Goal: Complete application form

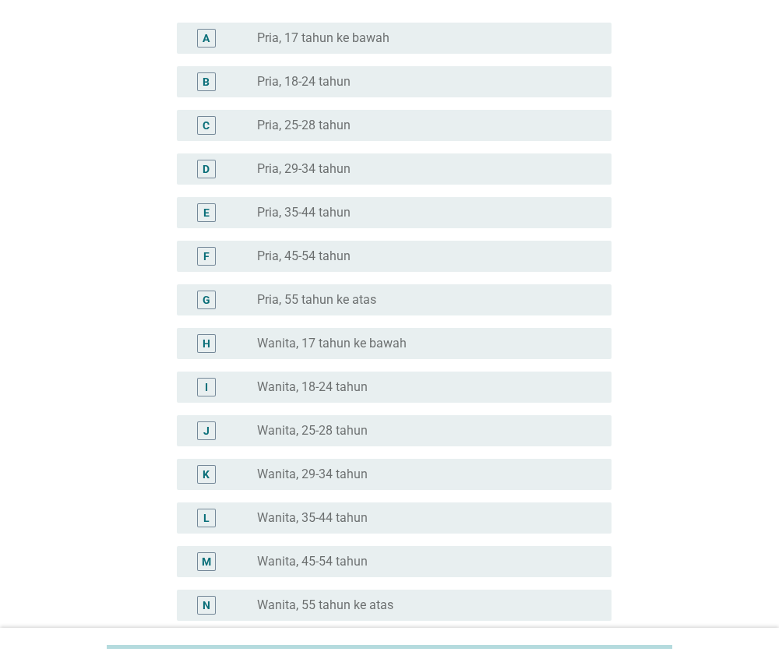
scroll to position [119, 0]
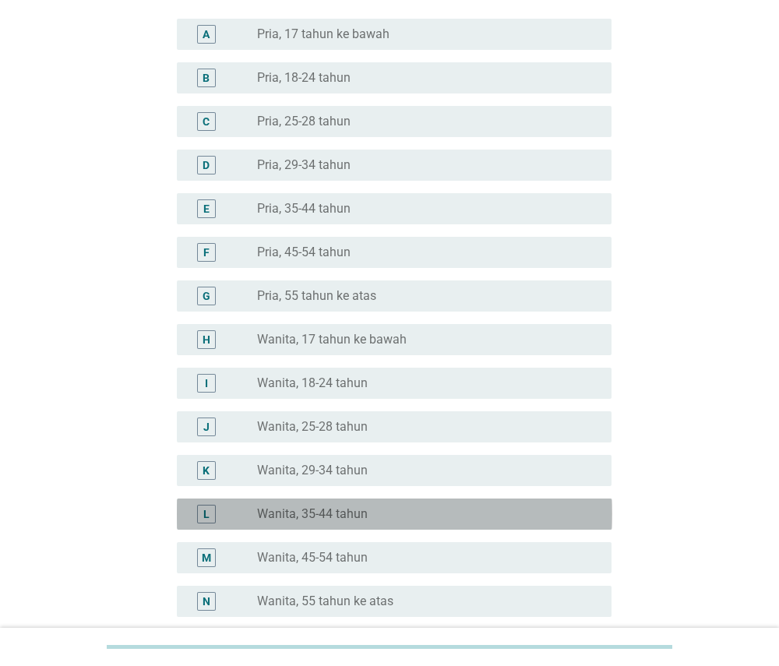
click at [382, 514] on div "radio_button_unchecked Wanita, 35-44 tahun" at bounding box center [421, 514] width 329 height 16
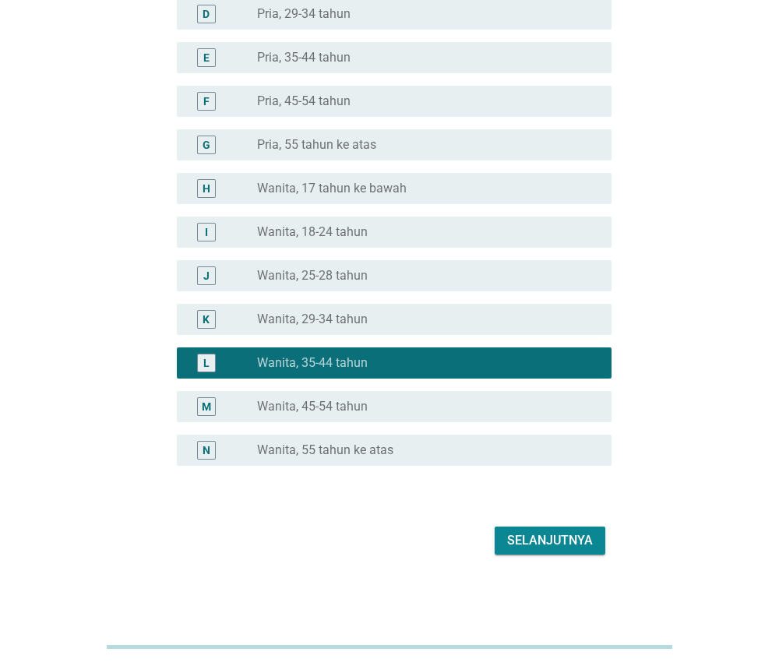
scroll to position [270, 0]
click at [569, 535] on div "Selanjutnya" at bounding box center [550, 540] width 86 height 19
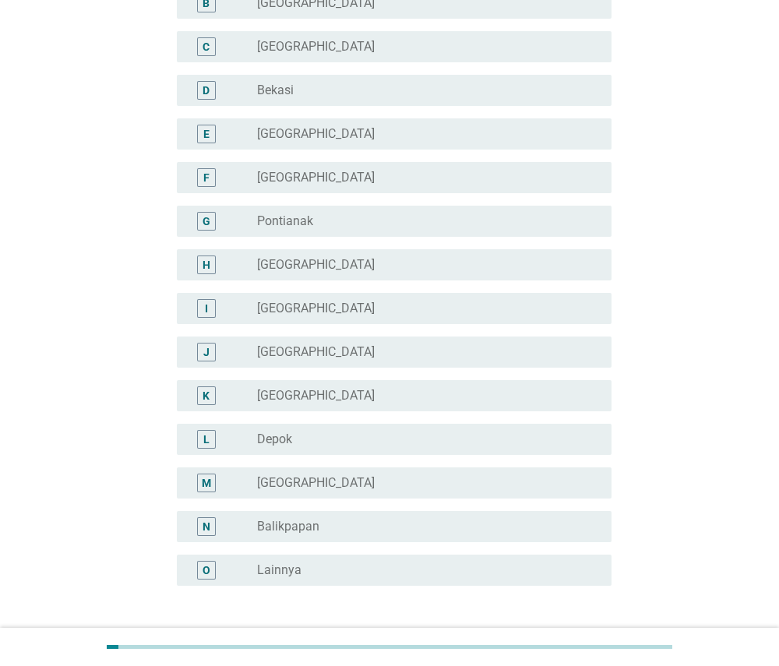
scroll to position [295, 0]
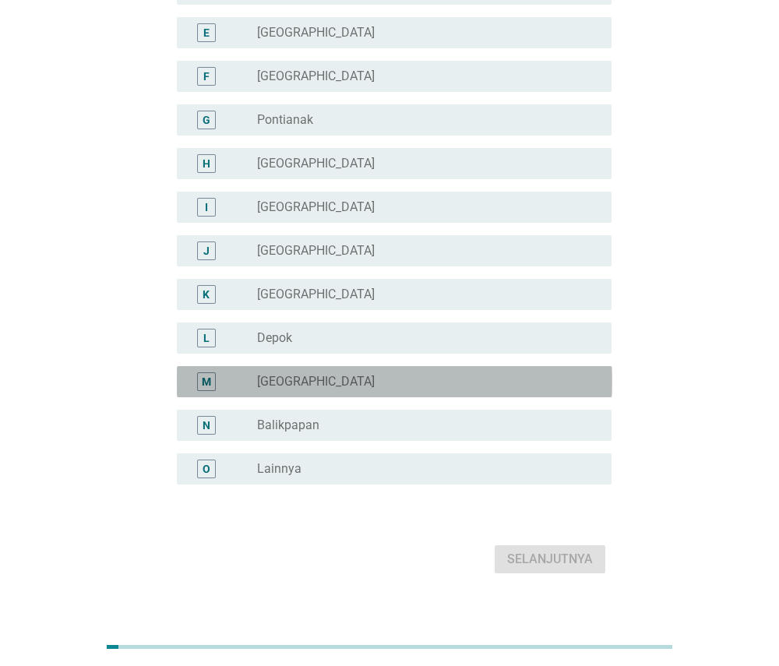
click at [459, 376] on div "radio_button_unchecked [GEOGRAPHIC_DATA]" at bounding box center [421, 382] width 329 height 16
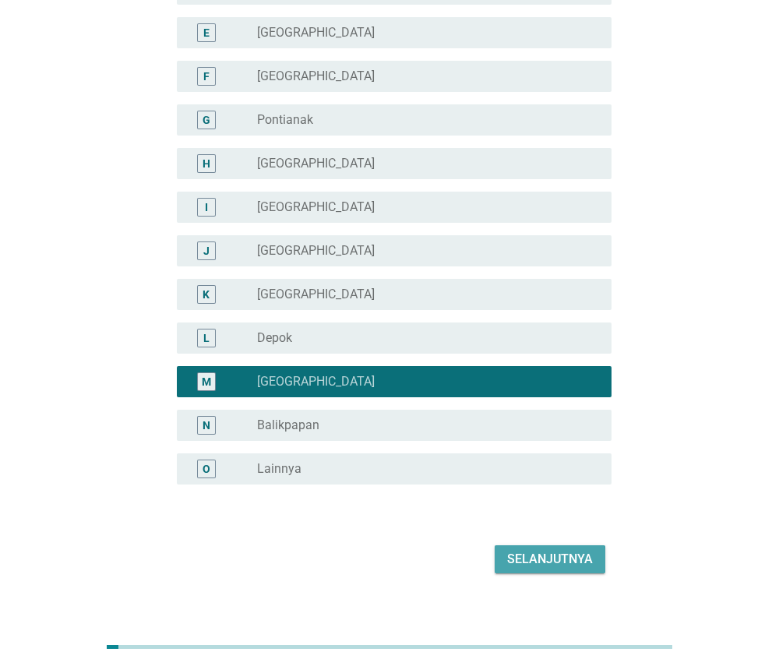
click at [561, 556] on div "Selanjutnya" at bounding box center [550, 559] width 86 height 19
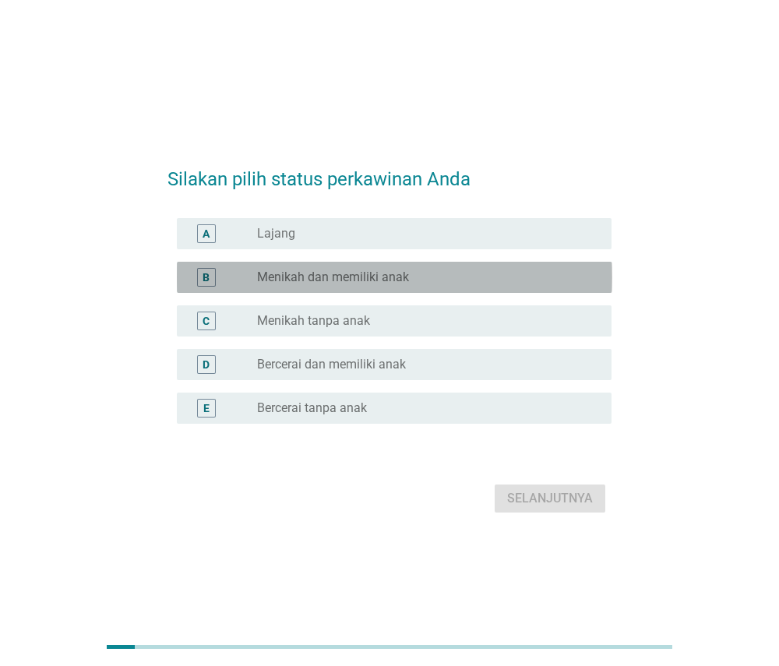
click at [529, 274] on div "radio_button_unchecked Menikah dan memiliki anak" at bounding box center [421, 277] width 329 height 16
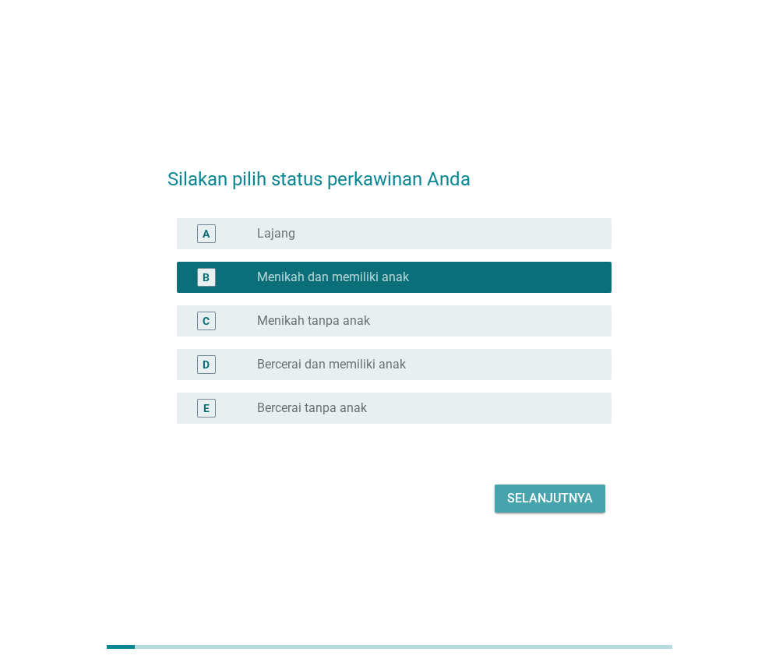
click at [524, 500] on div "Selanjutnya" at bounding box center [550, 498] width 86 height 19
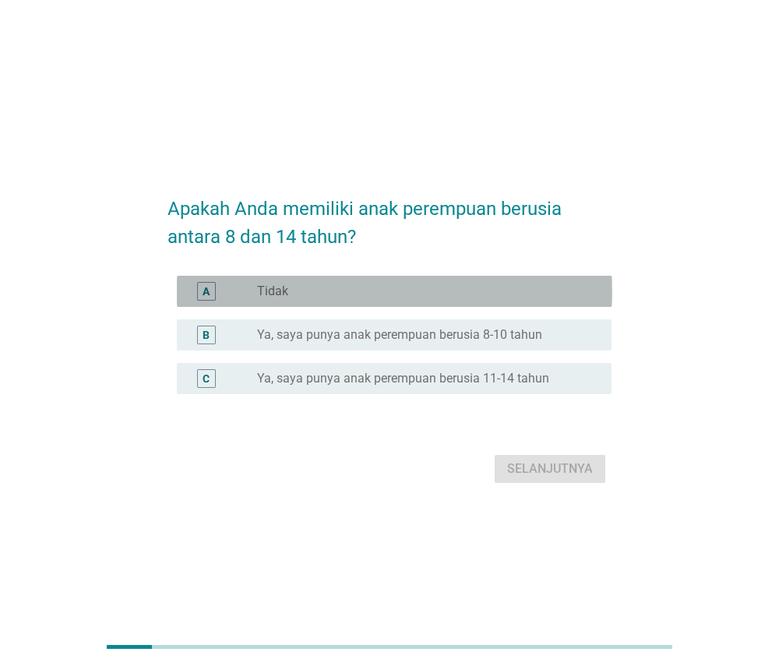
click at [504, 289] on div "radio_button_unchecked Tidak" at bounding box center [421, 291] width 329 height 16
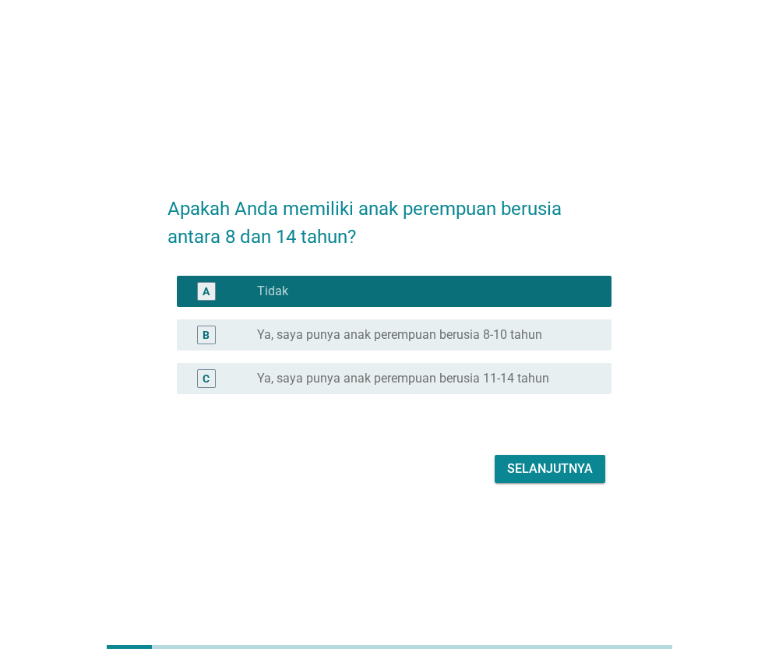
click at [513, 338] on label "Ya, saya punya anak perempuan berusia 8-10 tahun" at bounding box center [399, 335] width 285 height 16
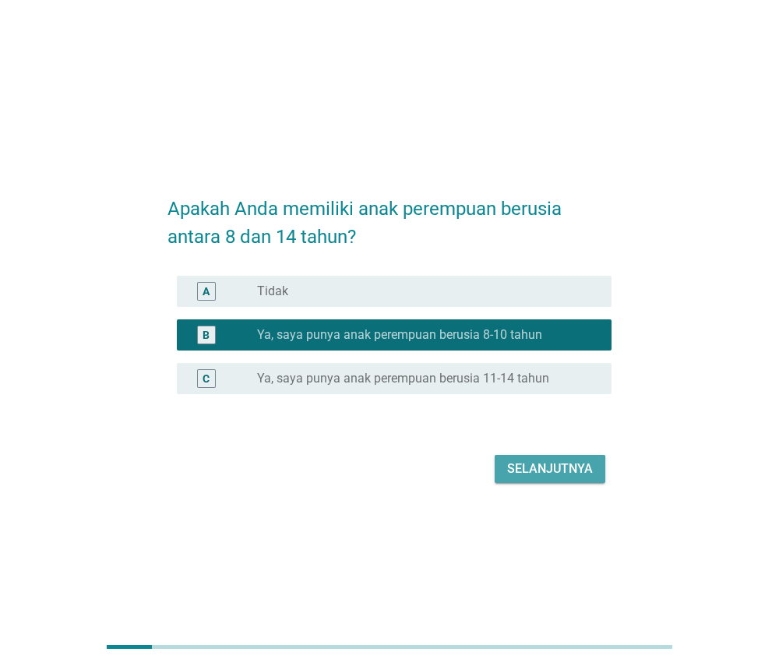
click at [516, 467] on div "Selanjutnya" at bounding box center [550, 468] width 86 height 19
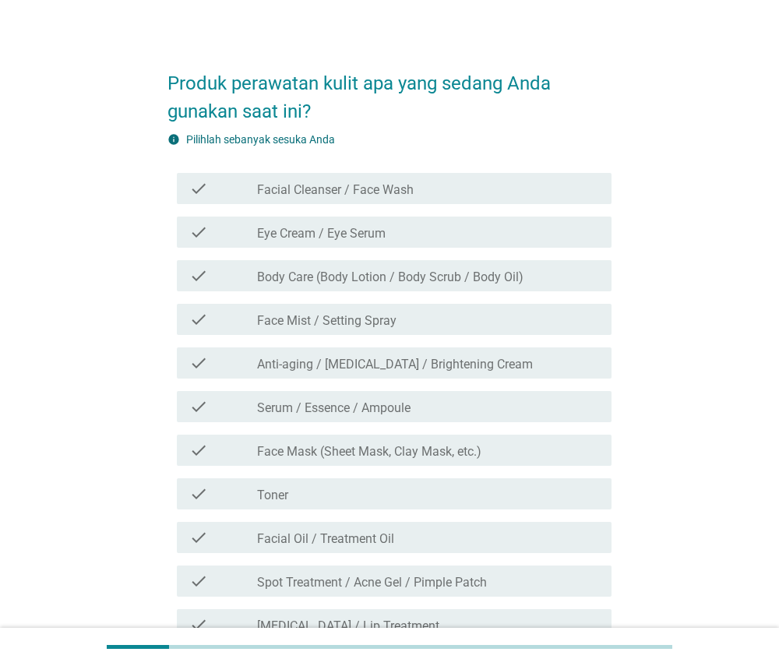
scroll to position [22, 0]
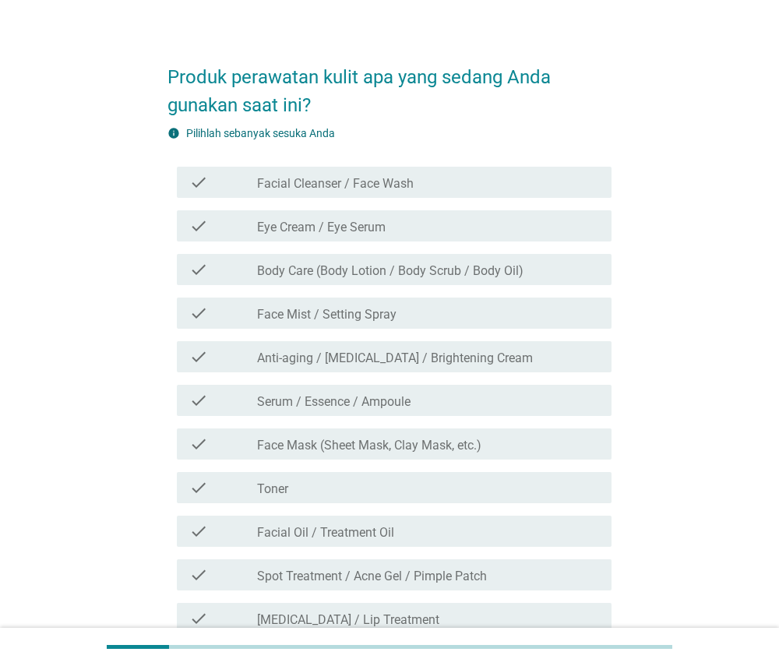
click at [544, 184] on div "check_box_outline_blank Facial Cleanser / Face Wash" at bounding box center [428, 182] width 342 height 19
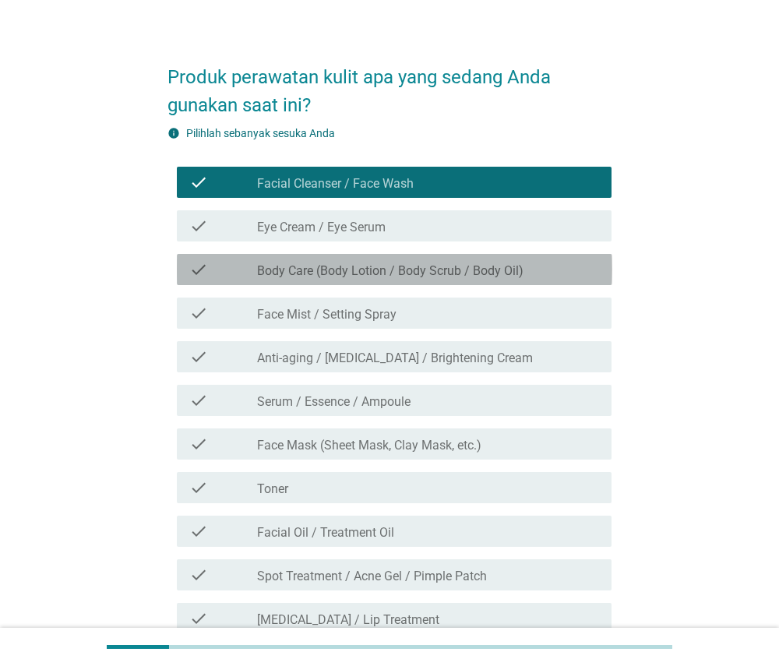
click at [509, 279] on div "check check_box_outline_blank Body Care (Body Lotion / Body Scrub / Body Oil)" at bounding box center [394, 269] width 435 height 31
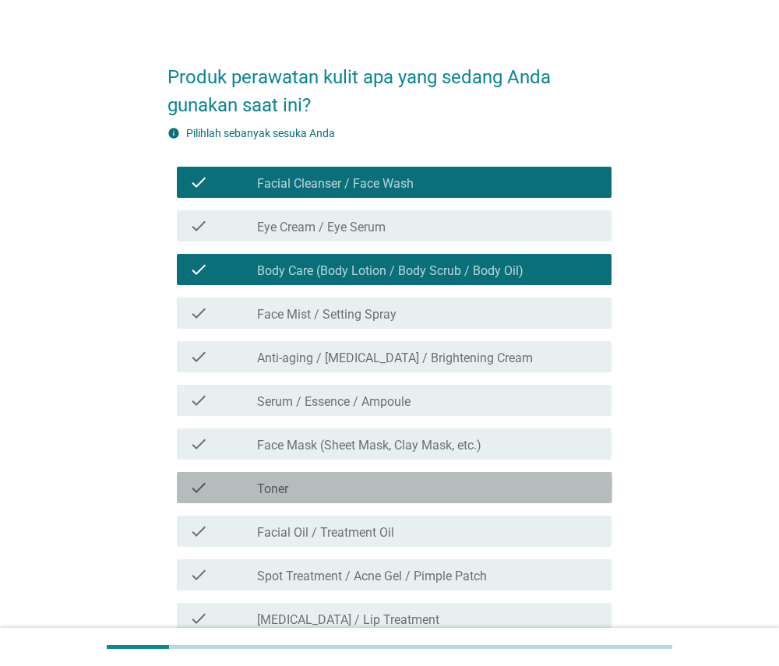
click at [436, 488] on div "check_box_outline_blank Toner" at bounding box center [428, 487] width 342 height 19
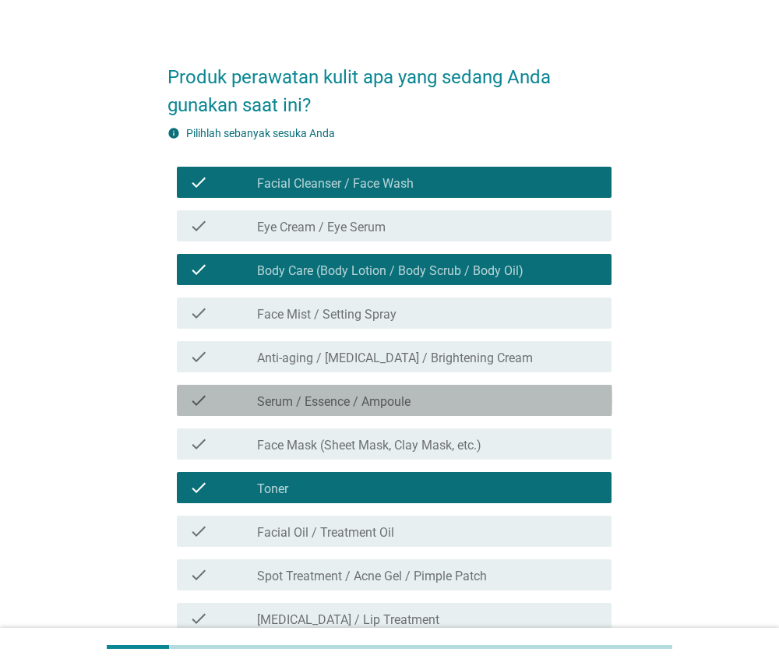
click at [477, 392] on div "check_box_outline_blank Serum / Essence / Ampoule" at bounding box center [428, 400] width 342 height 19
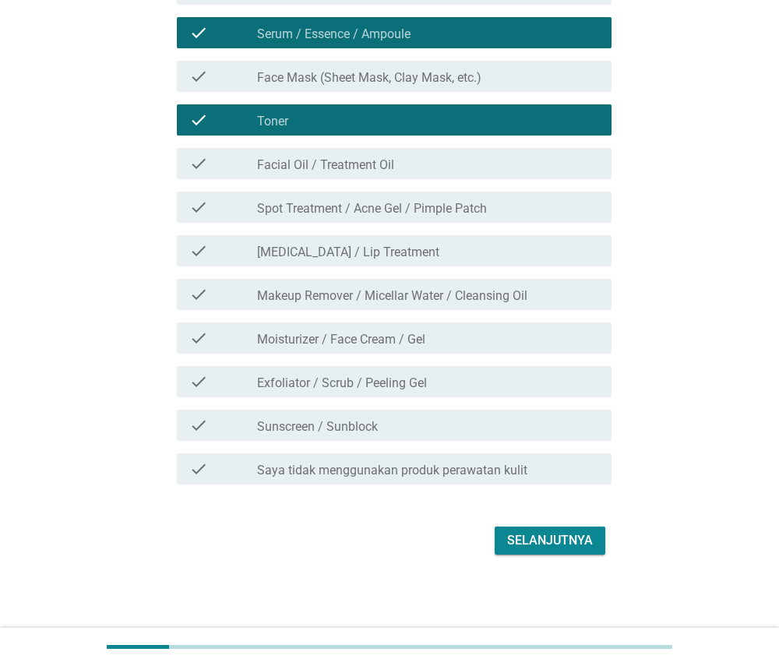
scroll to position [389, 0]
click at [527, 245] on div "check_box_outline_blank [MEDICAL_DATA] / Lip Treatment" at bounding box center [428, 250] width 342 height 19
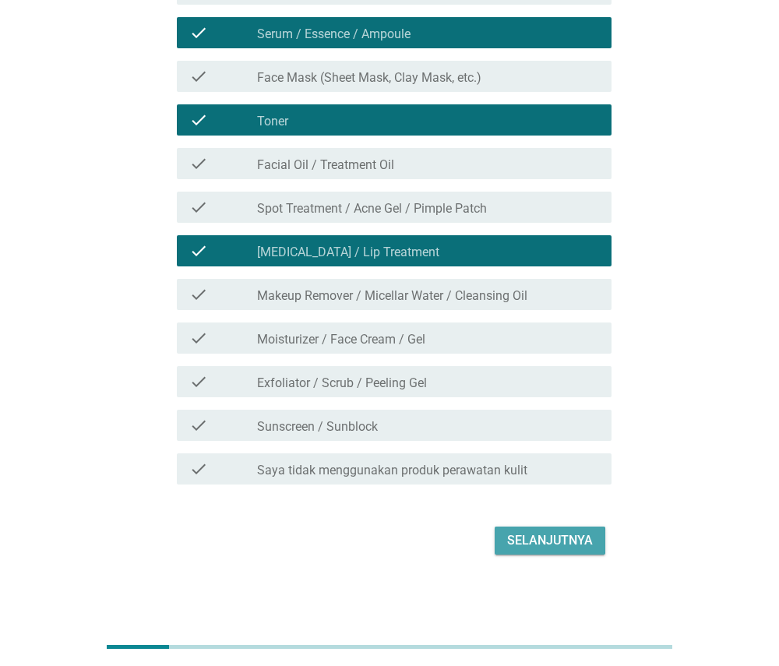
click at [526, 540] on div "Selanjutnya" at bounding box center [550, 540] width 86 height 19
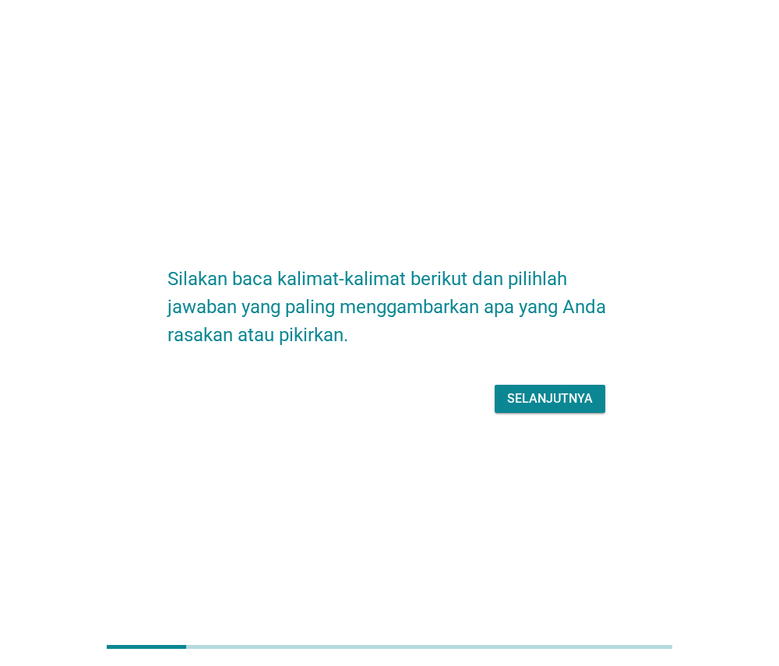
click at [574, 400] on div "Selanjutnya" at bounding box center [550, 398] width 86 height 19
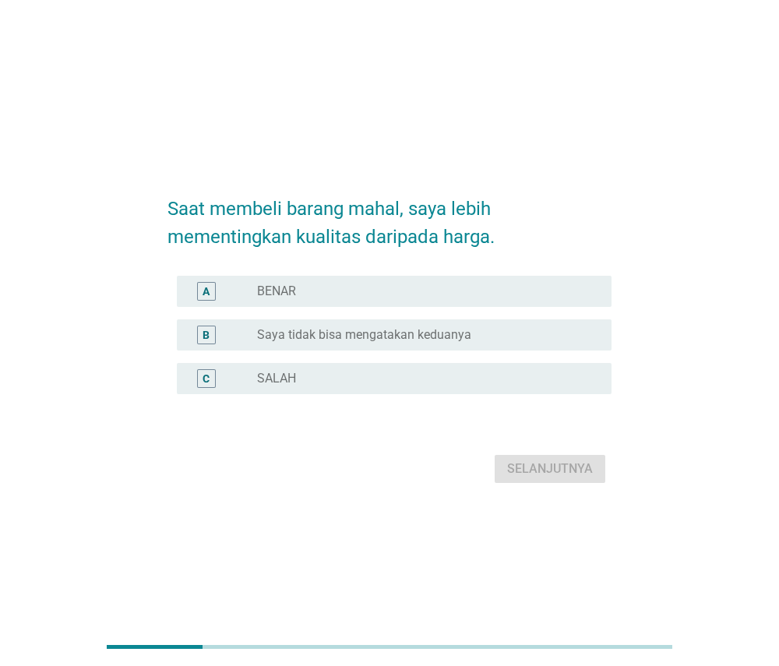
click at [414, 344] on div "B radio_button_unchecked Saya tidak bisa mengatakan keduanya" at bounding box center [394, 334] width 435 height 31
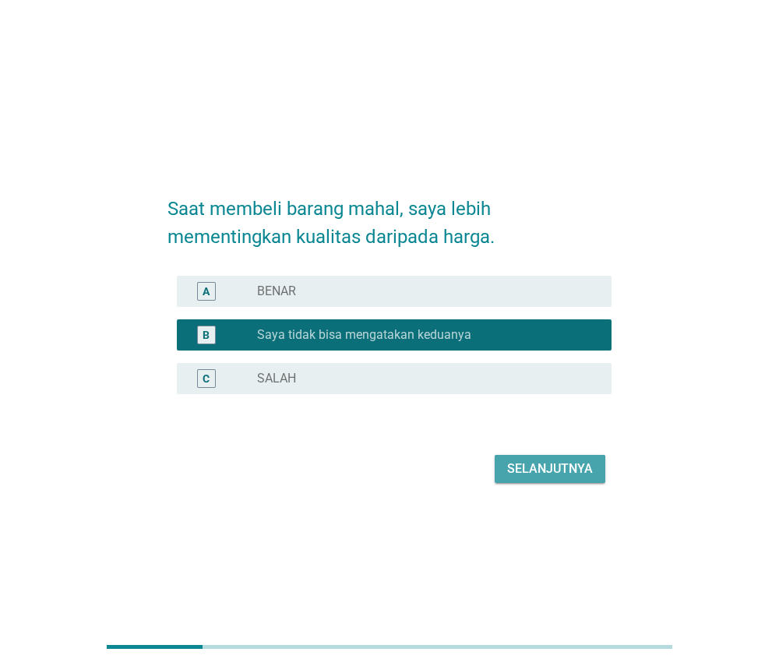
click at [509, 467] on div "Selanjutnya" at bounding box center [550, 468] width 86 height 19
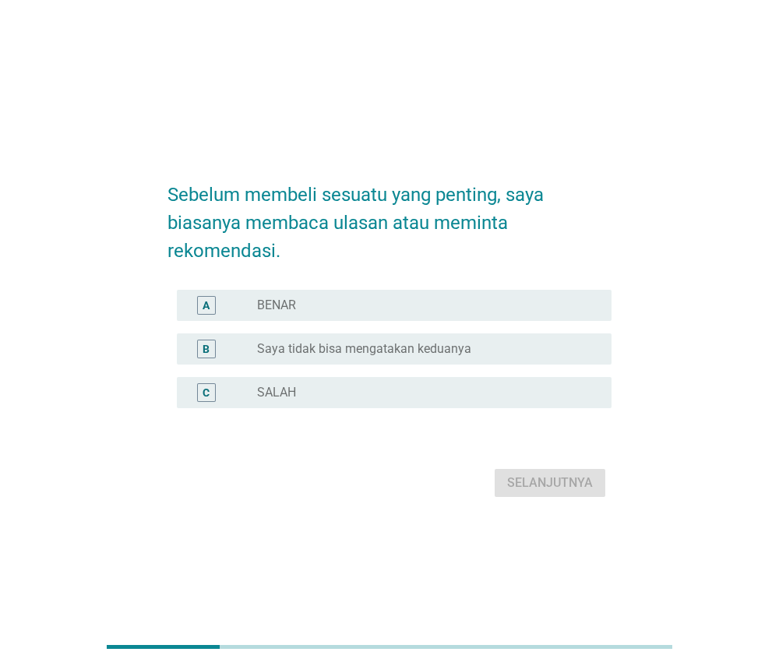
click at [501, 301] on div "radio_button_unchecked BENAR" at bounding box center [421, 305] width 329 height 16
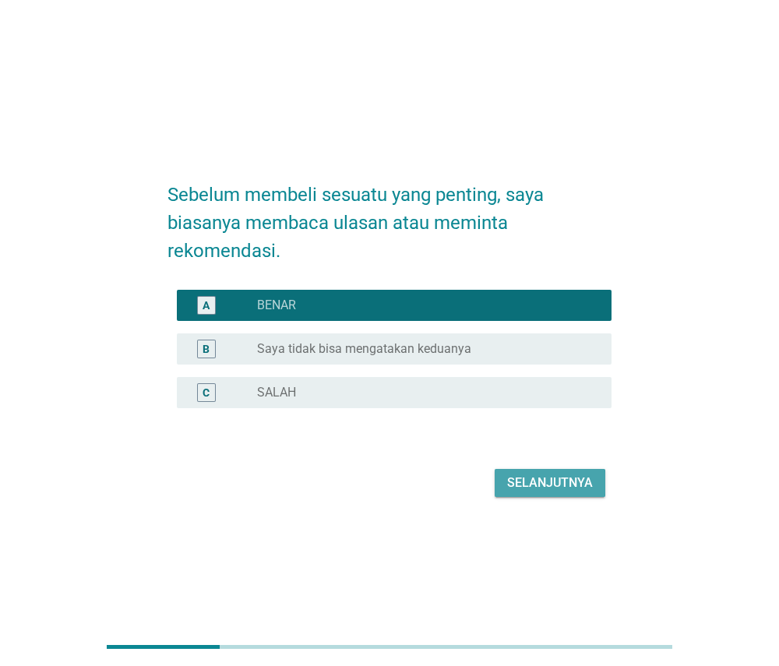
click at [524, 487] on div "Selanjutnya" at bounding box center [550, 482] width 86 height 19
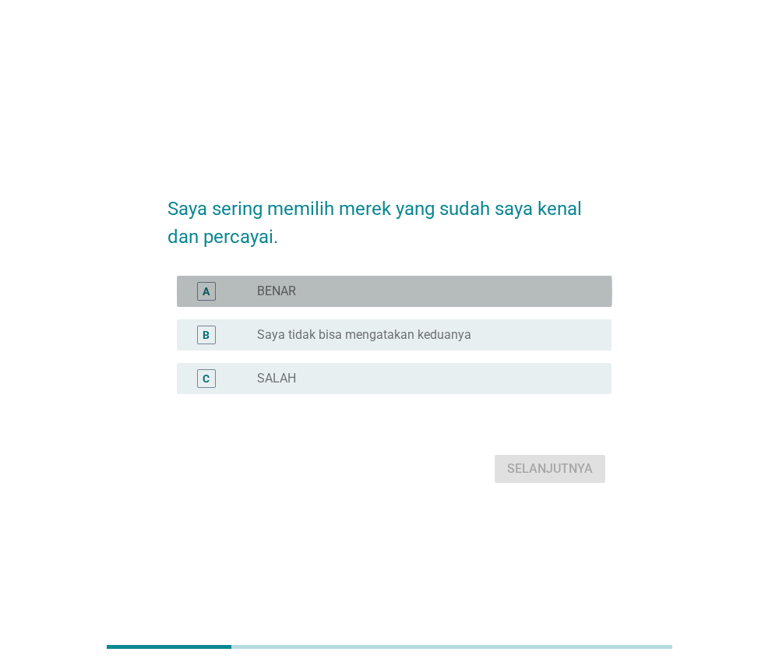
click at [513, 297] on div "radio_button_unchecked BENAR" at bounding box center [421, 291] width 329 height 16
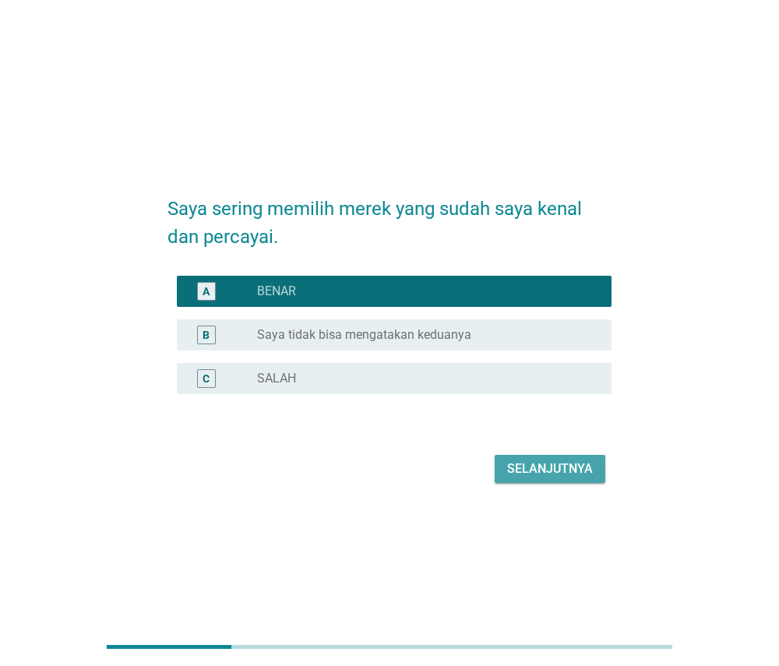
click at [540, 459] on div "Selanjutnya" at bounding box center [550, 468] width 86 height 19
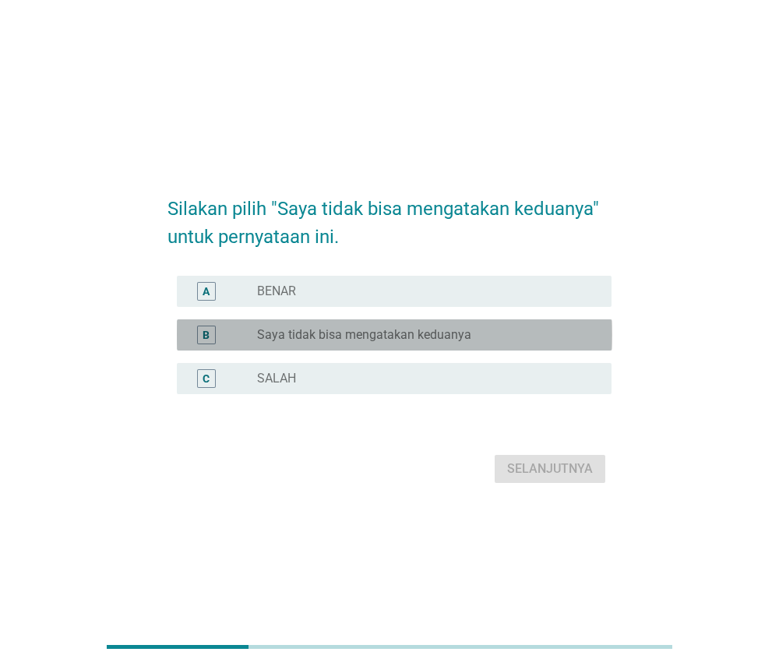
click at [529, 340] on div "radio_button_unchecked Saya tidak bisa mengatakan keduanya" at bounding box center [421, 335] width 329 height 16
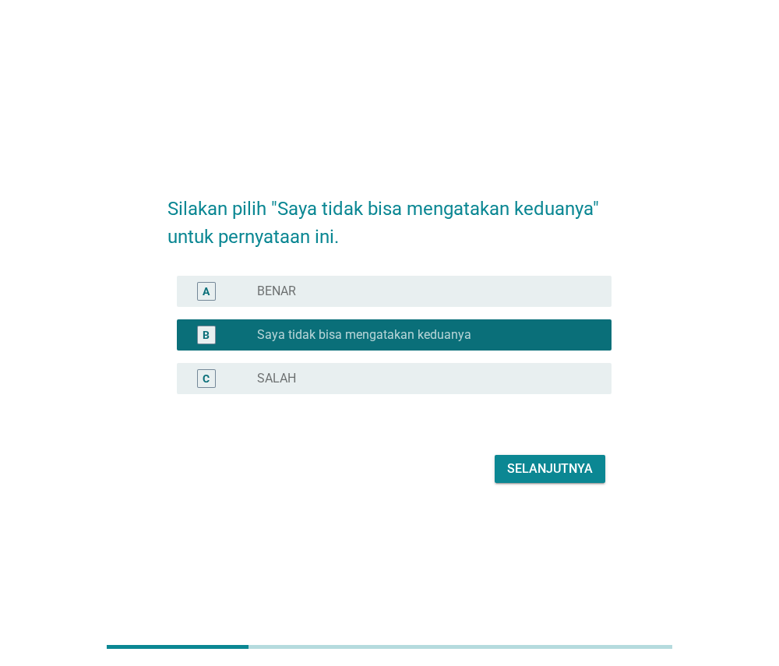
click at [542, 462] on div "Selanjutnya" at bounding box center [550, 468] width 86 height 19
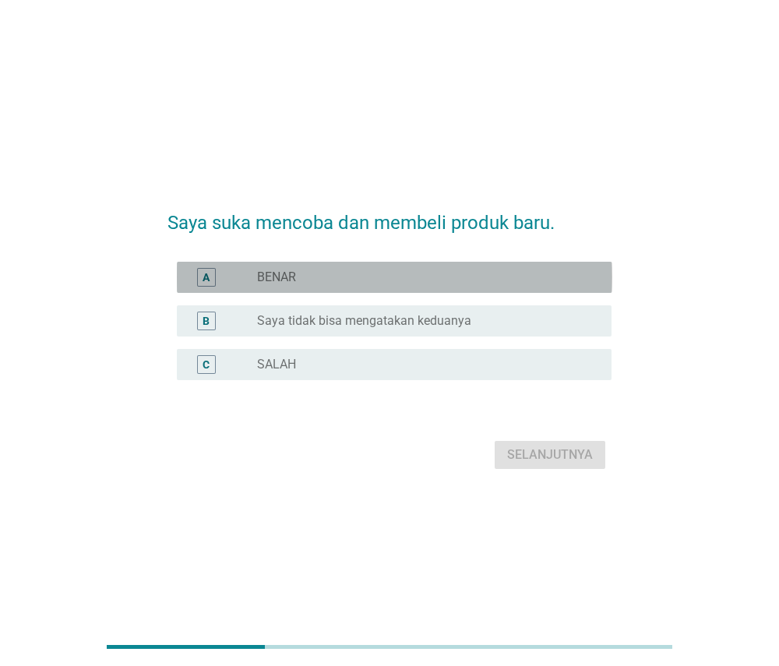
click at [526, 265] on div "A radio_button_unchecked BENAR" at bounding box center [394, 277] width 435 height 31
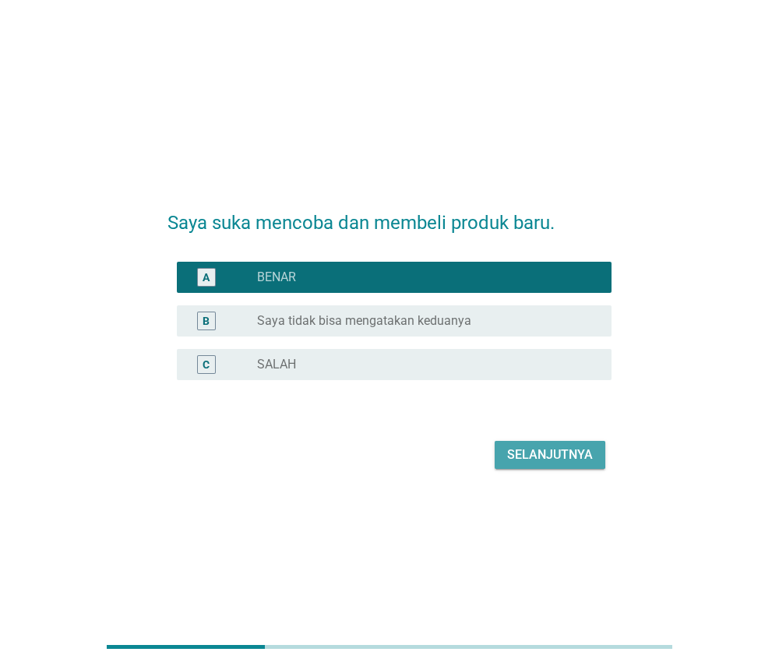
click at [544, 457] on div "Selanjutnya" at bounding box center [550, 454] width 86 height 19
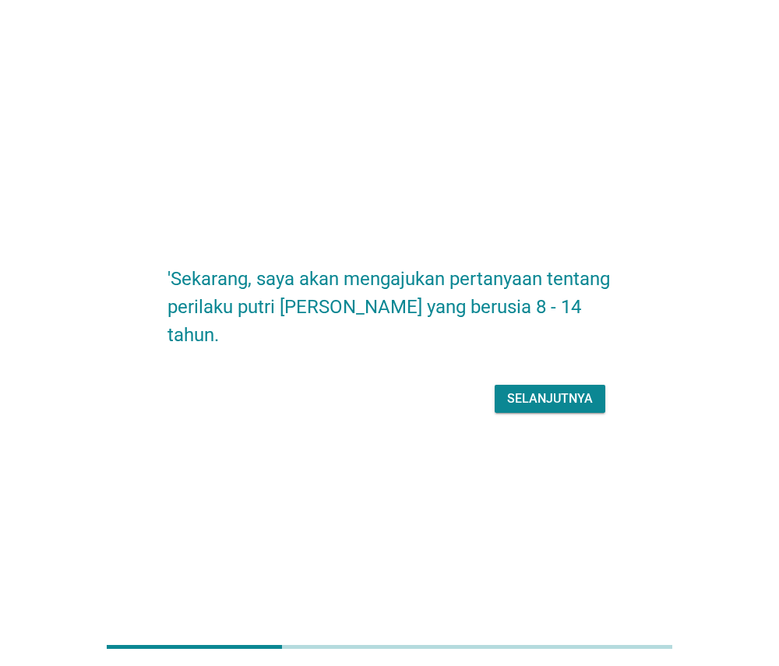
click at [530, 389] on div "Selanjutnya" at bounding box center [550, 398] width 86 height 19
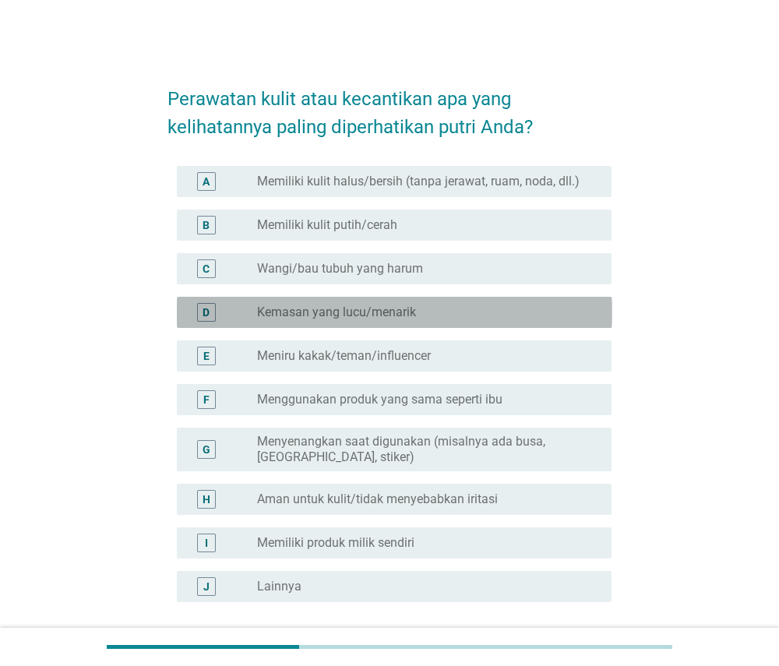
click at [547, 311] on div "radio_button_unchecked Kemasan yang lucu/menarik" at bounding box center [421, 312] width 329 height 16
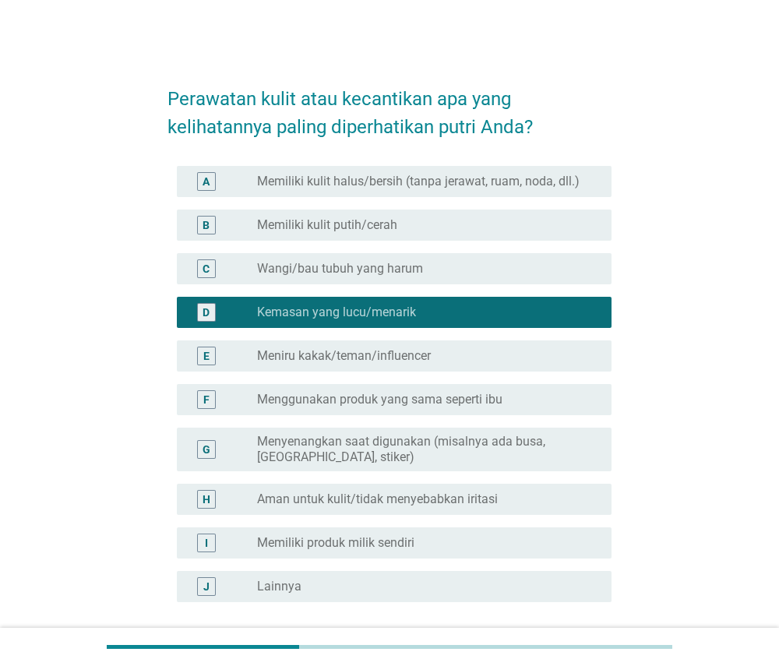
click at [508, 497] on div "radio_button_unchecked Aman untuk kulit/tidak menyebabkan iritasi" at bounding box center [421, 499] width 329 height 16
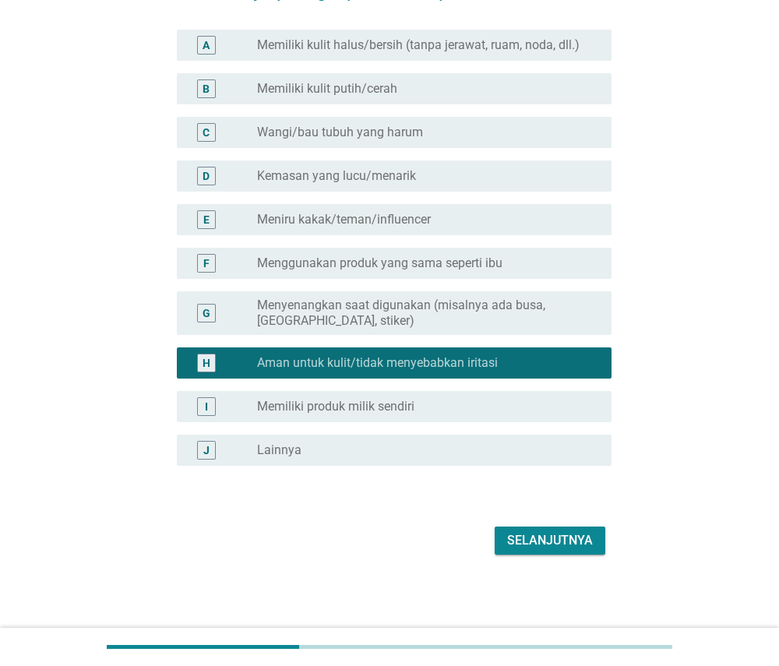
scroll to position [136, 0]
click at [534, 540] on div "Selanjutnya" at bounding box center [550, 540] width 86 height 19
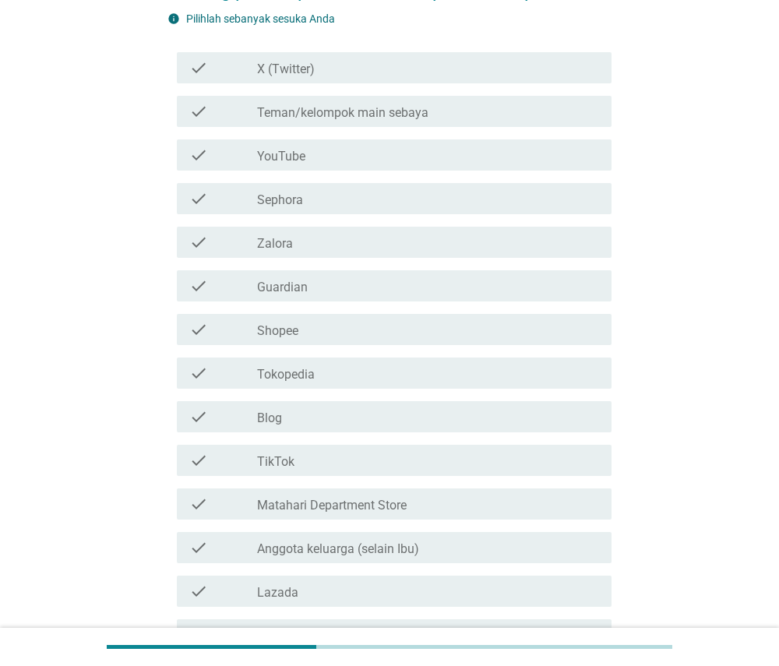
scroll to position [0, 0]
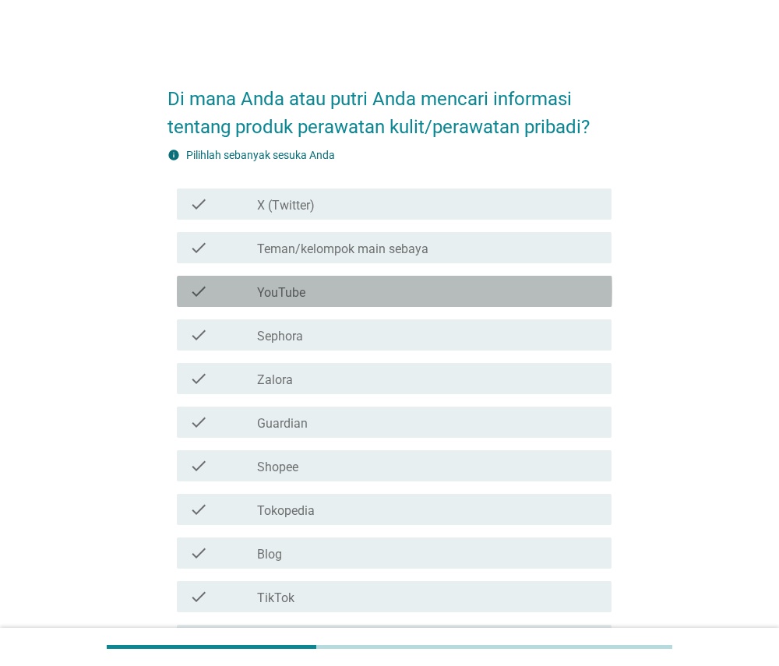
click at [557, 299] on div "check_box_outline_blank YouTube" at bounding box center [428, 291] width 342 height 19
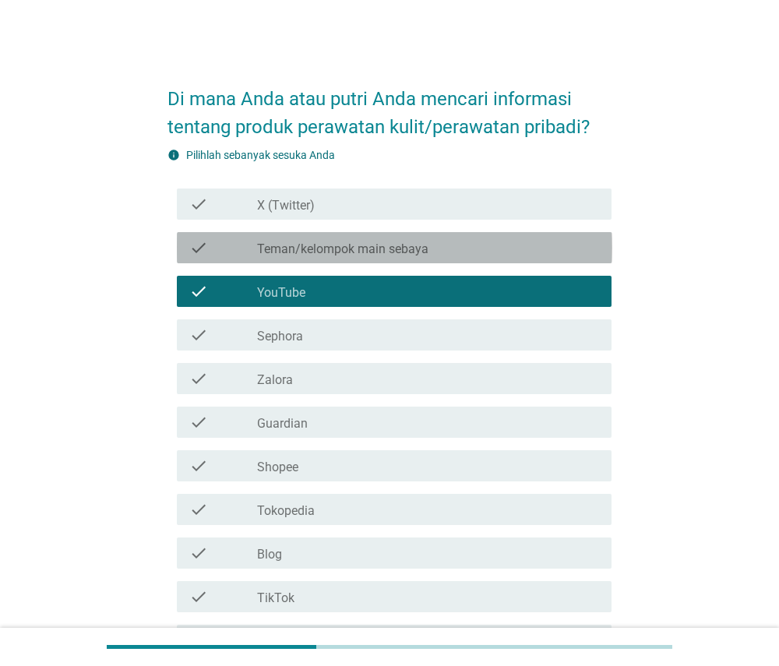
click at [561, 257] on div "check check_box_outline_blank Teman/kelompok main sebaya" at bounding box center [394, 247] width 435 height 31
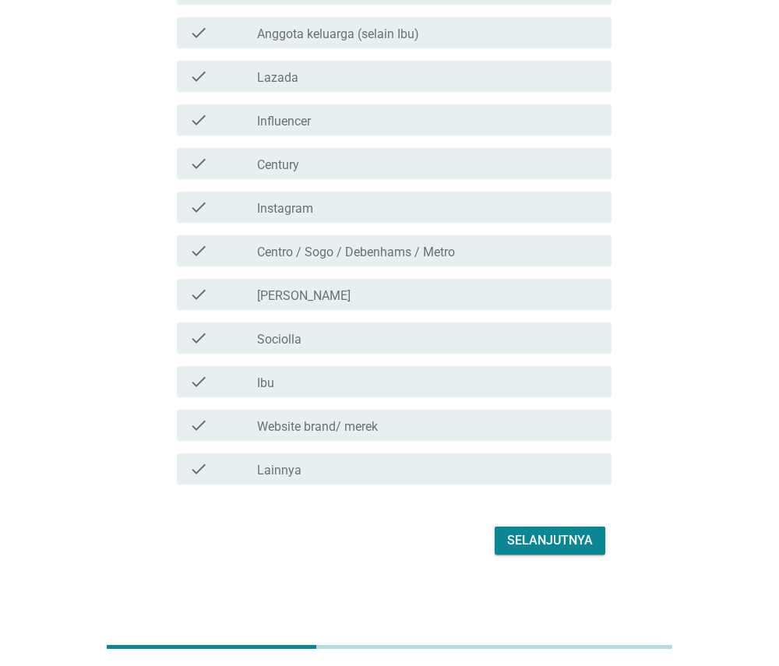
scroll to position [651, 0]
click at [538, 544] on div "Selanjutnya" at bounding box center [550, 540] width 86 height 19
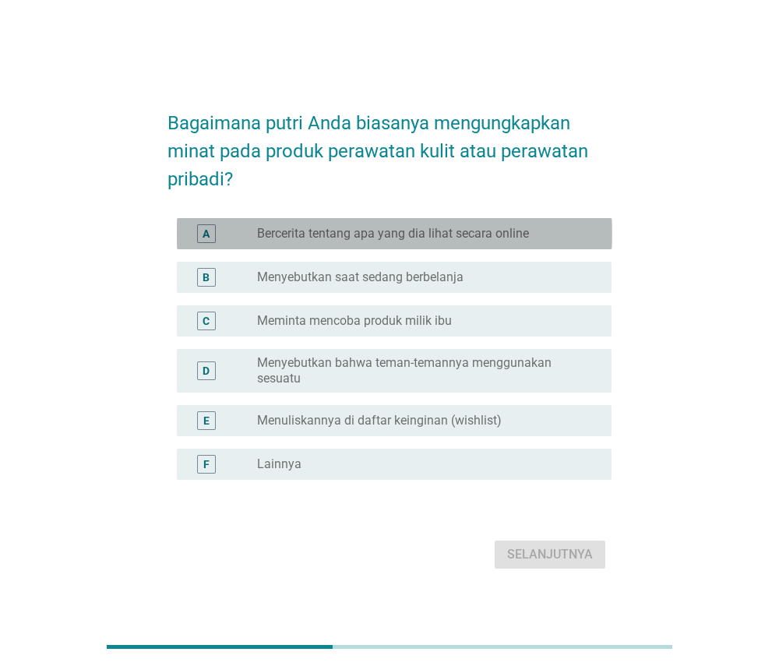
click at [552, 231] on div "radio_button_unchecked Bercerita tentang apa yang dia lihat secara online" at bounding box center [421, 234] width 329 height 16
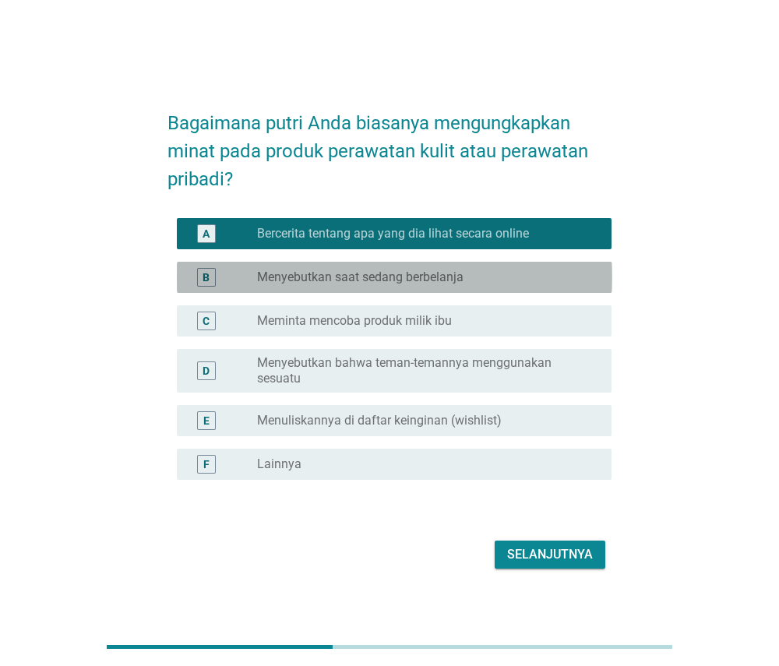
click at [534, 273] on div "radio_button_unchecked Menyebutkan saat sedang berbelanja" at bounding box center [421, 277] width 329 height 16
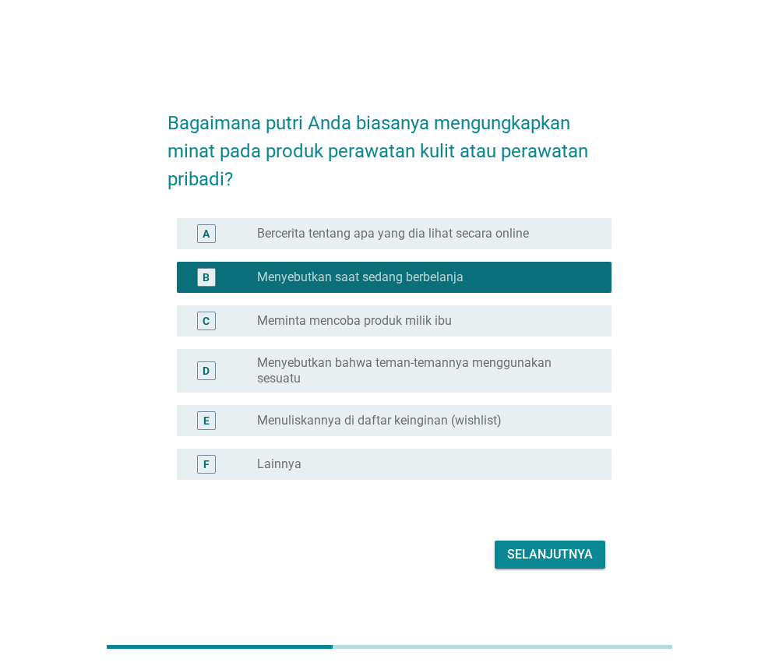
click at [551, 222] on div "A radio_button_unchecked Bercerita tentang apa yang dia lihat secara online" at bounding box center [394, 233] width 435 height 31
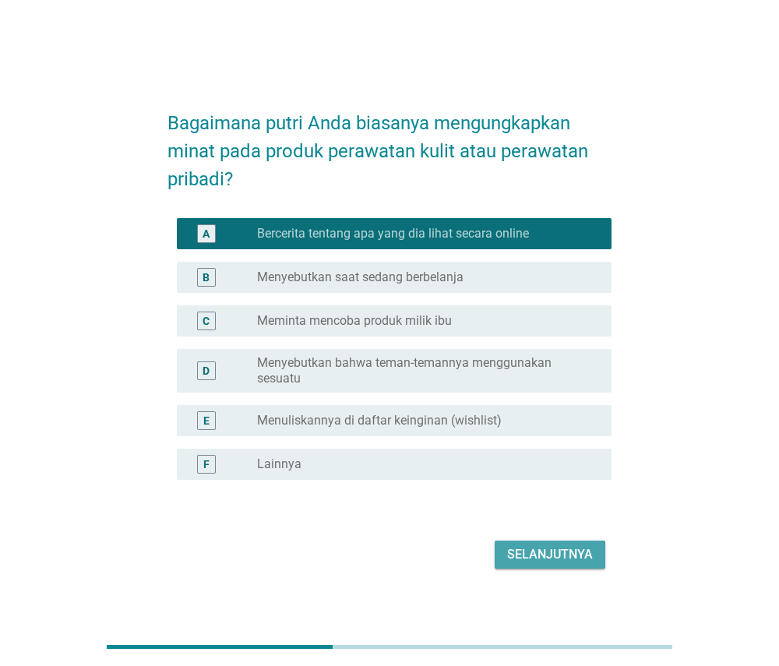
click at [560, 551] on div "Selanjutnya" at bounding box center [550, 554] width 86 height 19
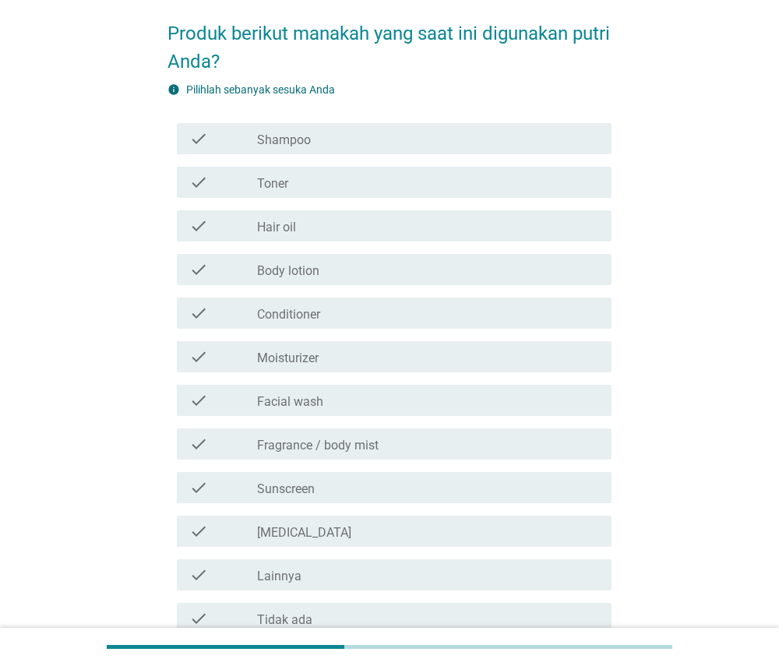
scroll to position [66, 0]
click at [513, 141] on div "check_box_outline_blank Shampoo" at bounding box center [428, 137] width 342 height 19
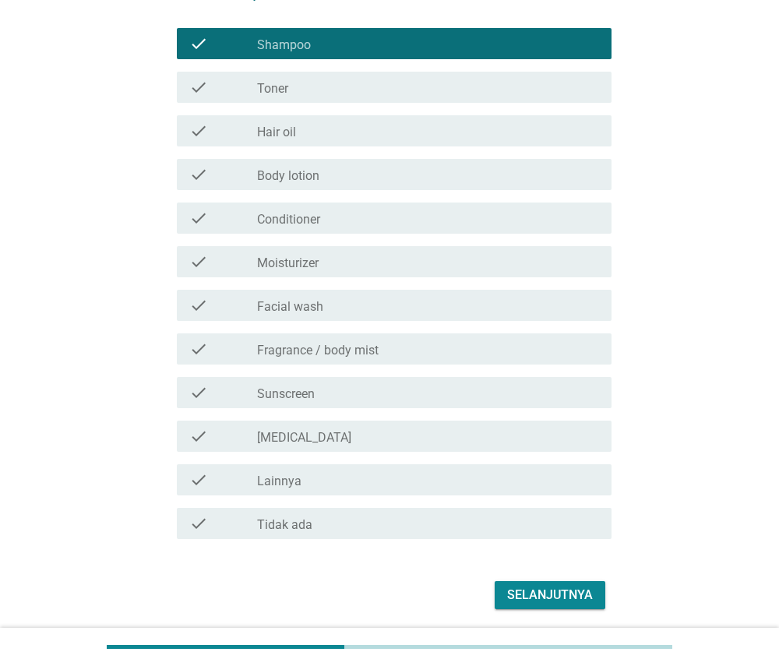
scroll to position [161, 0]
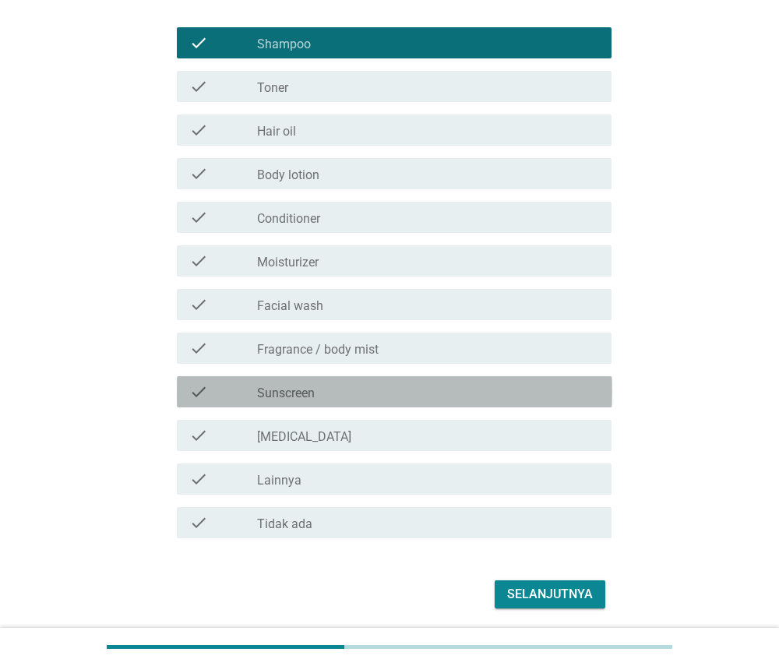
click at [490, 399] on div "check_box_outline_blank Sunscreen" at bounding box center [428, 391] width 342 height 19
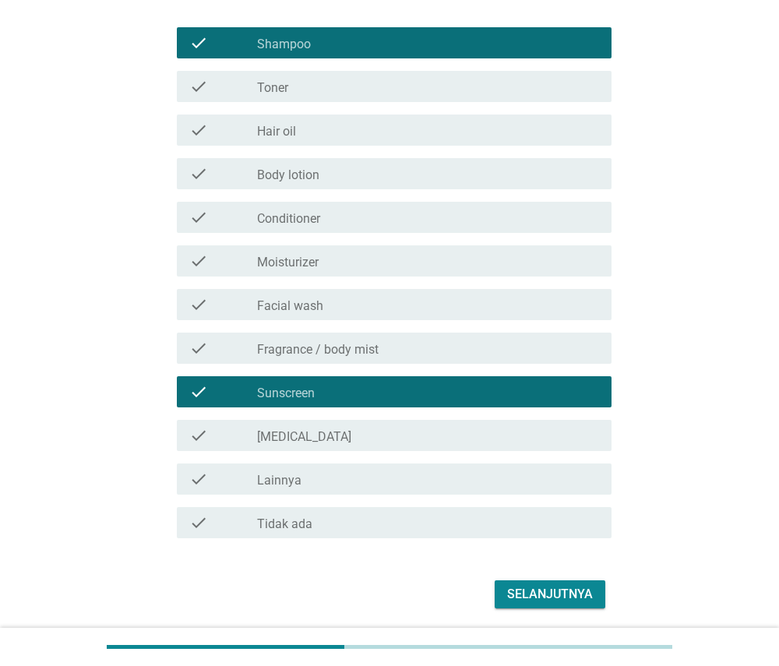
click at [474, 428] on div "check_box_outline_blank [MEDICAL_DATA]" at bounding box center [428, 435] width 342 height 19
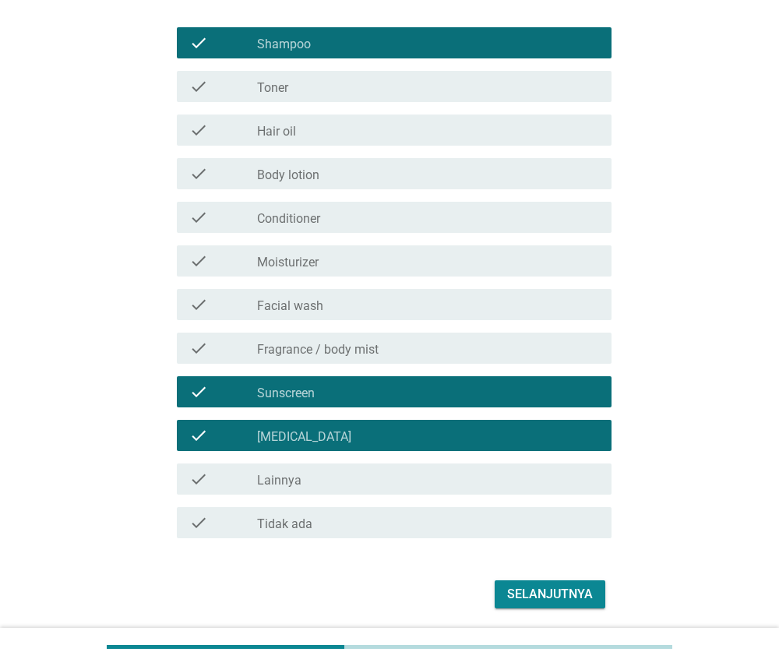
click at [498, 297] on div "check_box_outline_blank Facial wash" at bounding box center [428, 304] width 342 height 19
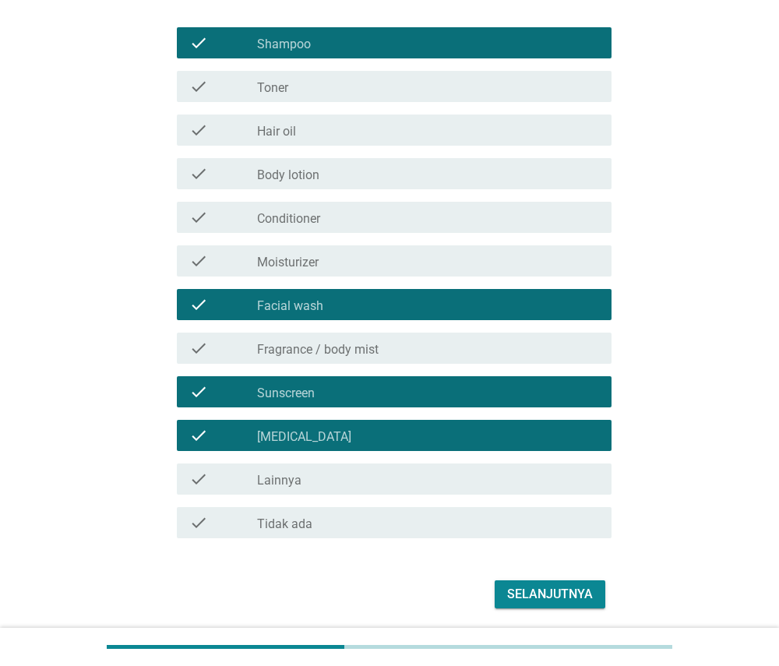
click at [524, 593] on div "Selanjutnya" at bounding box center [550, 594] width 86 height 19
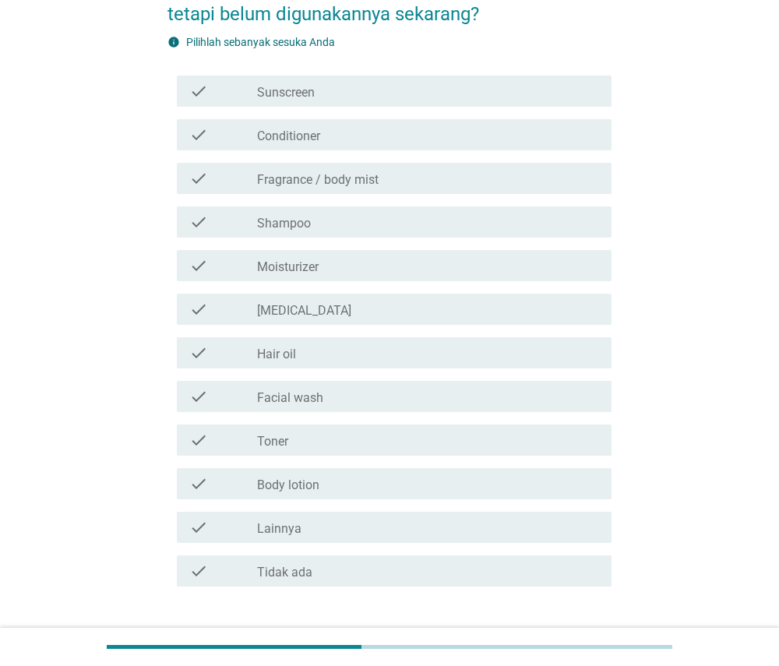
scroll to position [114, 0]
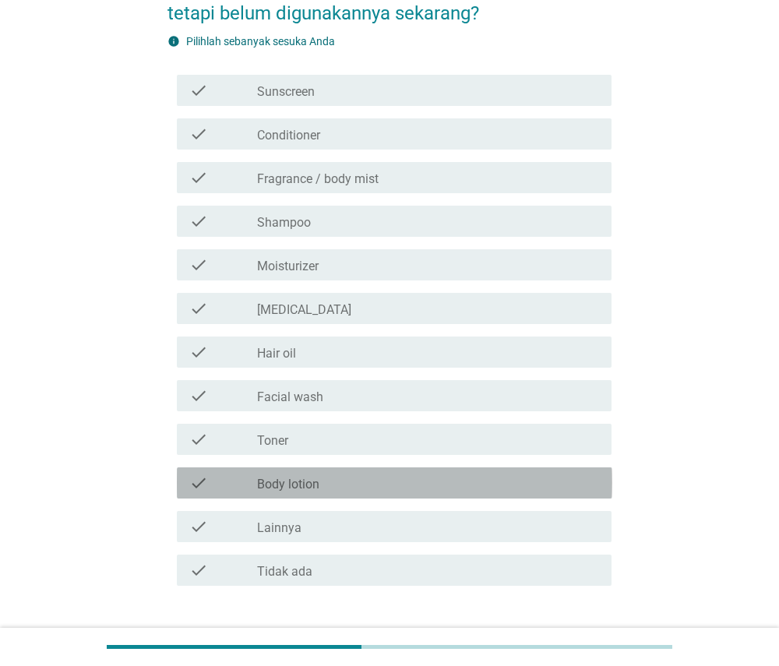
click at [488, 485] on div "check_box_outline_blank Body lotion" at bounding box center [428, 482] width 342 height 19
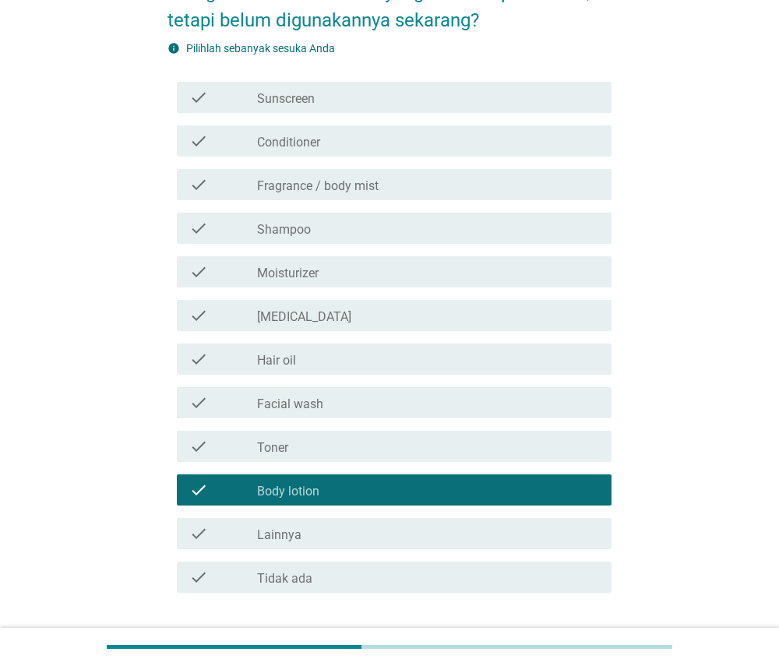
scroll to position [109, 0]
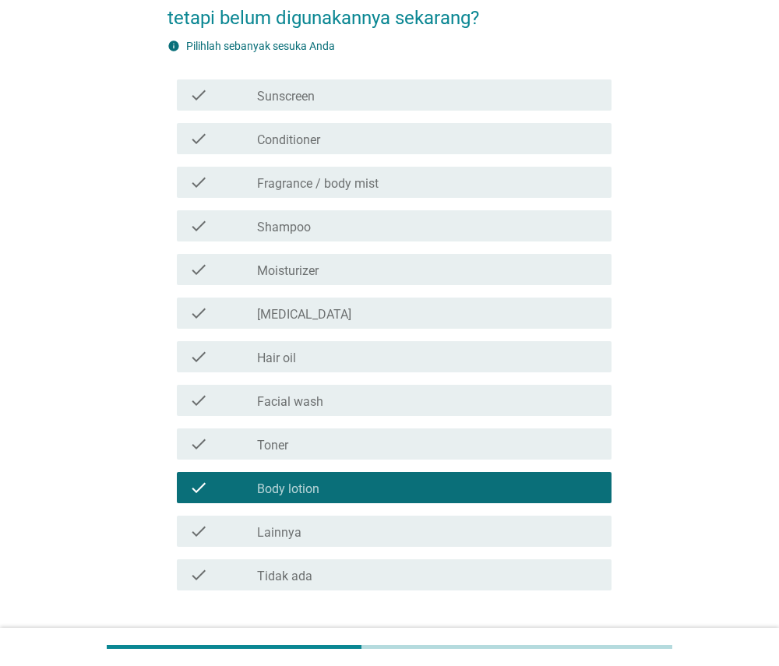
click at [582, 267] on div "check_box_outline_blank Moisturizer" at bounding box center [428, 269] width 342 height 19
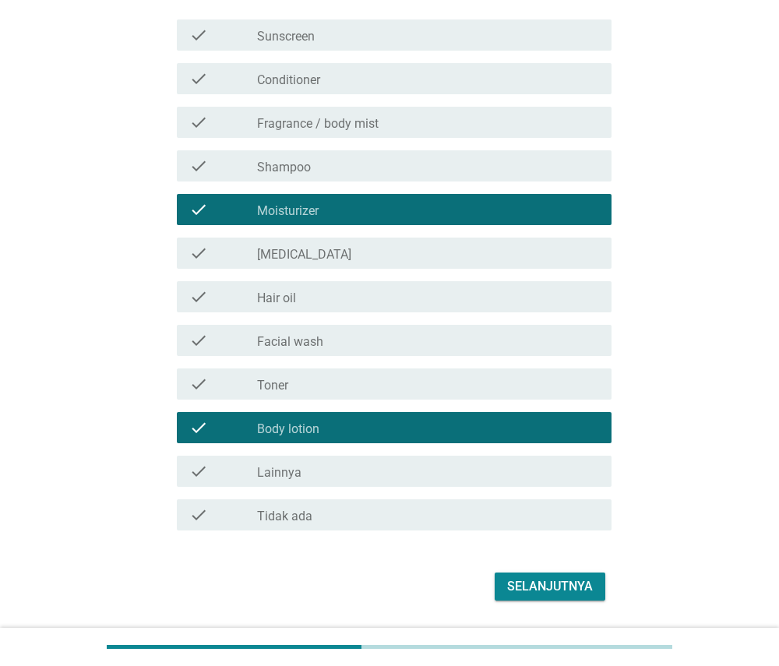
scroll to position [170, 0]
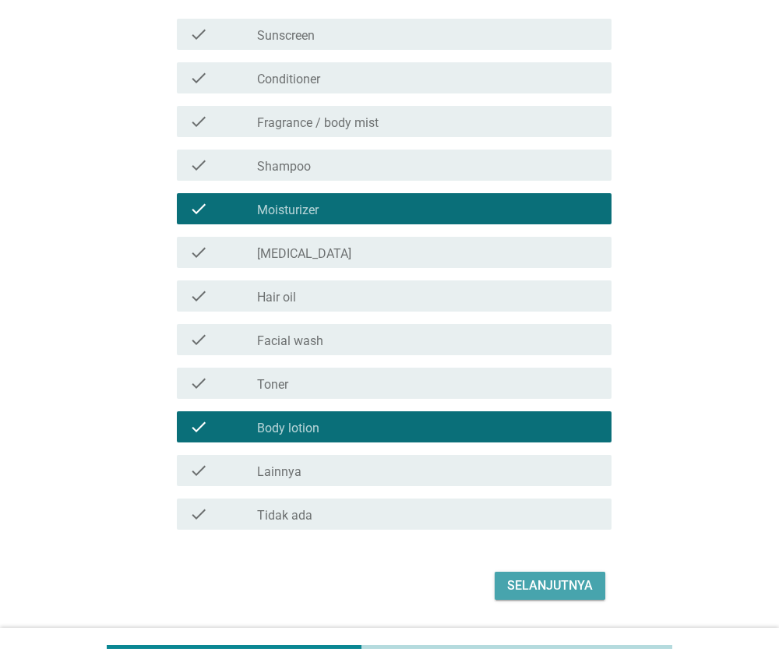
click at [533, 592] on div "Selanjutnya" at bounding box center [550, 585] width 86 height 19
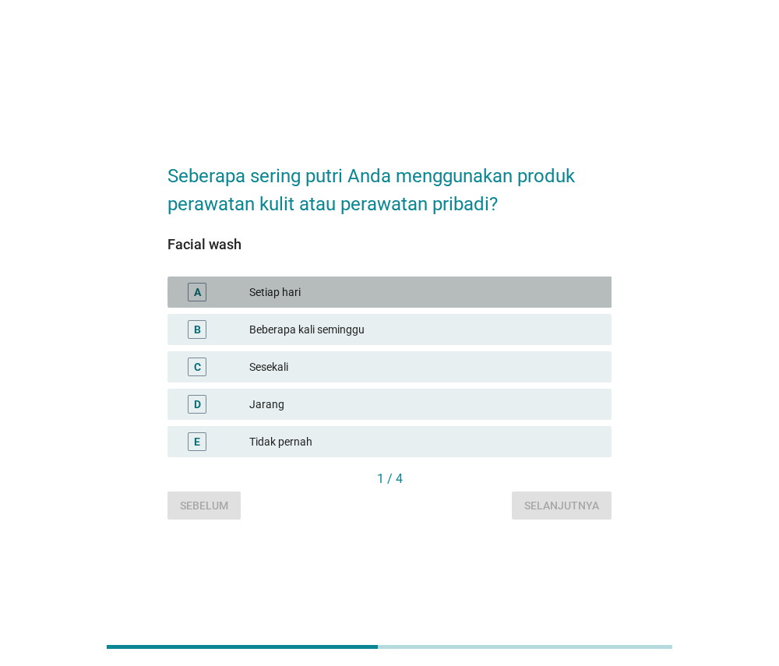
click at [560, 284] on div "Setiap hari" at bounding box center [424, 292] width 350 height 19
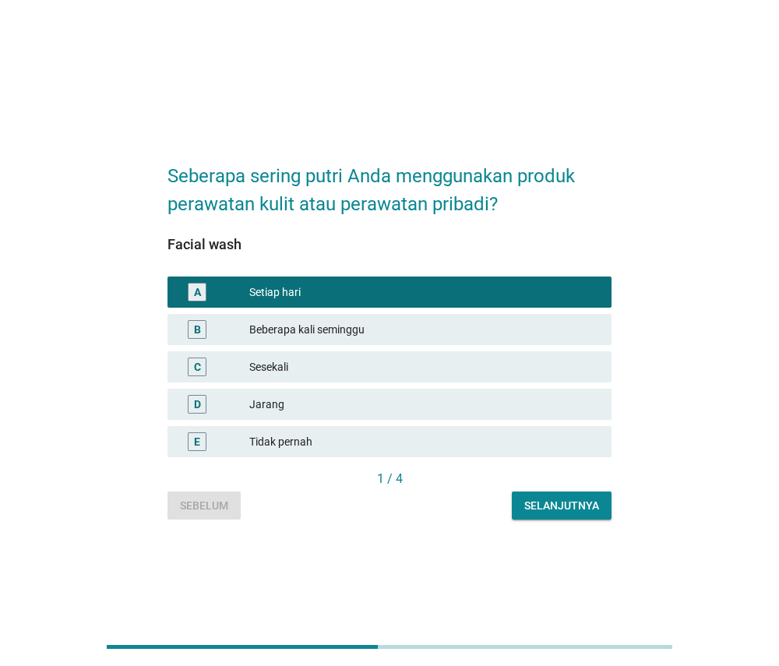
click at [565, 502] on div "Selanjutnya" at bounding box center [561, 506] width 75 height 16
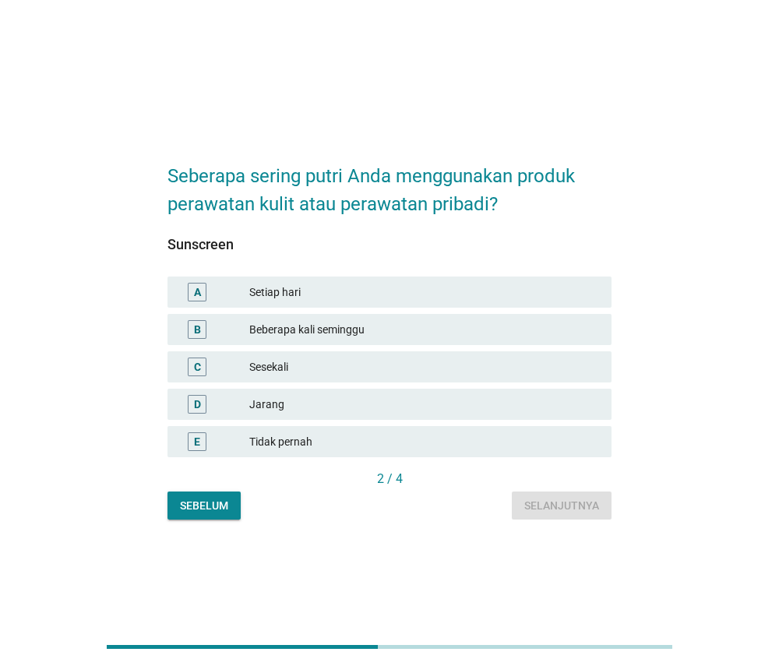
click at [212, 511] on div "Sebelum" at bounding box center [204, 506] width 48 height 16
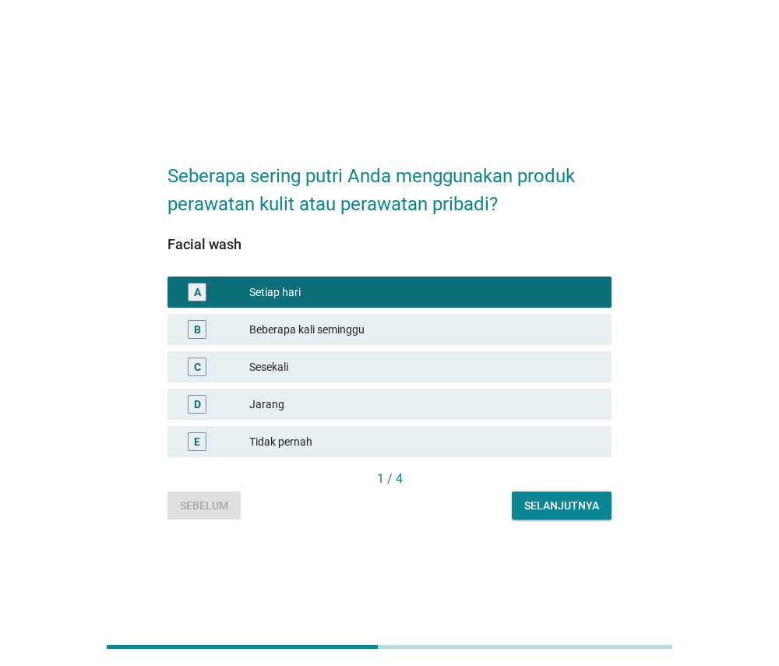
click at [548, 510] on div "Selanjutnya" at bounding box center [561, 506] width 75 height 16
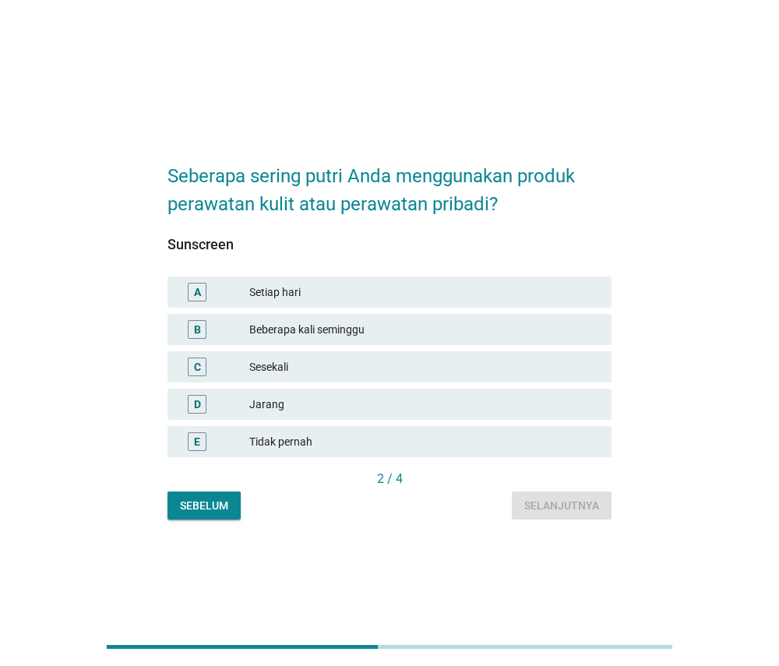
click at [484, 287] on div "Setiap hari" at bounding box center [424, 292] width 350 height 19
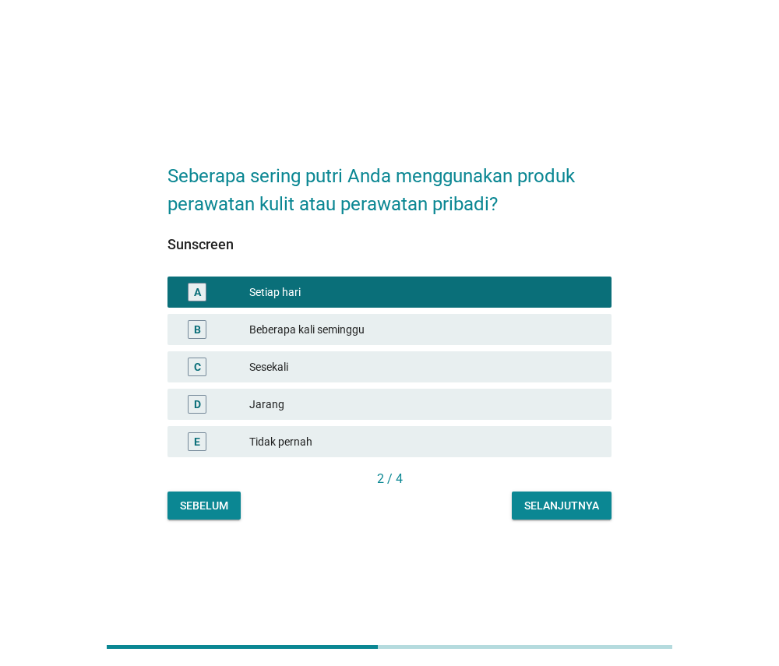
click at [529, 498] on div "Selanjutnya" at bounding box center [561, 506] width 75 height 16
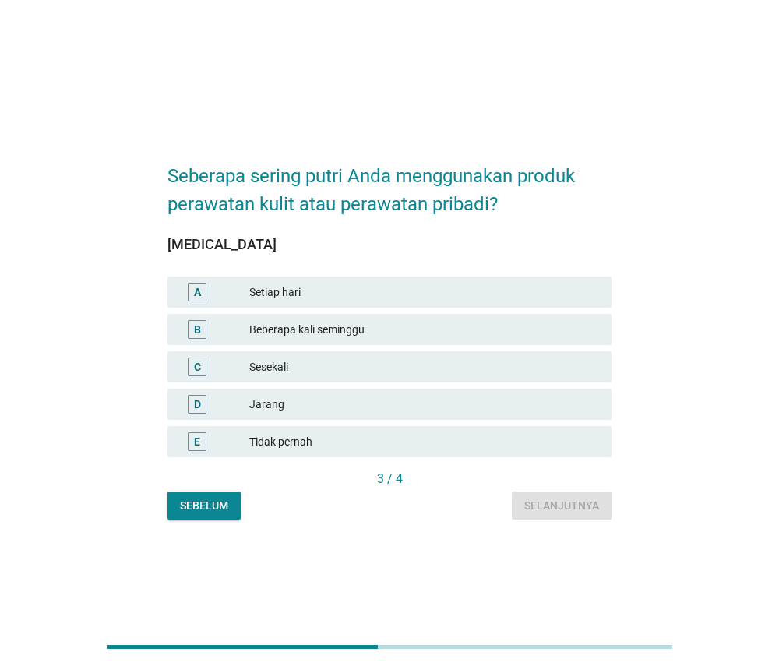
click at [583, 288] on div "Setiap hari" at bounding box center [424, 292] width 350 height 19
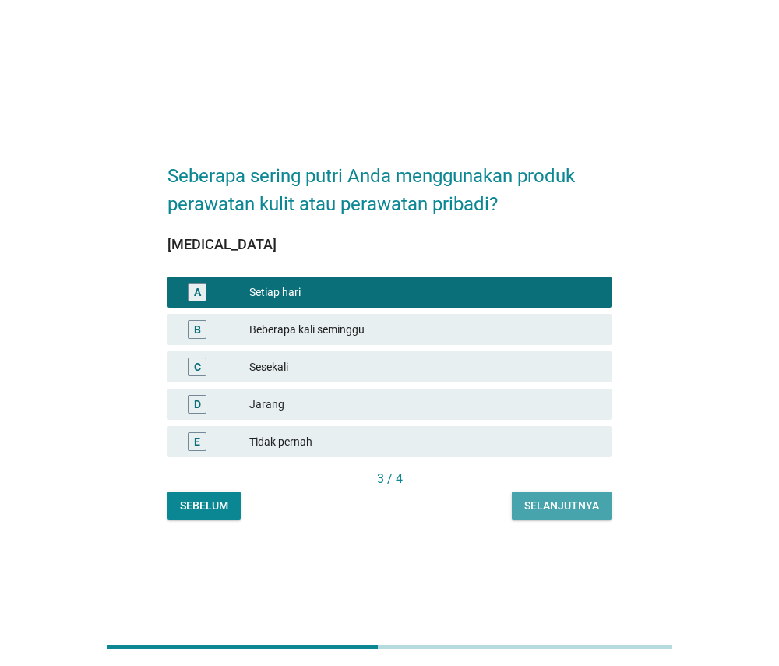
click at [587, 505] on div "Selanjutnya" at bounding box center [561, 506] width 75 height 16
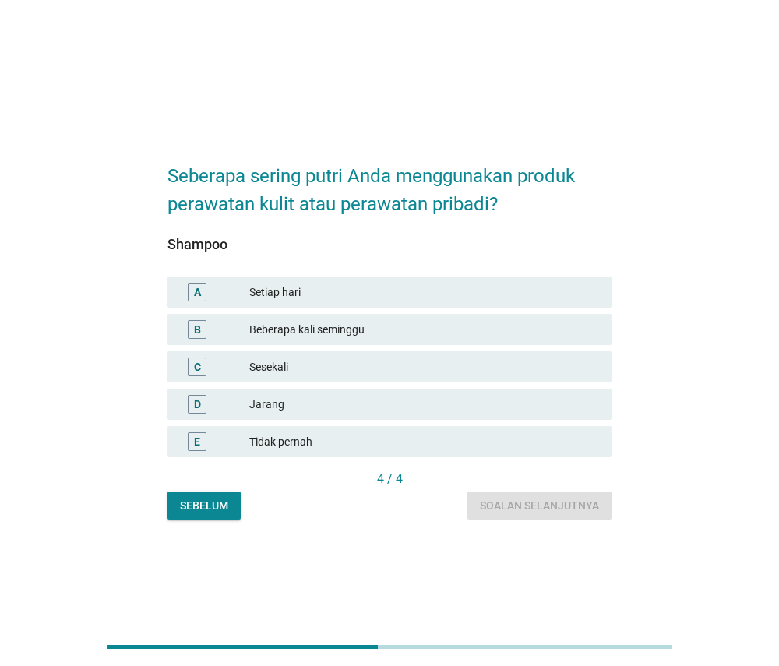
click at [595, 332] on div "Beberapa kali seminggu" at bounding box center [424, 329] width 350 height 19
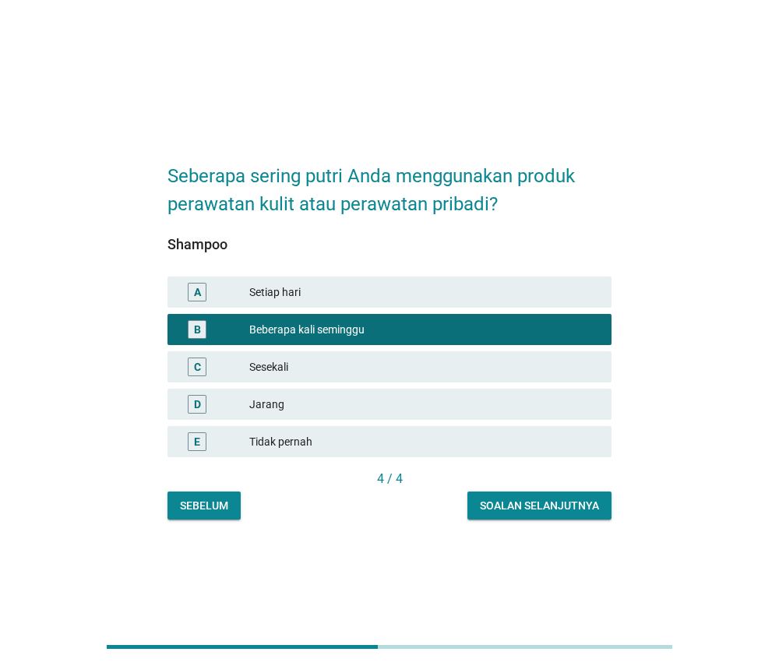
click at [562, 502] on div "Soalan selanjutnya" at bounding box center [539, 506] width 119 height 16
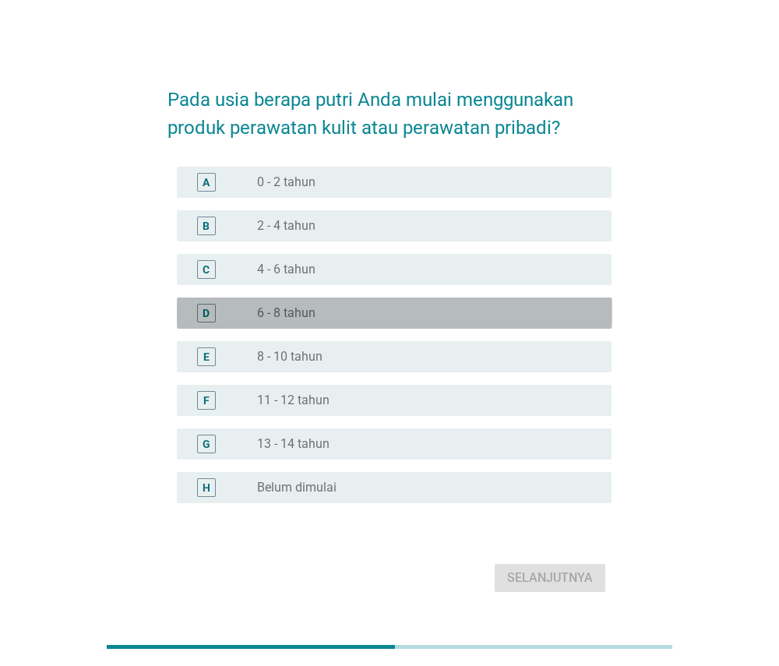
click at [555, 308] on div "radio_button_unchecked 6 - 8 tahun" at bounding box center [421, 313] width 329 height 16
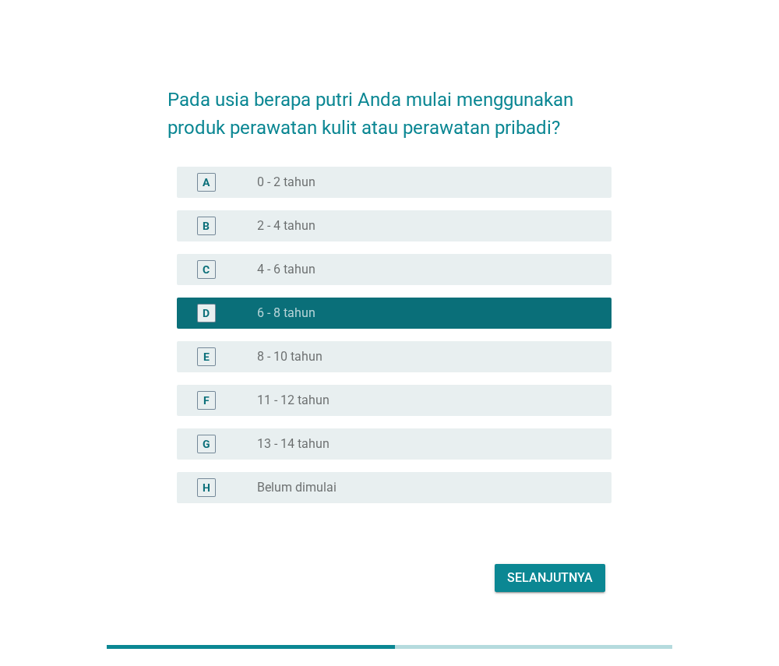
click at [530, 587] on button "Selanjutnya" at bounding box center [550, 578] width 111 height 28
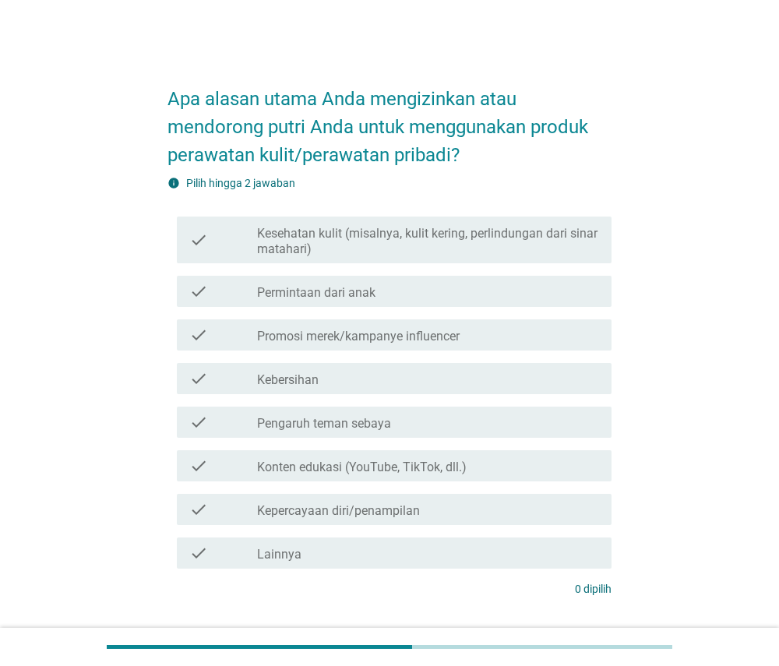
click at [586, 236] on label "Kesehatan kulit (misalnya, kulit kering, perlindungan dari sinar matahari)" at bounding box center [428, 241] width 342 height 31
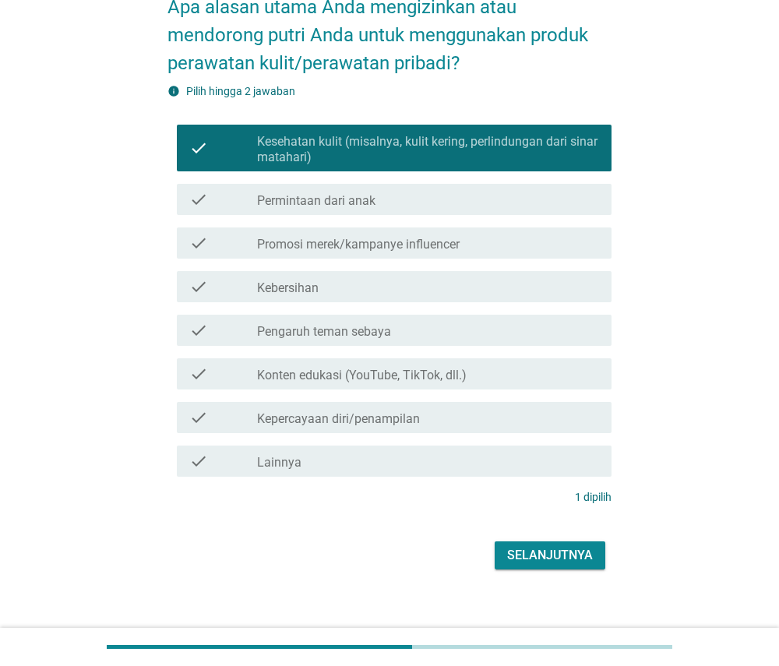
scroll to position [93, 0]
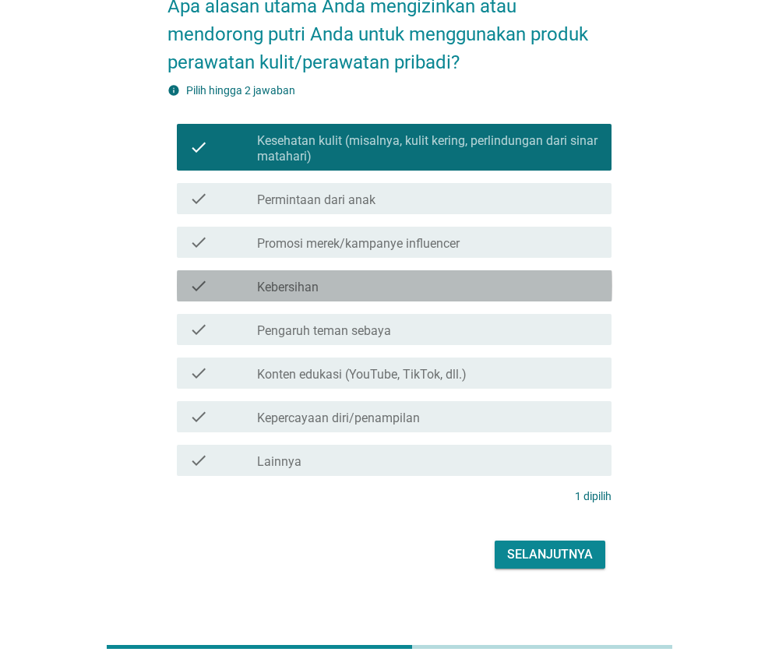
click at [565, 297] on div "check check_box_outline_blank Kebersihan" at bounding box center [394, 285] width 435 height 31
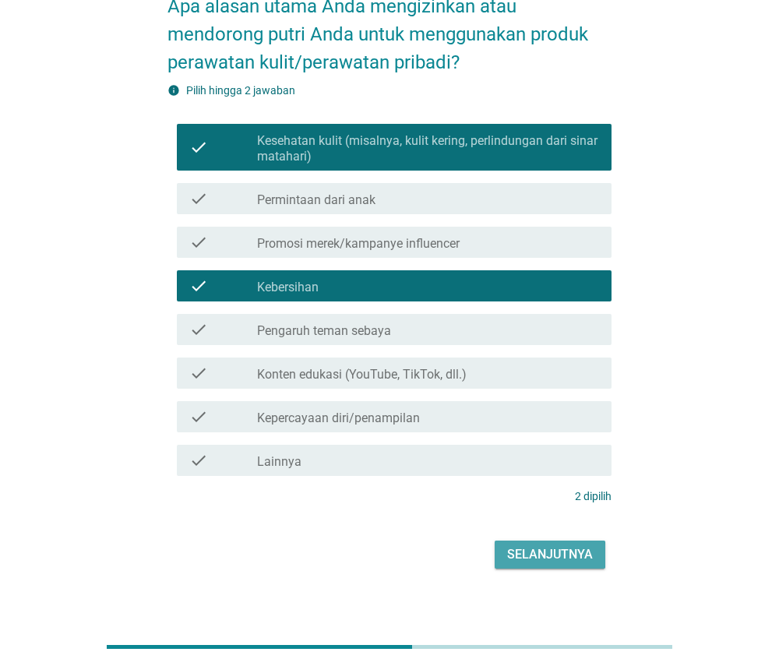
click at [533, 553] on div "Selanjutnya" at bounding box center [550, 554] width 86 height 19
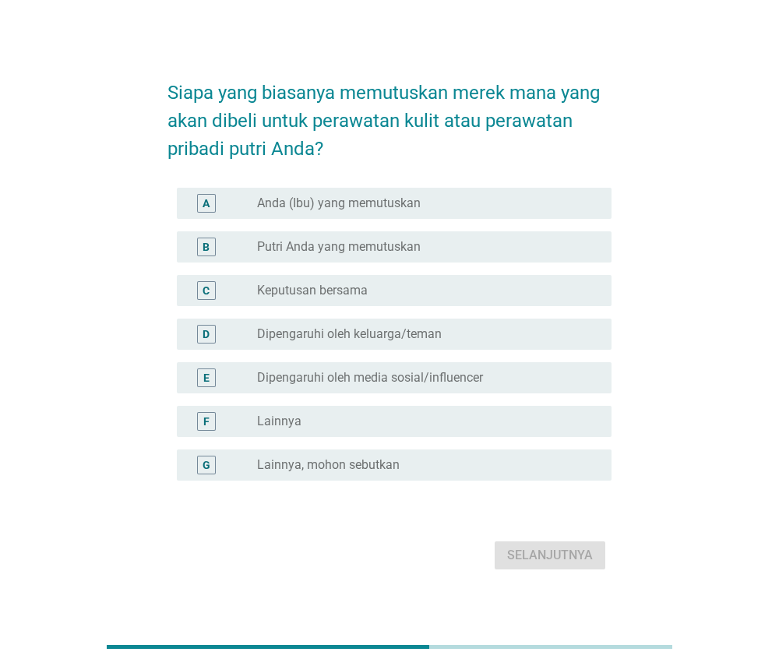
scroll to position [20, 0]
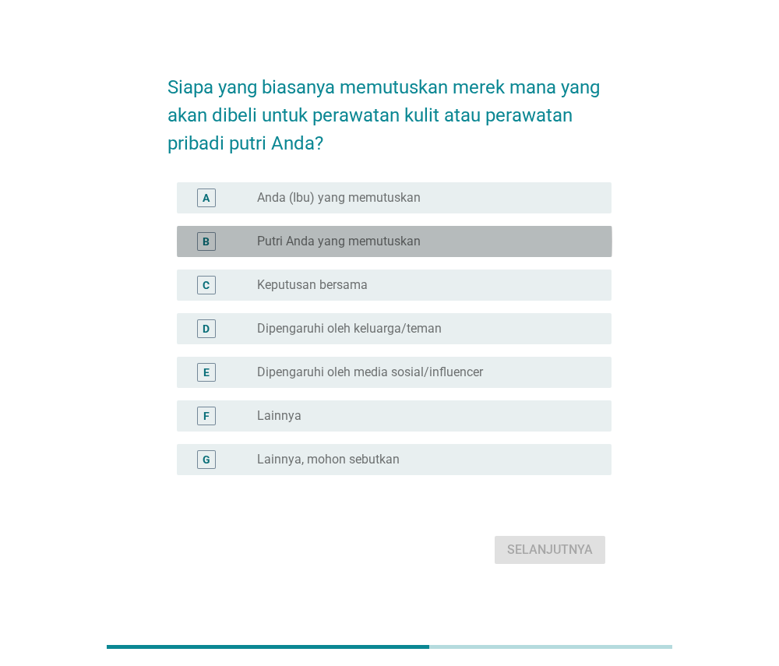
click at [589, 234] on div "radio_button_unchecked Putri Anda yang memutuskan" at bounding box center [428, 242] width 342 height 16
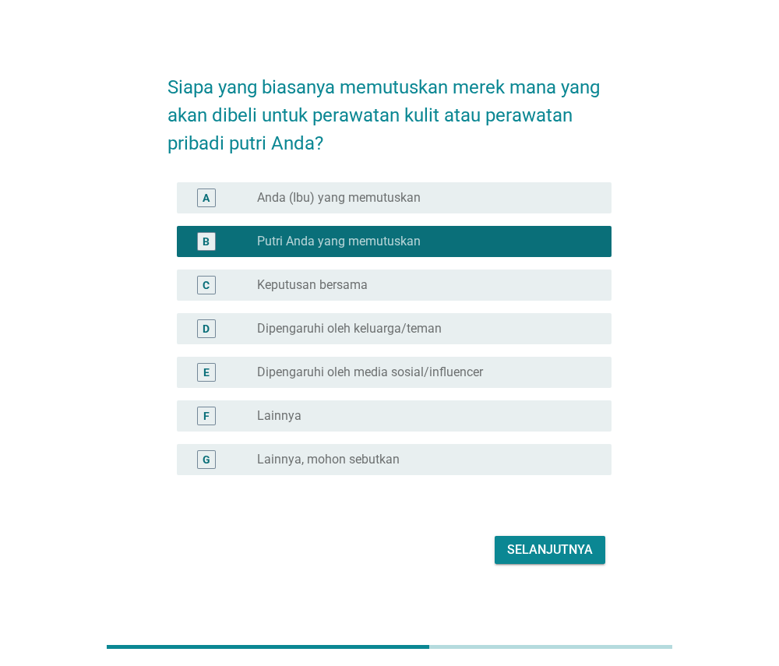
click at [558, 303] on div "C radio_button_unchecked Keputusan bersama" at bounding box center [389, 285] width 445 height 44
click at [567, 276] on div "radio_button_unchecked Keputusan bersama" at bounding box center [428, 285] width 342 height 19
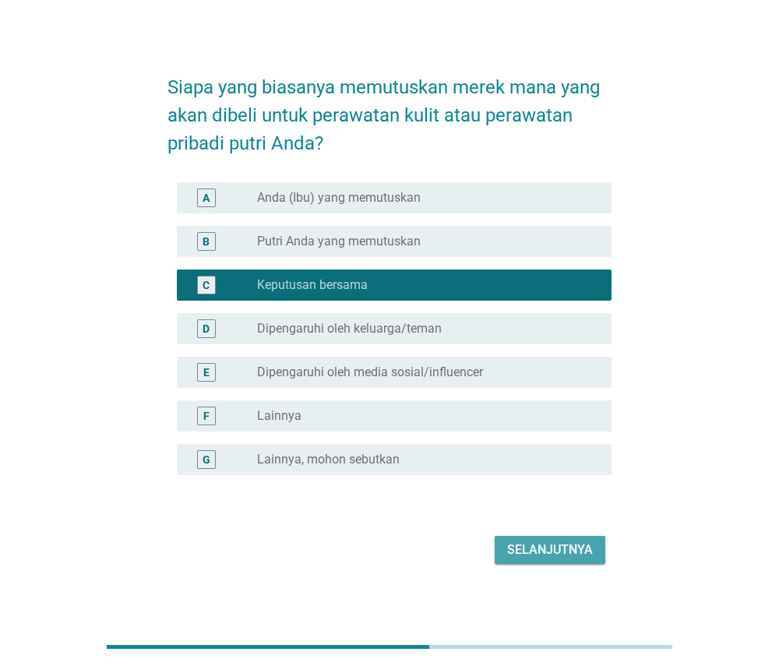
click at [530, 548] on div "Selanjutnya" at bounding box center [550, 549] width 86 height 19
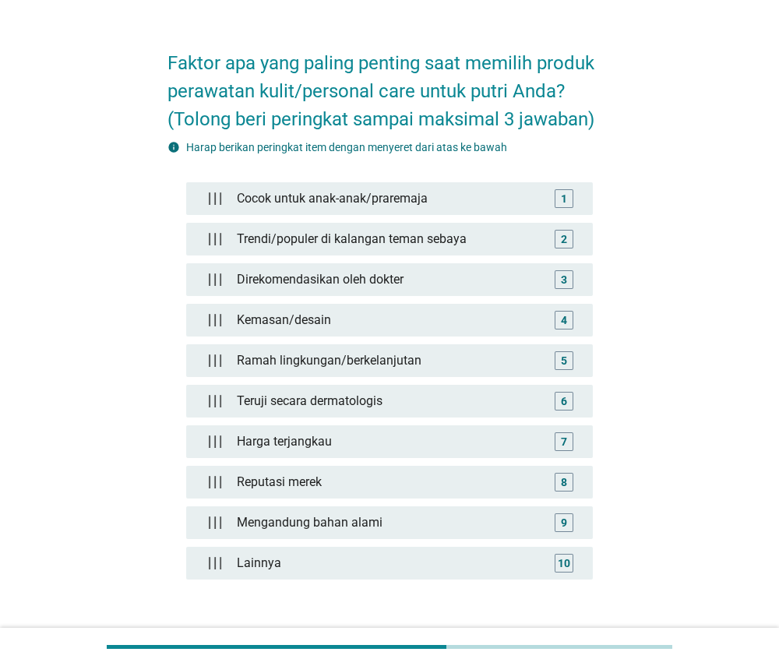
scroll to position [39, 0]
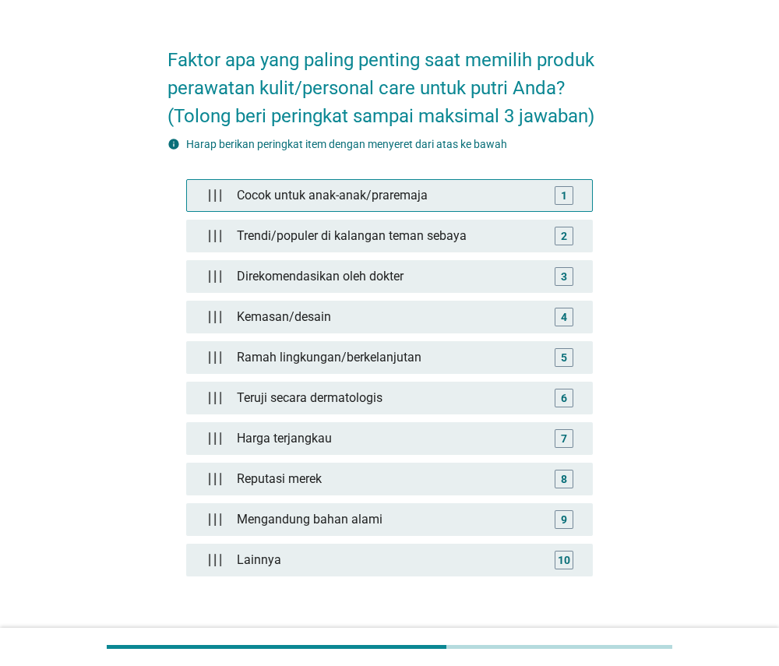
click at [519, 198] on div "Cocok untuk anak-anak/praremaja" at bounding box center [389, 195] width 317 height 31
click at [563, 190] on div "1" at bounding box center [564, 195] width 6 height 16
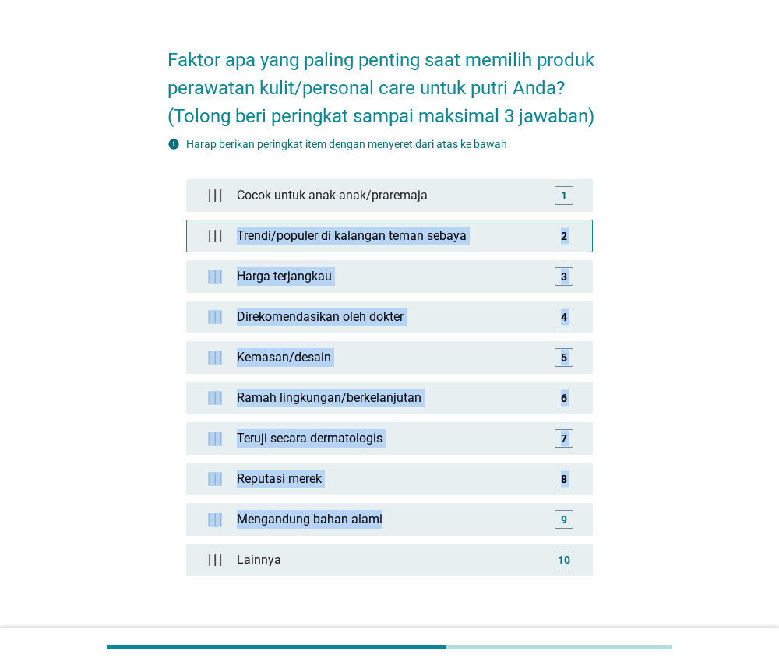
drag, startPoint x: 414, startPoint y: 520, endPoint x: 472, endPoint y: 224, distance: 302.3
click at [472, 224] on div "Cocok untuk anak-anak/praremaja 1 Trendi/populer di kalangan teman sebaya 2 Har…" at bounding box center [389, 385] width 407 height 413
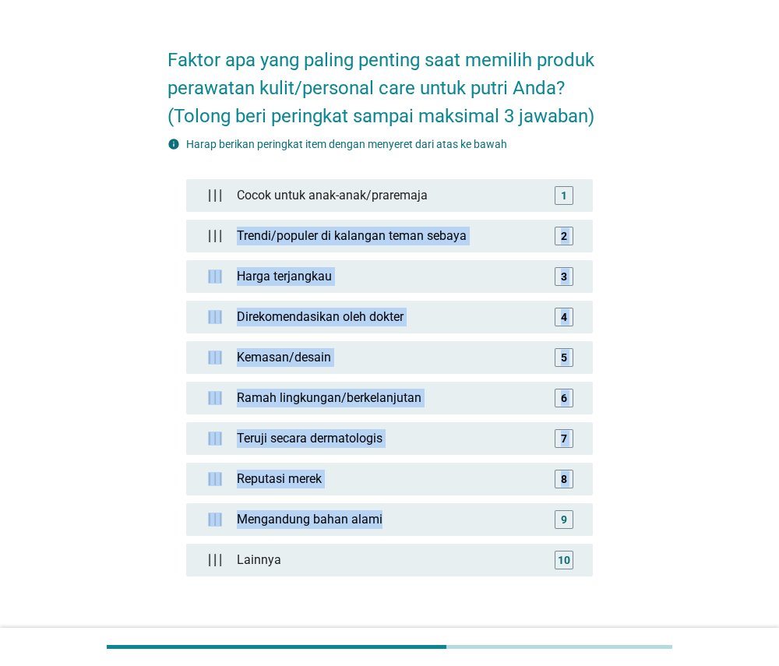
click at [650, 216] on div "Faktor apa yang paling penting saat memilih produk perawatan kulit/personal car…" at bounding box center [389, 355] width 704 height 674
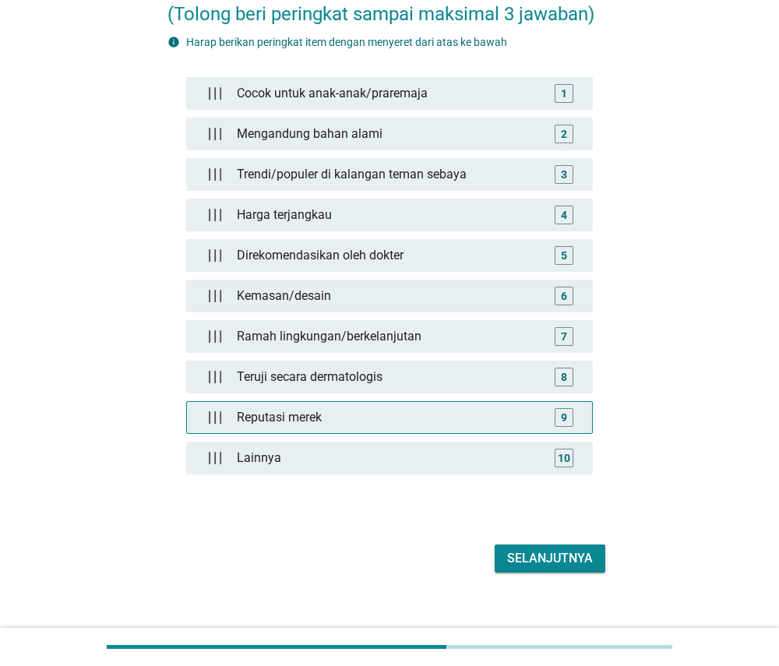
scroll to position [146, 0]
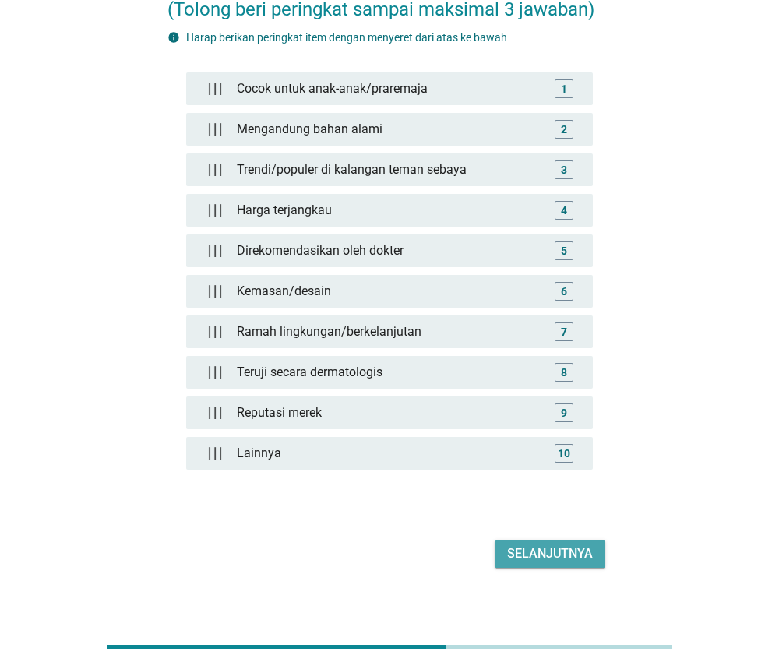
click at [537, 558] on div "Selanjutnya" at bounding box center [550, 553] width 86 height 19
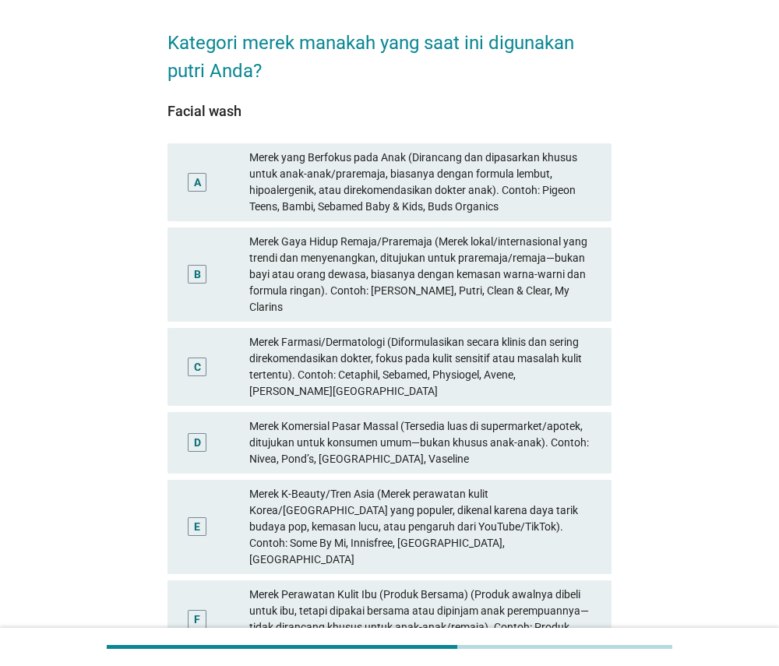
scroll to position [58, 0]
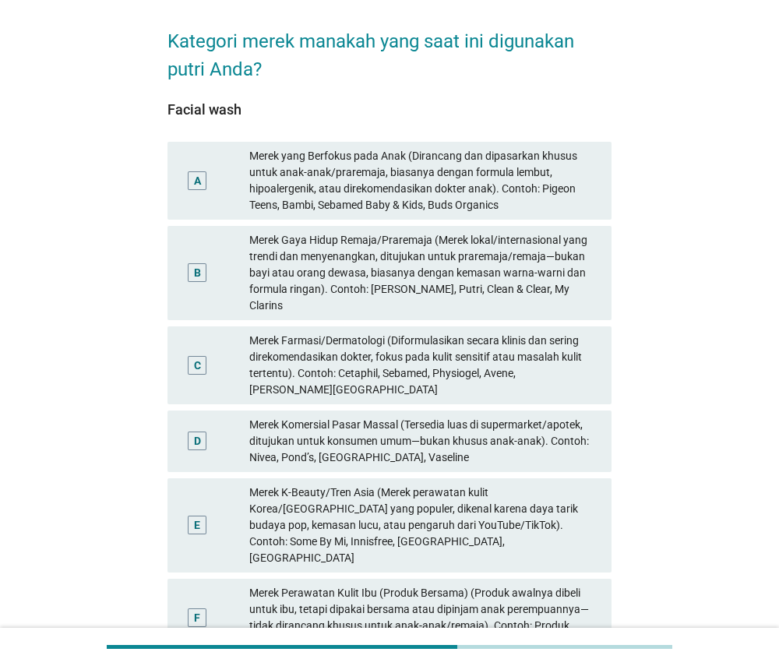
click at [537, 333] on div "Merek Farmasi/Dermatologi (Diformulasikan secara klinis dan sering direkomendas…" at bounding box center [424, 365] width 350 height 65
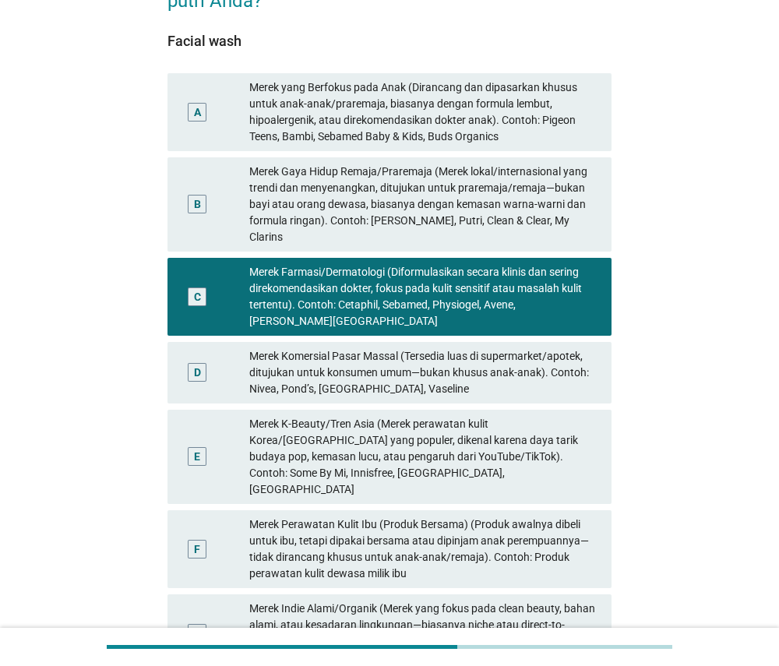
scroll to position [128, 0]
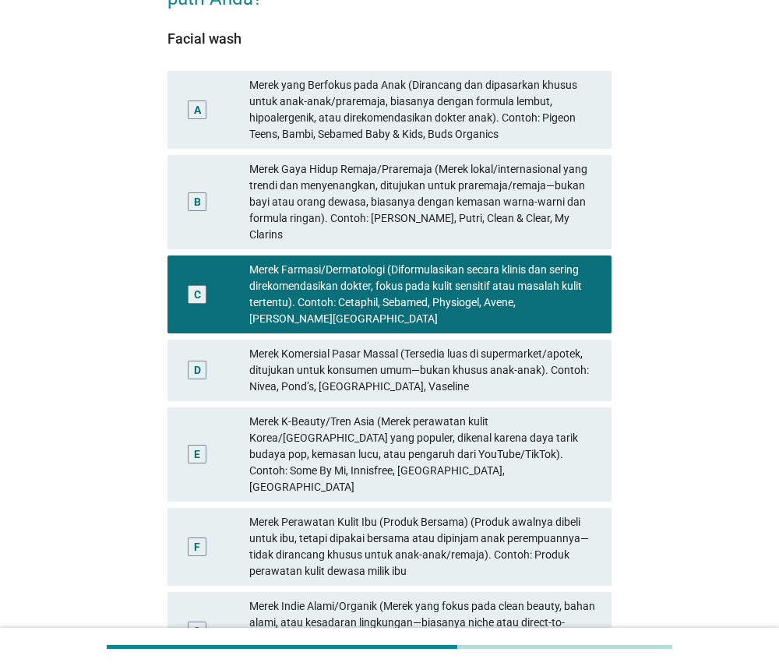
click at [552, 414] on div "Merek K-Beauty/Tren Asia (Merek perawatan kulit Korea/[GEOGRAPHIC_DATA] yang po…" at bounding box center [424, 455] width 350 height 82
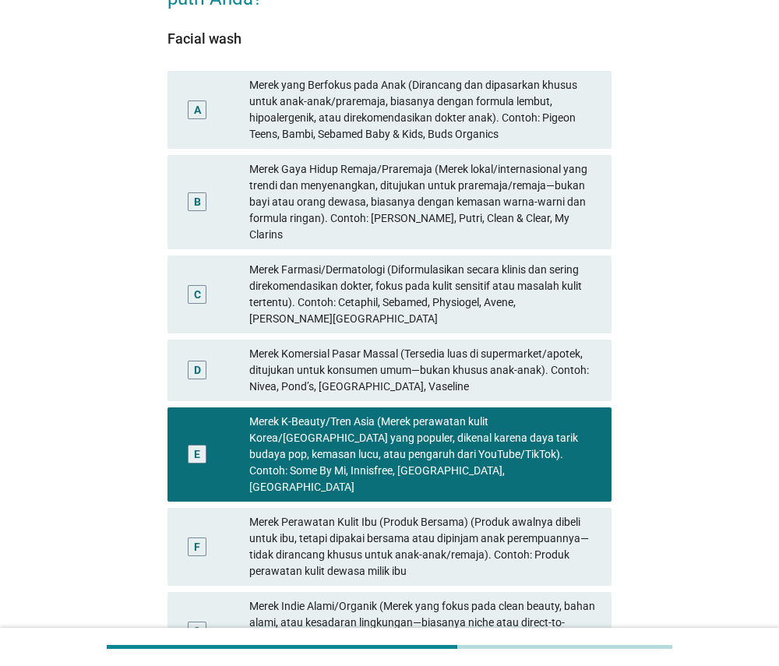
click at [560, 271] on div "Merek Farmasi/Dermatologi (Diformulasikan secara klinis dan sering direkomendas…" at bounding box center [424, 294] width 350 height 65
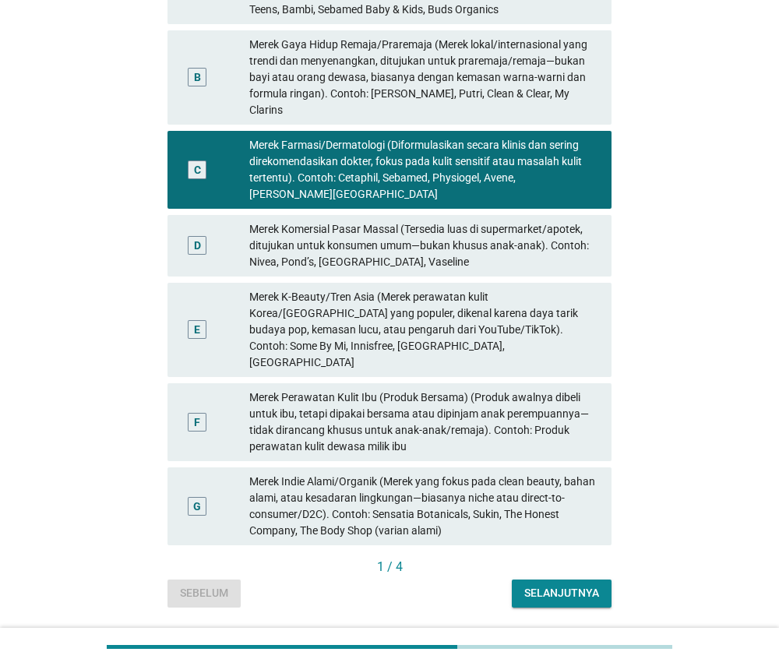
scroll to position [252, 0]
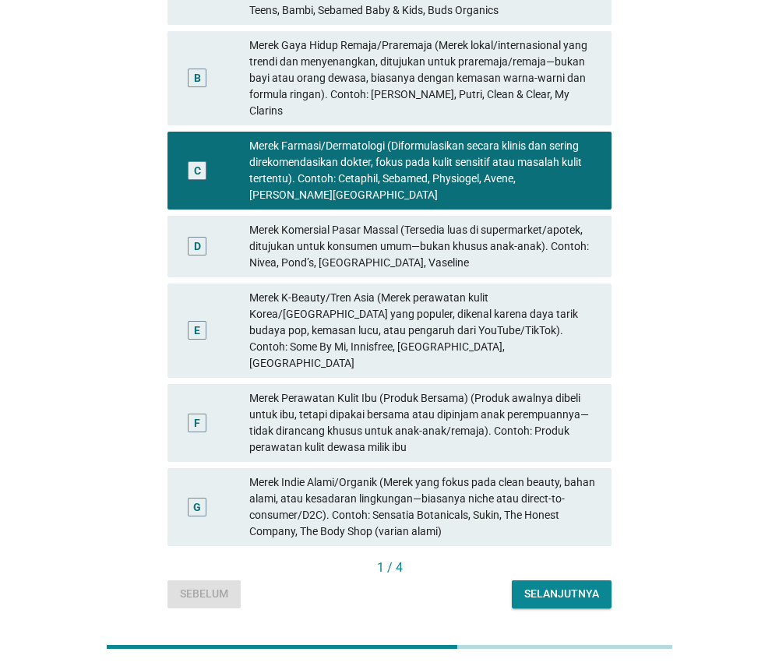
click at [575, 586] on div "Selanjutnya" at bounding box center [561, 594] width 75 height 16
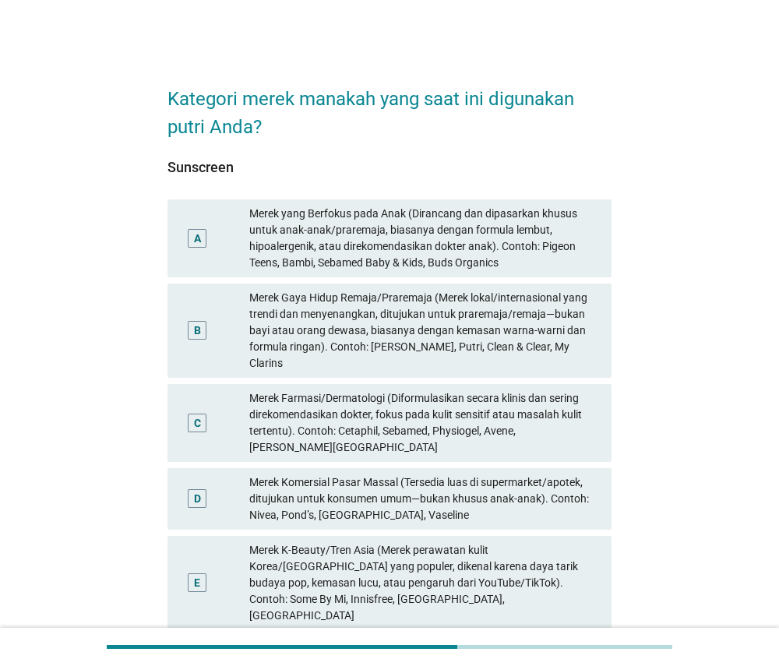
click at [586, 390] on div "Merek Farmasi/Dermatologi (Diformulasikan secara klinis dan sering direkomendas…" at bounding box center [424, 422] width 350 height 65
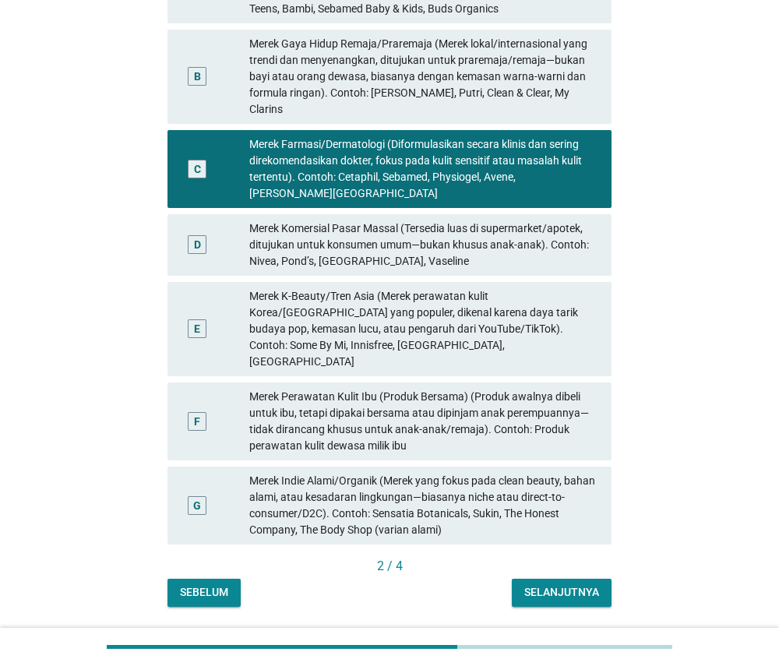
scroll to position [252, 0]
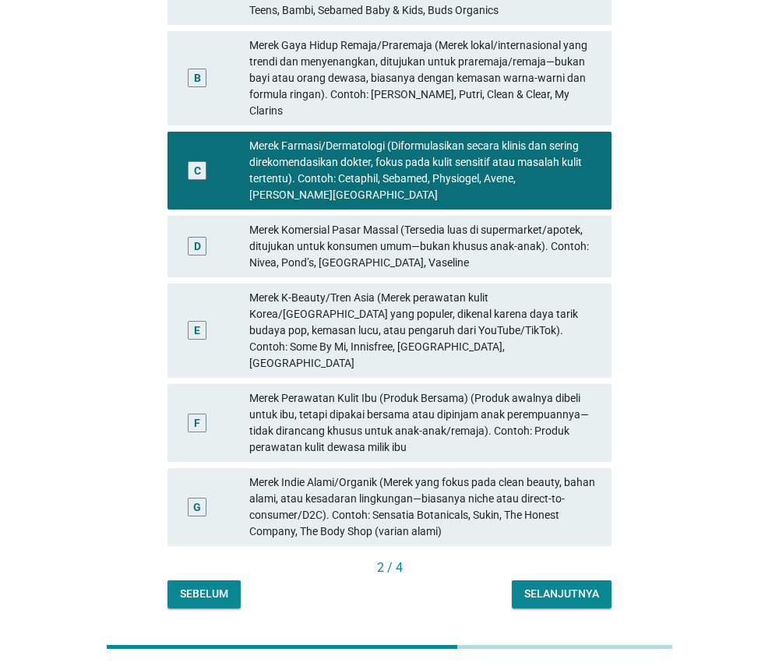
click at [573, 586] on div "Selanjutnya" at bounding box center [561, 594] width 75 height 16
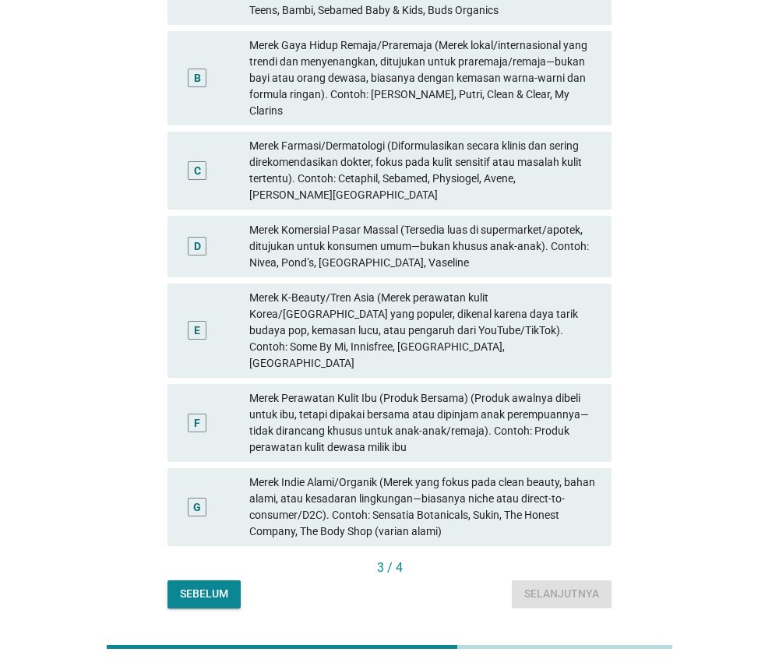
scroll to position [0, 0]
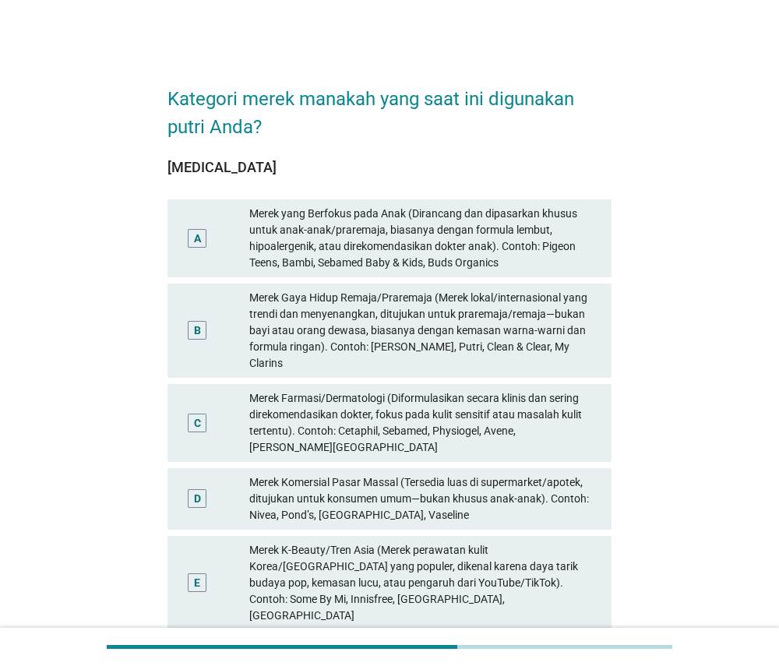
click at [526, 404] on div "Merek Farmasi/Dermatologi (Diformulasikan secara klinis dan sering direkomendas…" at bounding box center [424, 422] width 350 height 65
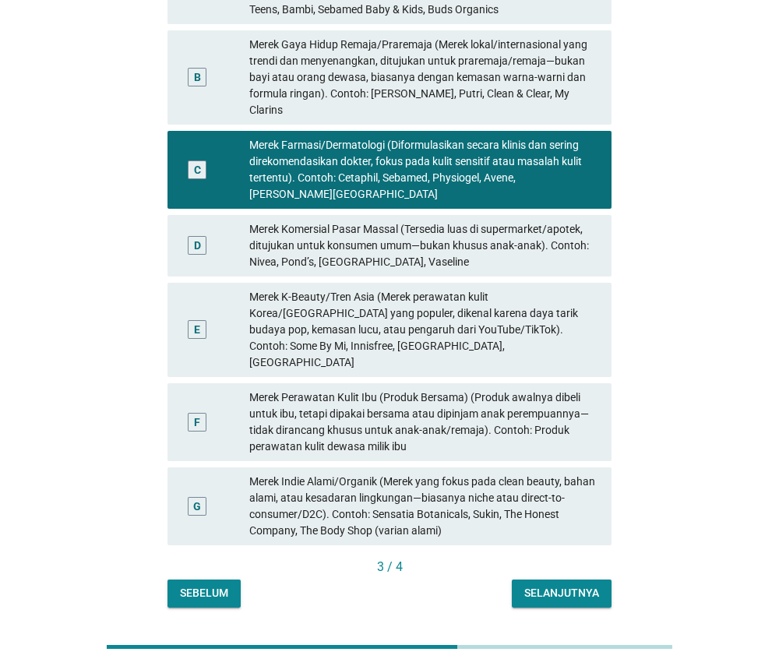
scroll to position [252, 0]
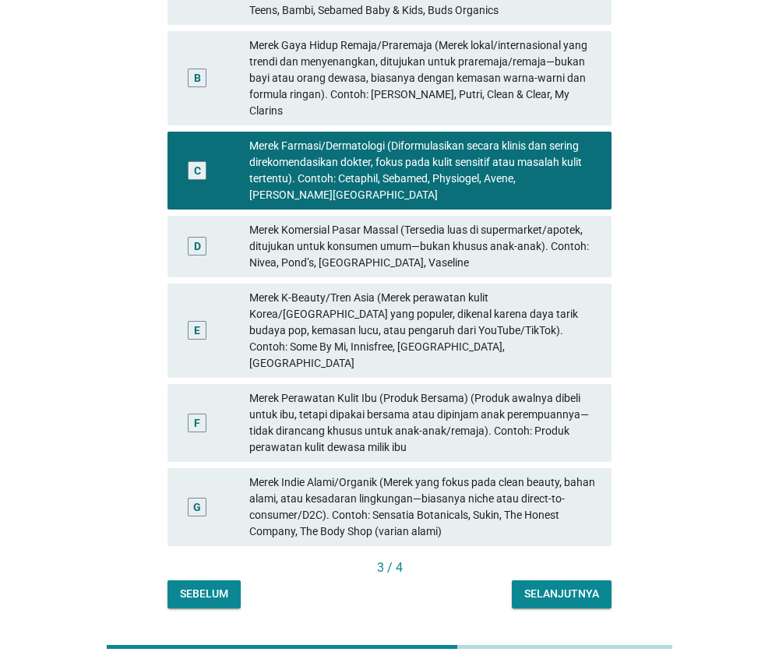
click at [551, 580] on button "Selanjutnya" at bounding box center [562, 594] width 100 height 28
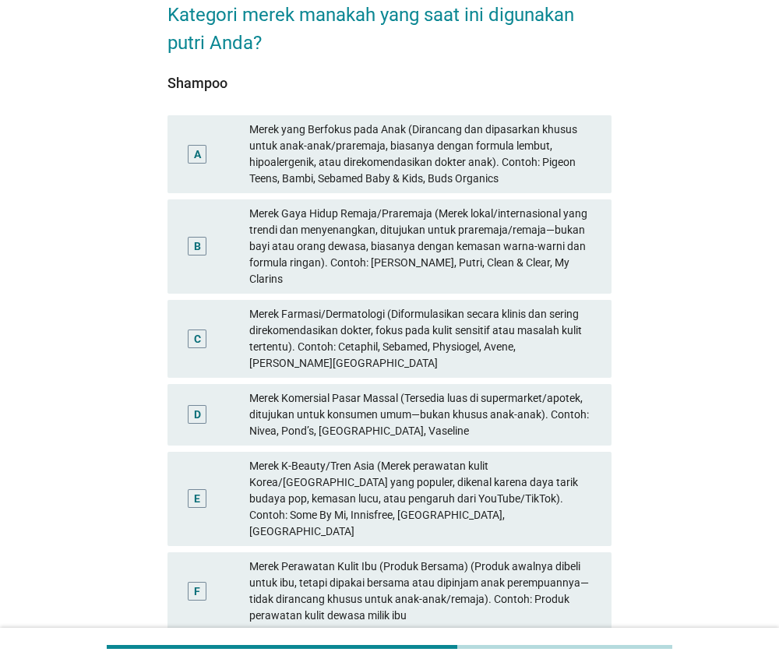
scroll to position [123, 0]
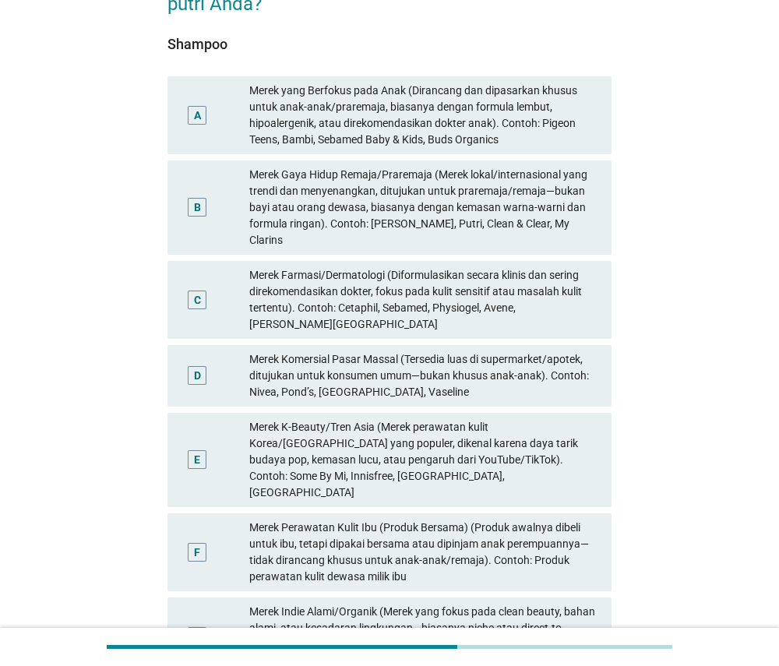
click at [551, 351] on div "Merek Komersial Pasar Massal (Tersedia luas di supermarket/apotek, ditujukan un…" at bounding box center [424, 375] width 350 height 49
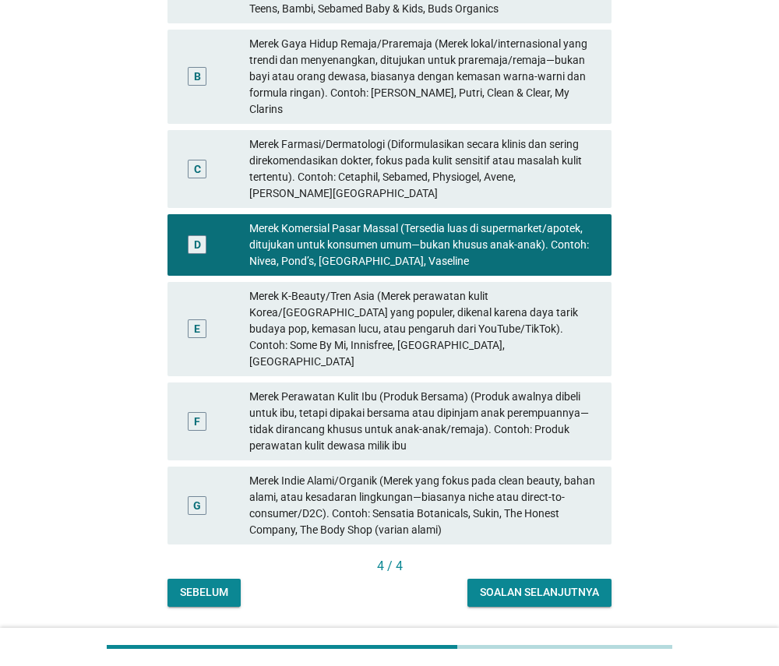
scroll to position [252, 0]
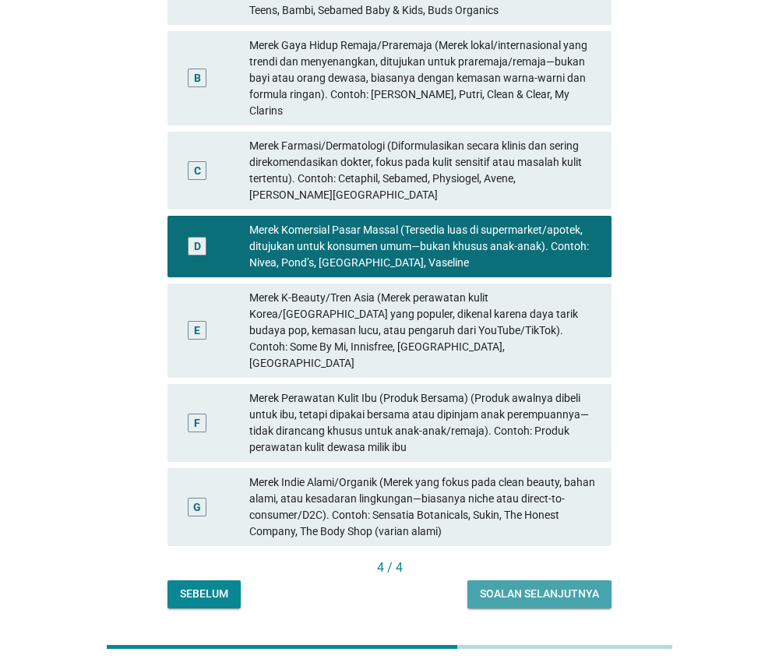
click at [554, 586] on div "Soalan selanjutnya" at bounding box center [539, 594] width 119 height 16
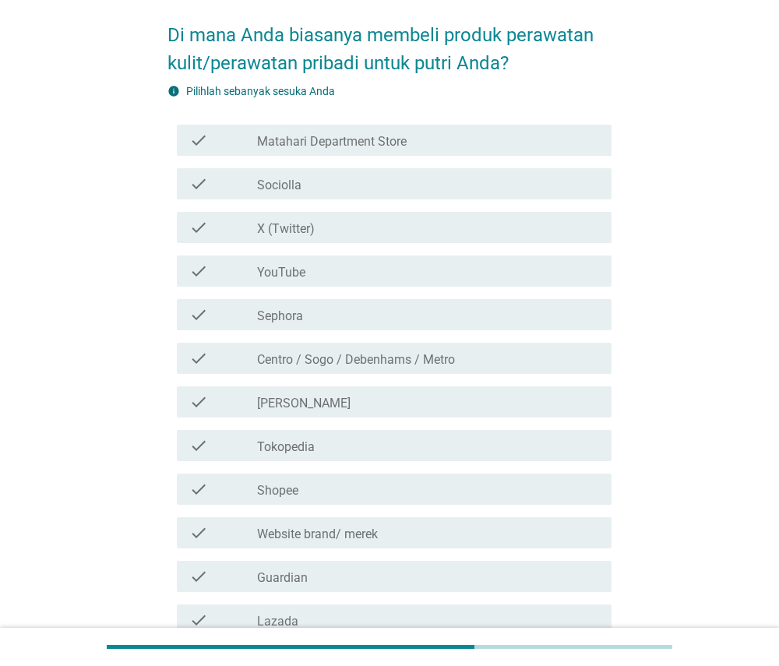
scroll to position [88, 0]
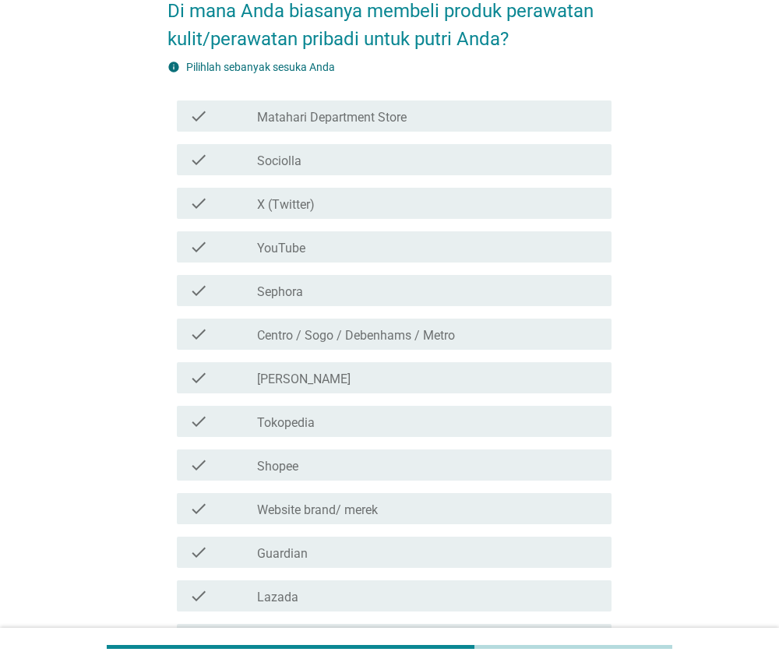
click at [493, 456] on div "check_box_outline_blank Shopee" at bounding box center [428, 465] width 342 height 19
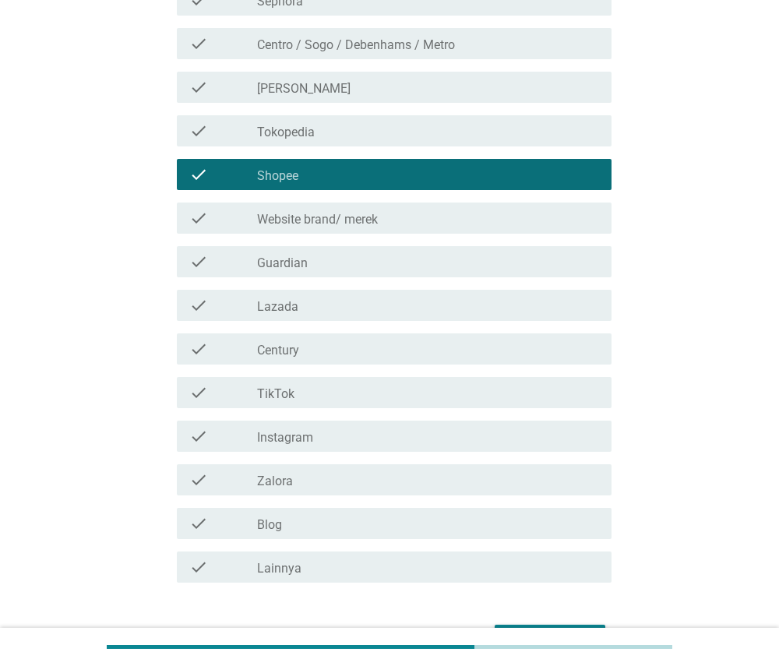
scroll to position [389, 0]
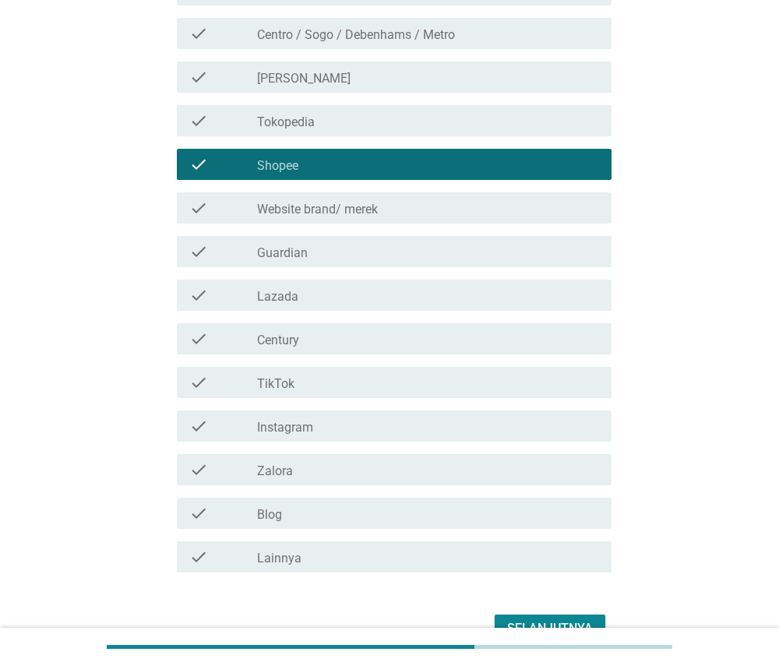
click at [502, 568] on div "check check_box_outline_blank Lainnya" at bounding box center [394, 556] width 435 height 31
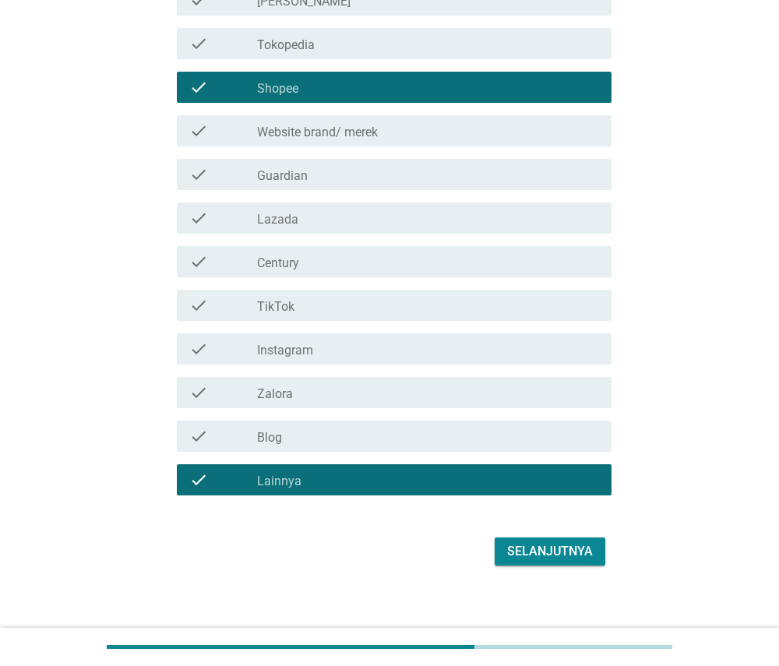
scroll to position [471, 0]
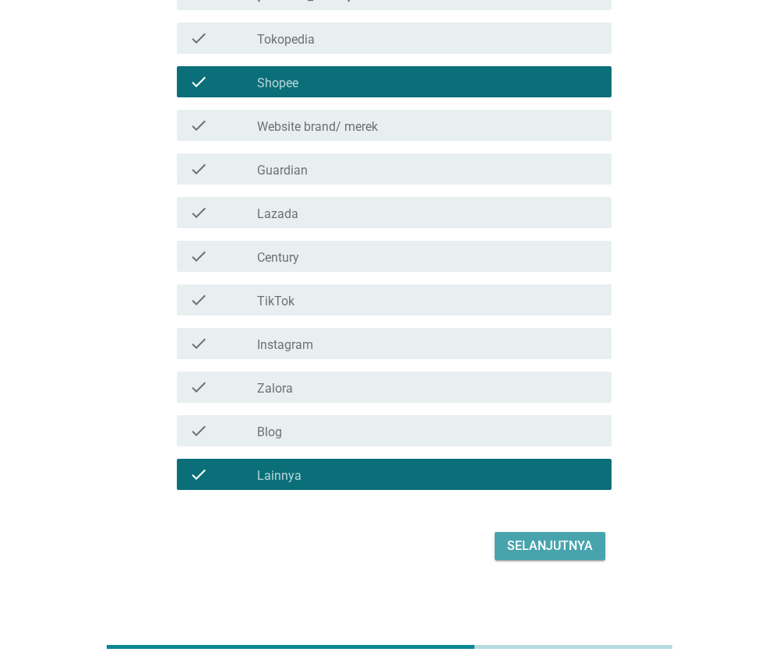
click at [534, 551] on div "Selanjutnya" at bounding box center [550, 546] width 86 height 19
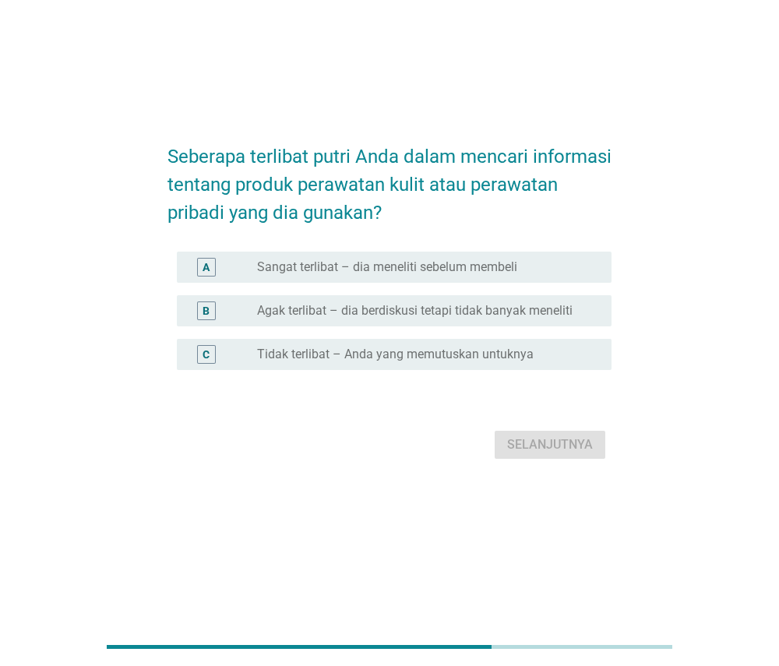
scroll to position [0, 0]
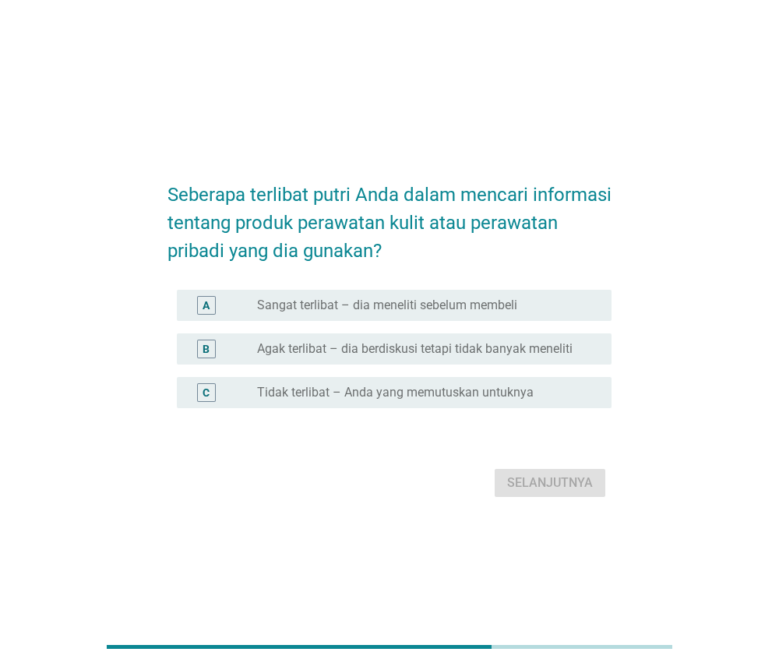
click at [551, 301] on div "radio_button_unchecked Sangat terlibat – dia meneliti sebelum membeli" at bounding box center [421, 305] width 329 height 16
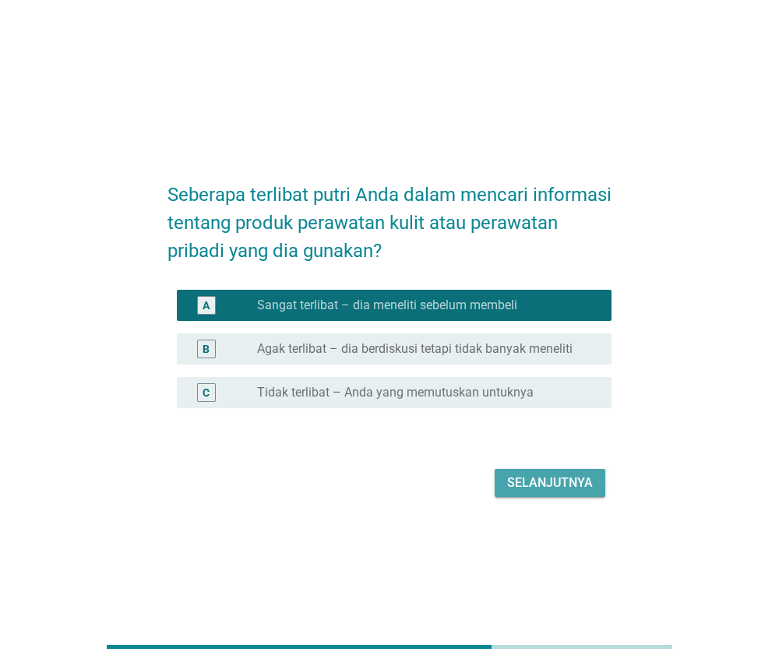
click at [534, 477] on div "Selanjutnya" at bounding box center [550, 482] width 86 height 19
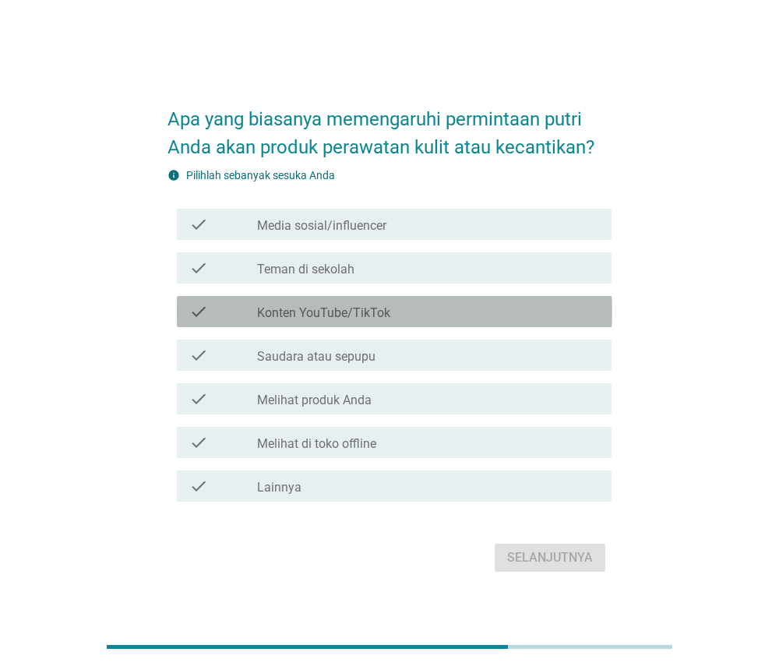
click at [491, 303] on div "check_box_outline_blank Konten YouTube/TikTok" at bounding box center [428, 311] width 342 height 19
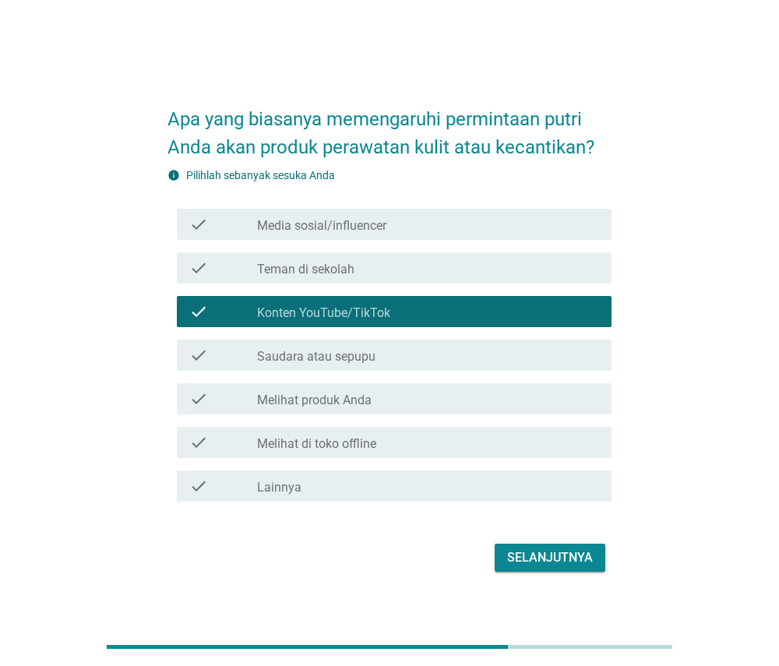
click at [509, 562] on div "Selanjutnya" at bounding box center [550, 557] width 86 height 19
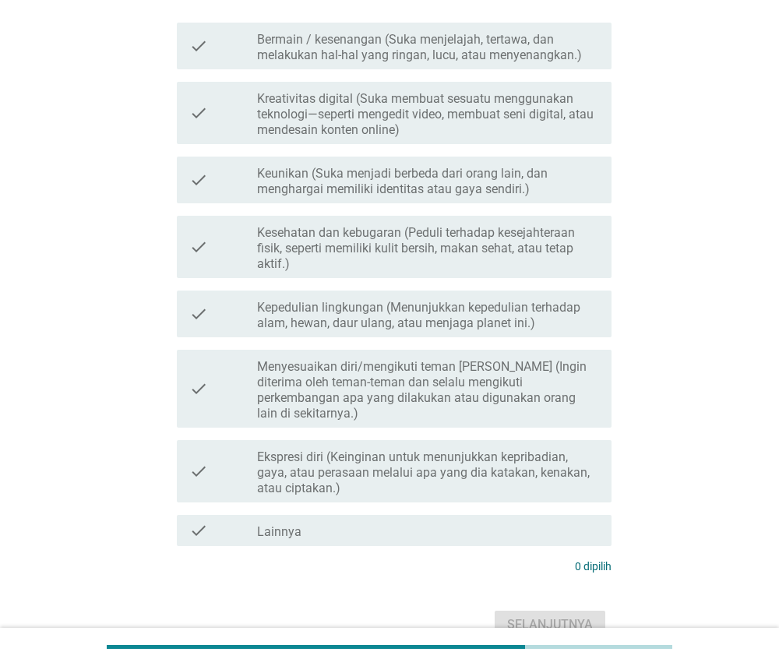
scroll to position [168, 0]
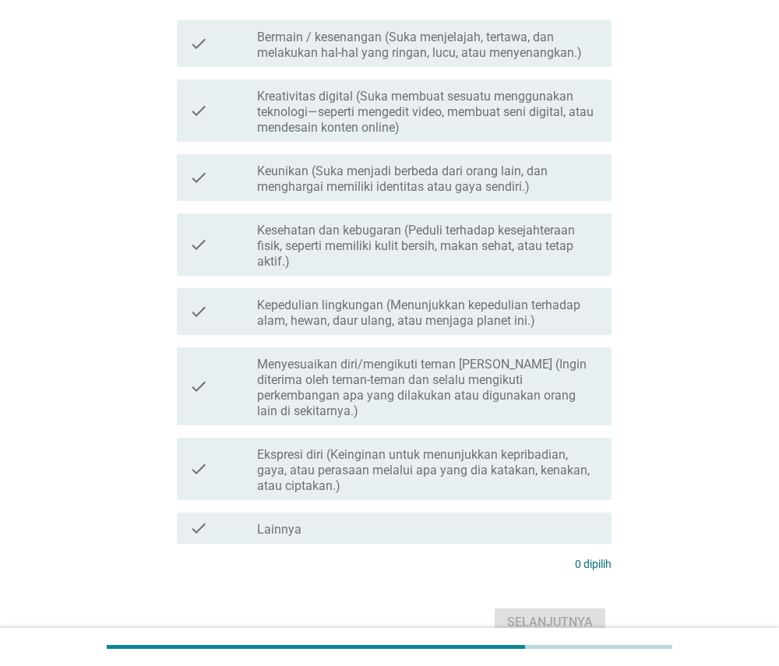
click at [529, 118] on label "Kreativitas digital (Suka membuat sesuatu menggunakan teknologi—seperti mengedi…" at bounding box center [428, 112] width 342 height 47
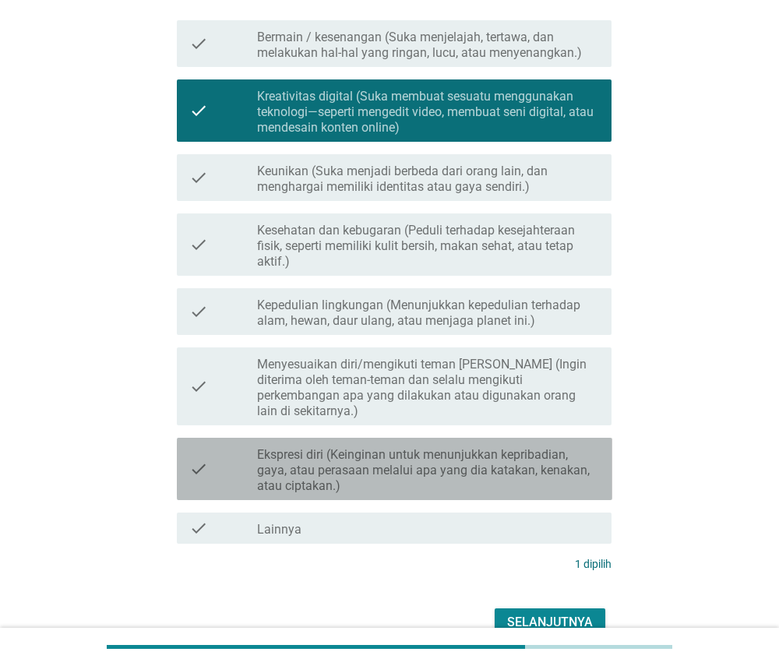
click at [477, 452] on label "Ekspresi diri (Keinginan untuk menunjukkan kepribadian, gaya, atau perasaan mel…" at bounding box center [428, 470] width 342 height 47
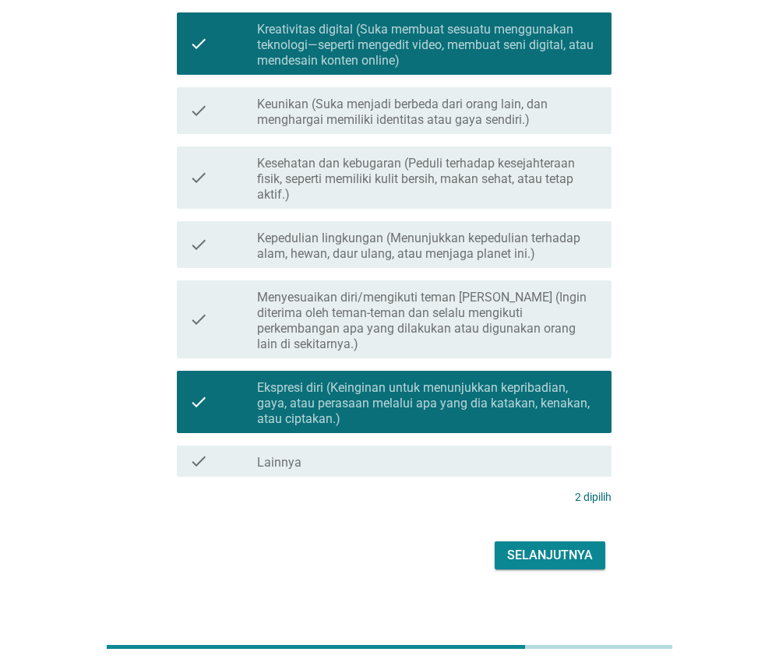
scroll to position [234, 0]
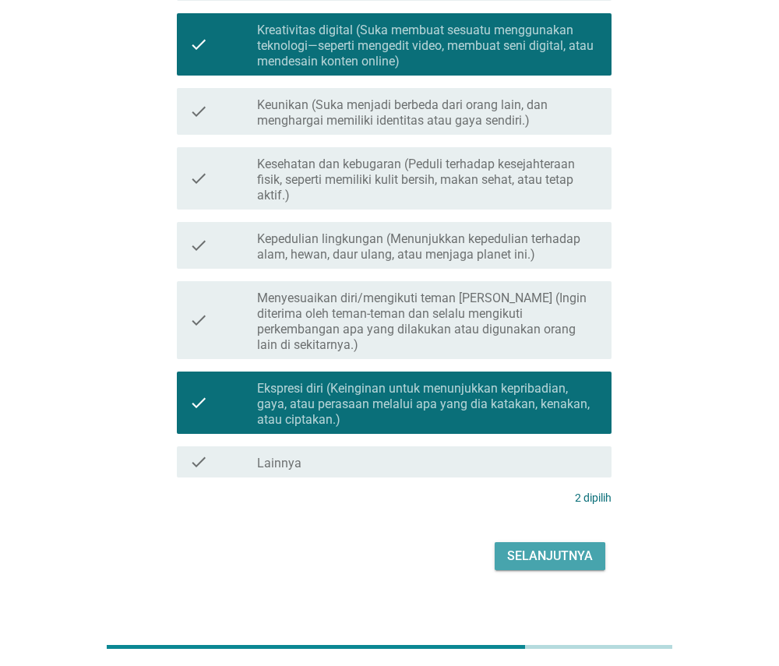
click at [521, 547] on div "Selanjutnya" at bounding box center [550, 556] width 86 height 19
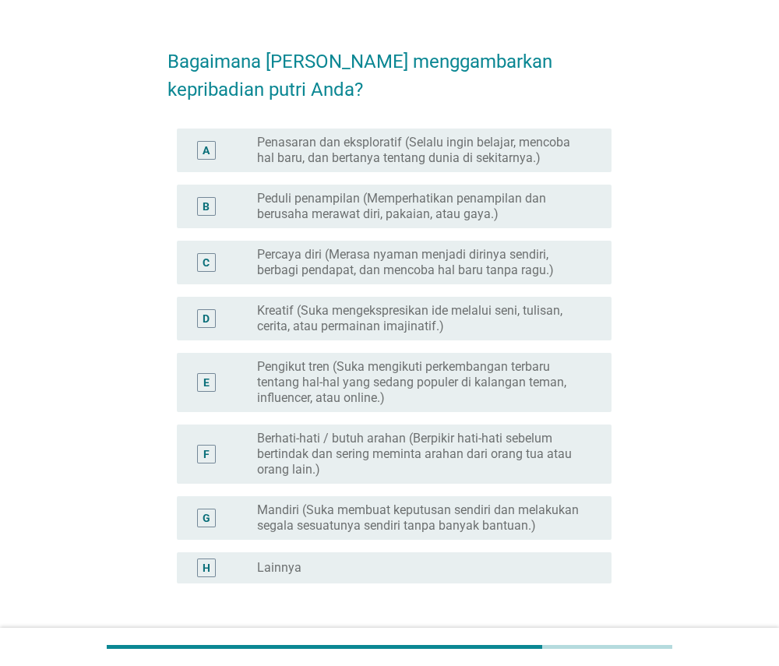
scroll to position [38, 0]
click at [531, 326] on label "Kreatif (Suka mengekspresikan ide melalui seni, tulisan, cerita, atau permainan…" at bounding box center [421, 317] width 329 height 31
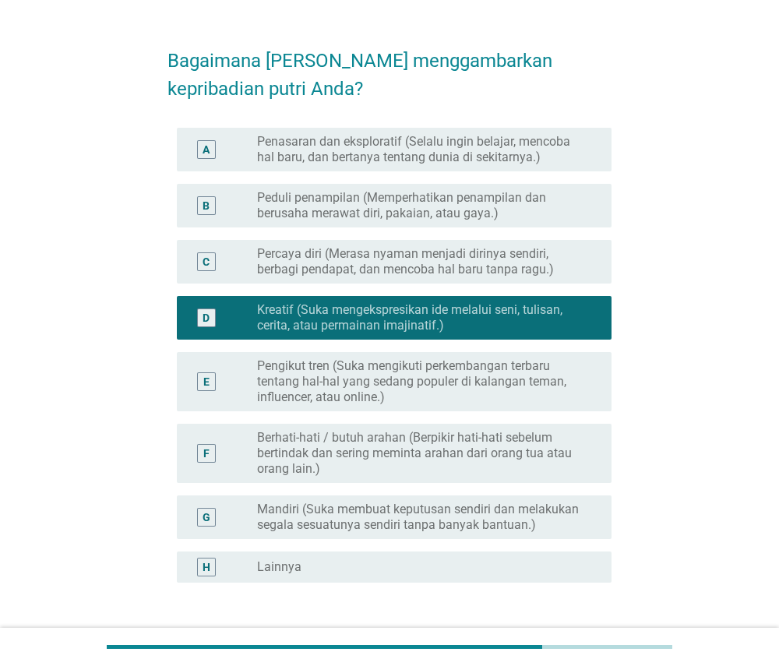
click at [502, 455] on label "Berhati-hati / butuh arahan (Berpikir hati-hati sebelum bertindak dan sering me…" at bounding box center [421, 453] width 329 height 47
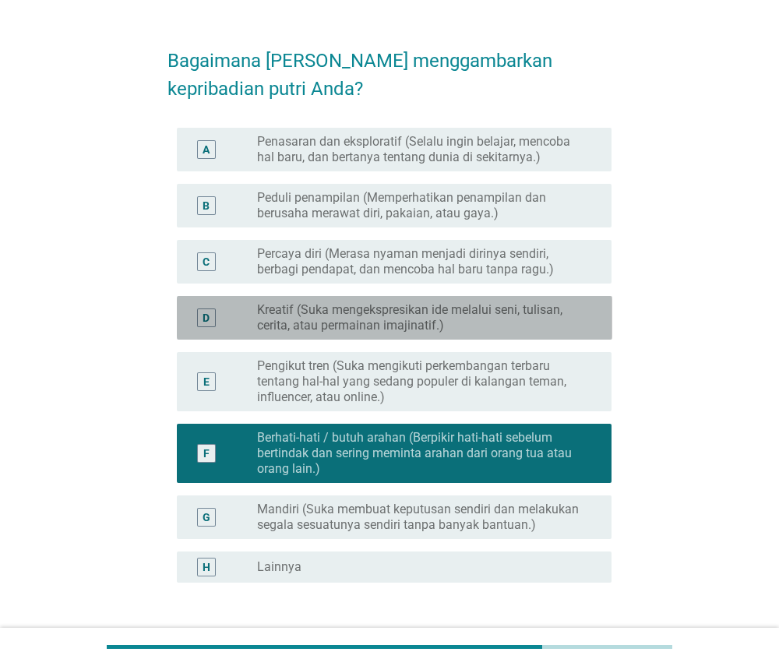
click at [544, 322] on label "Kreatif (Suka mengekspresikan ide melalui seni, tulisan, cerita, atau permainan…" at bounding box center [421, 317] width 329 height 31
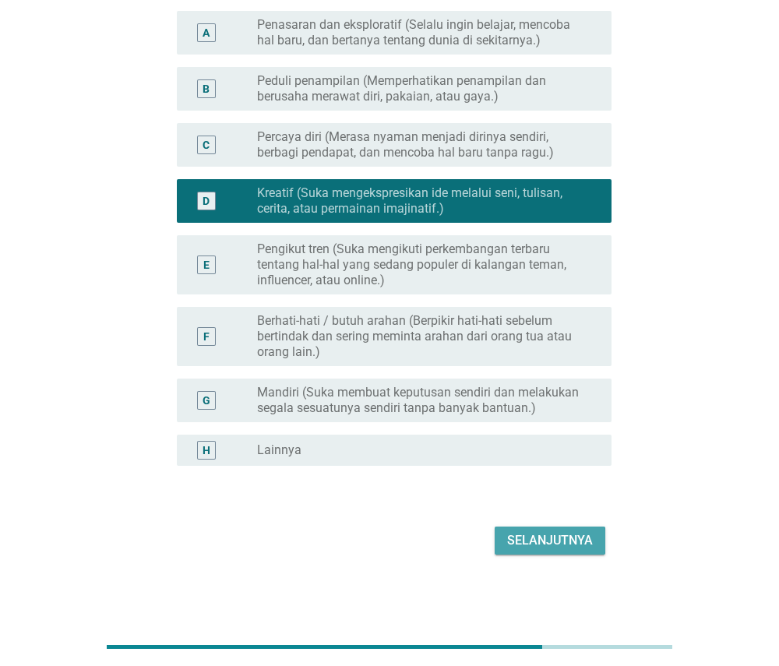
scroll to position [155, 0]
click at [560, 544] on div "Selanjutnya" at bounding box center [550, 540] width 86 height 19
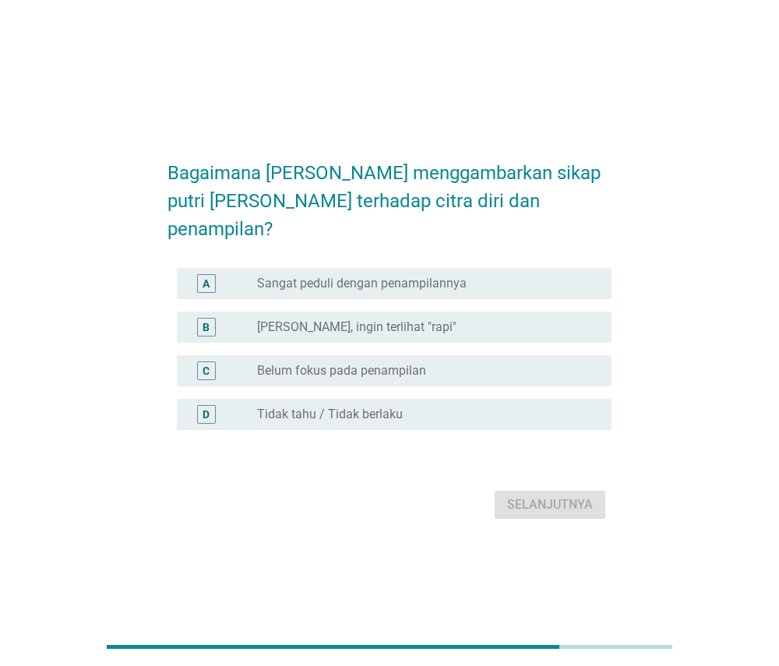
click at [559, 319] on div "radio_button_unchecked Agak sadar, ingin terlihat "rapi"" at bounding box center [421, 327] width 329 height 16
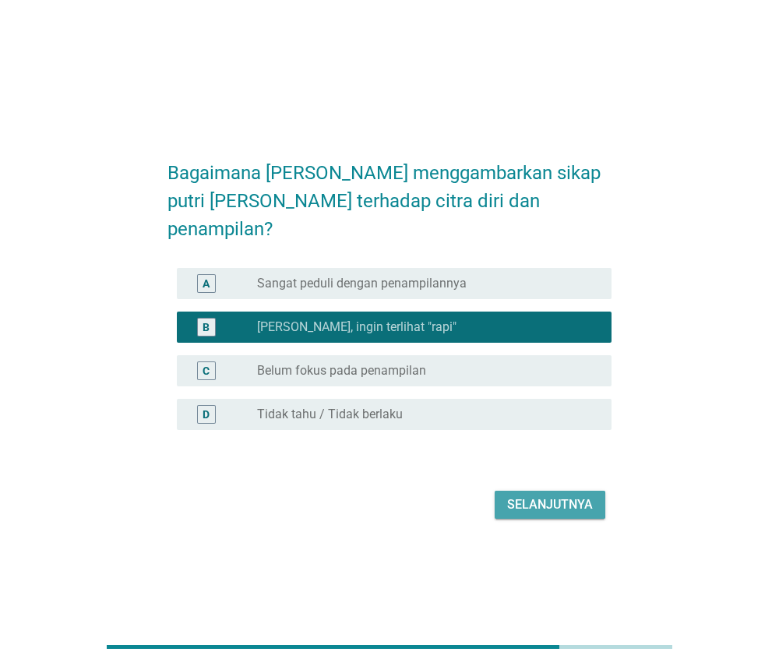
click at [547, 501] on button "Selanjutnya" at bounding box center [550, 505] width 111 height 28
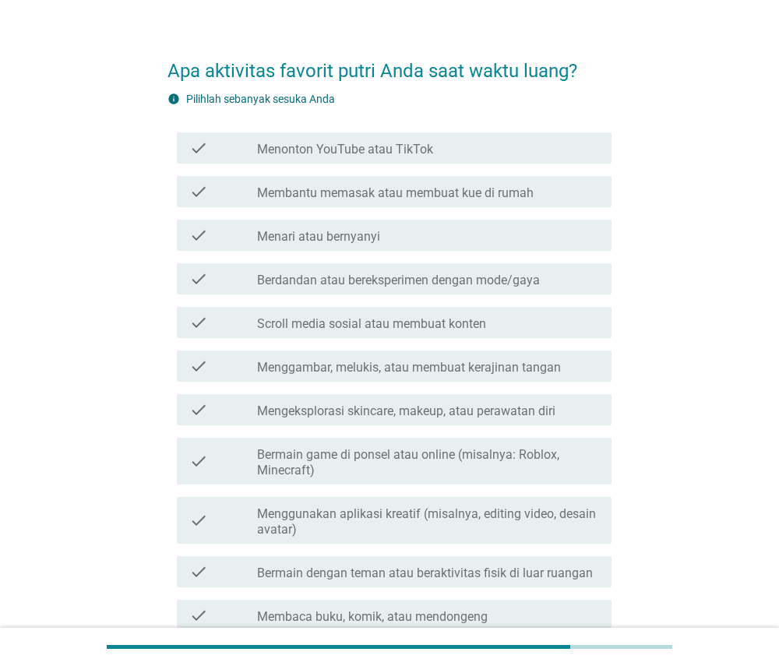
scroll to position [28, 0]
click at [583, 187] on div "check_box_outline_blank Membantu memasak atau membuat kue di rumah" at bounding box center [428, 191] width 342 height 19
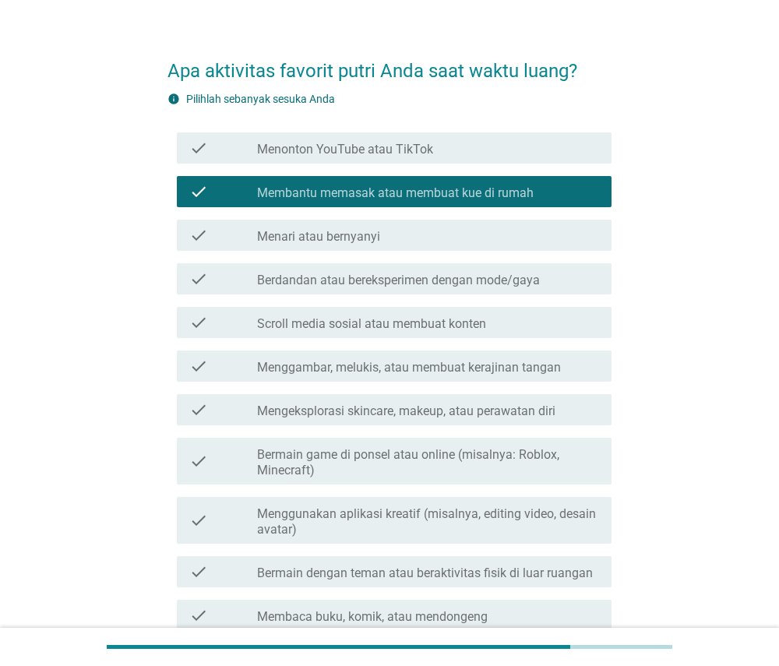
click at [553, 370] on label "Menggambar, melukis, atau membuat kerajinan tangan" at bounding box center [409, 368] width 304 height 16
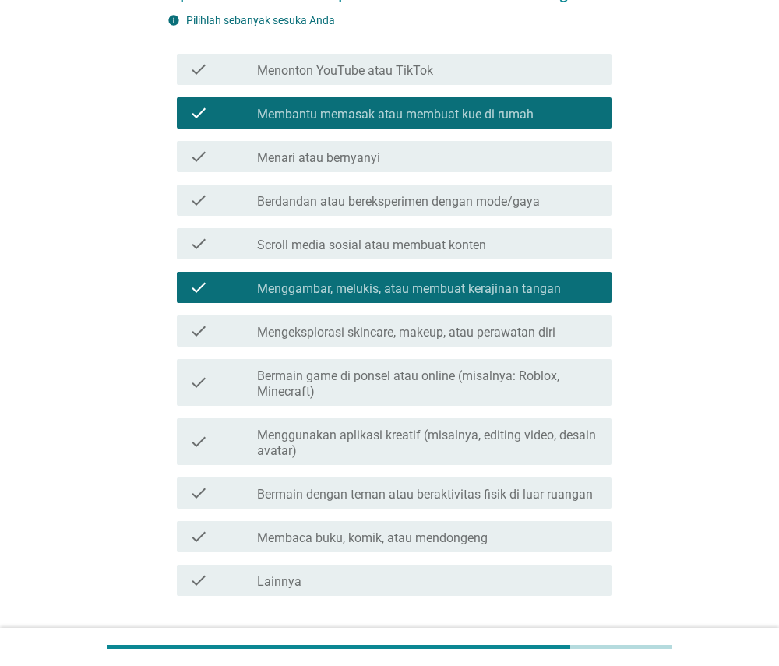
scroll to position [107, 0]
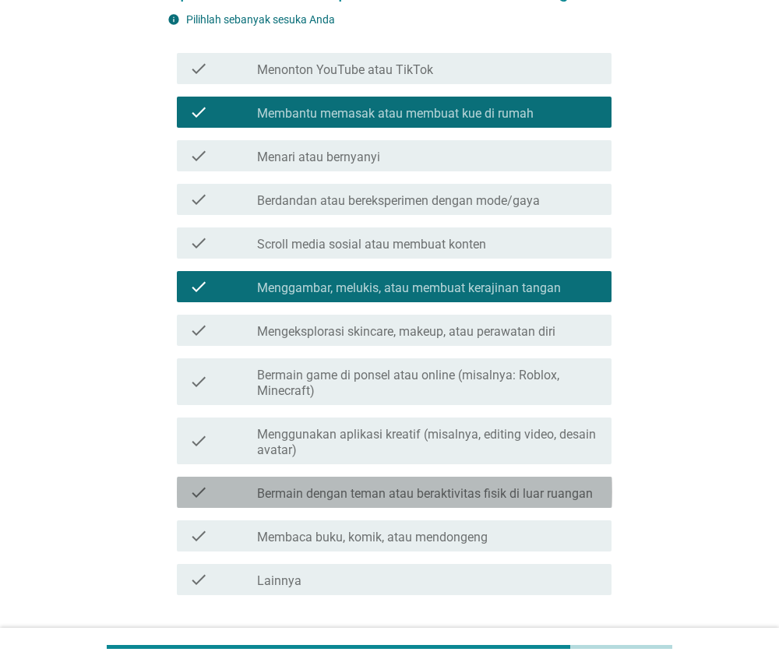
click at [535, 492] on label "Bermain dengan teman atau beraktivitas fisik di luar ruangan" at bounding box center [425, 494] width 336 height 16
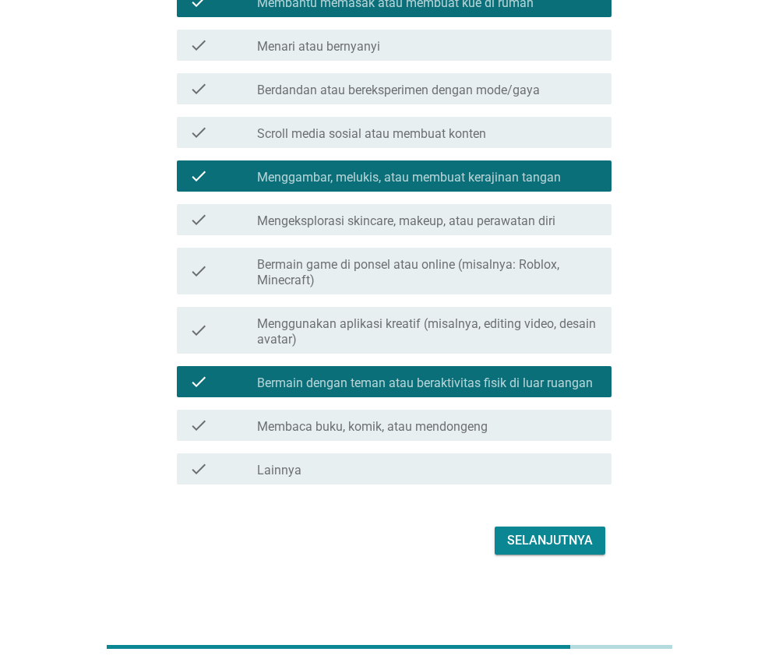
scroll to position [218, 0]
click at [541, 542] on div "Selanjutnya" at bounding box center [550, 540] width 86 height 19
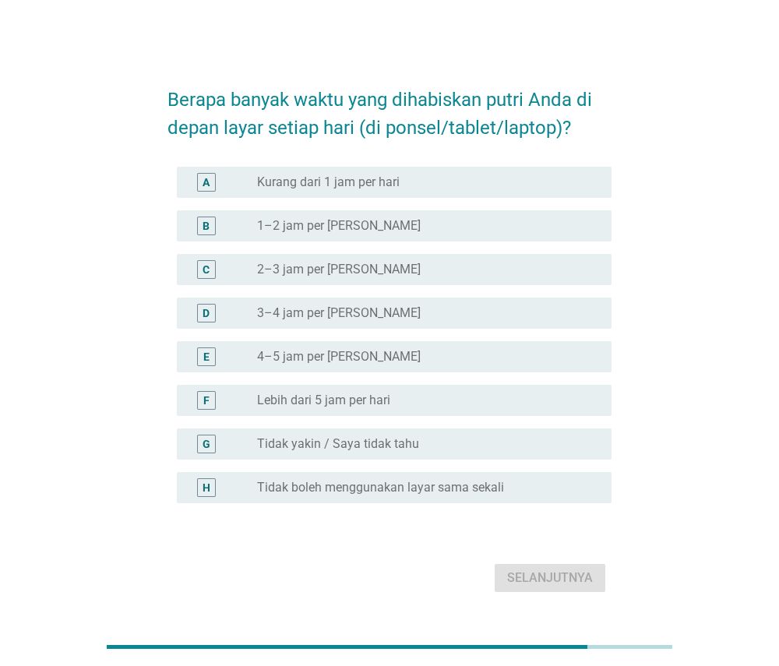
click at [530, 226] on div "radio_button_unchecked 1–2 jam per hari" at bounding box center [421, 226] width 329 height 16
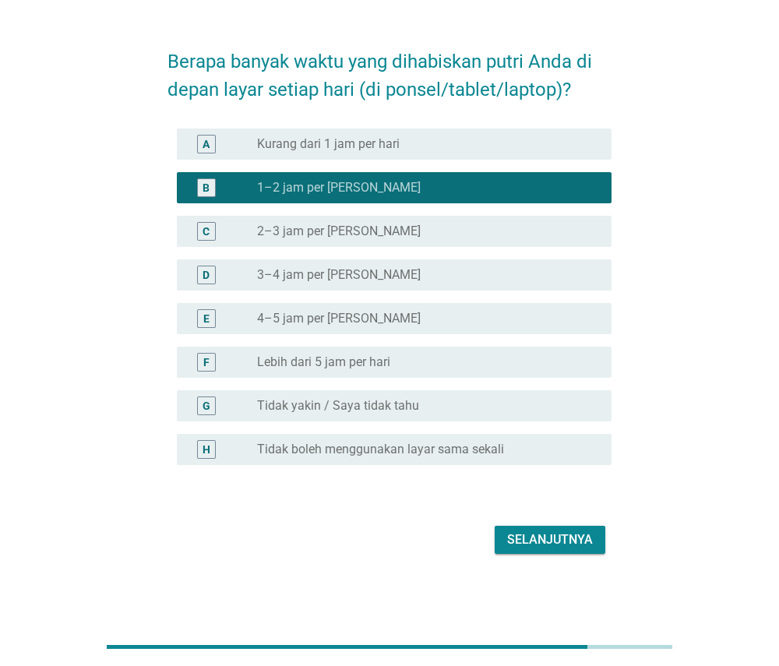
scroll to position [38, 0]
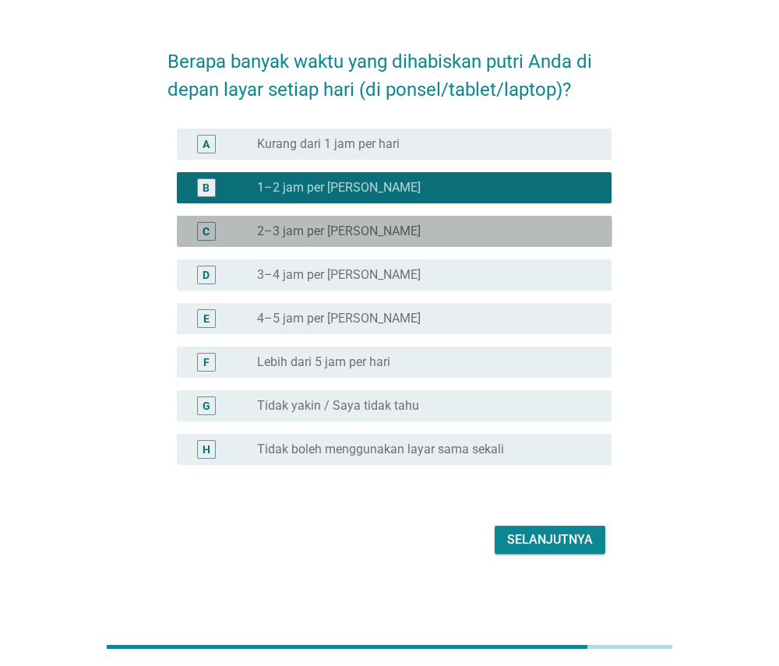
click at [508, 232] on div "radio_button_unchecked 2–3 jam per hari" at bounding box center [421, 232] width 329 height 16
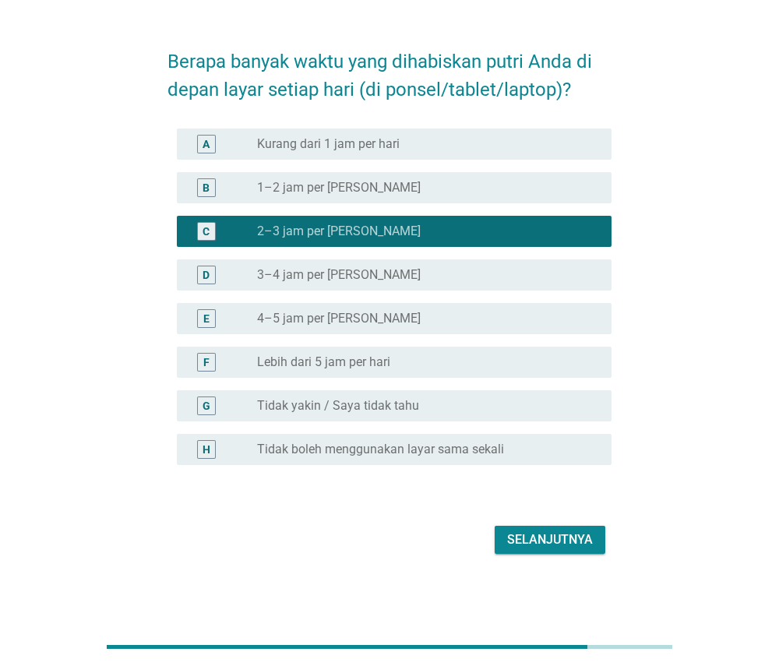
click at [523, 535] on div "Selanjutnya" at bounding box center [550, 539] width 86 height 19
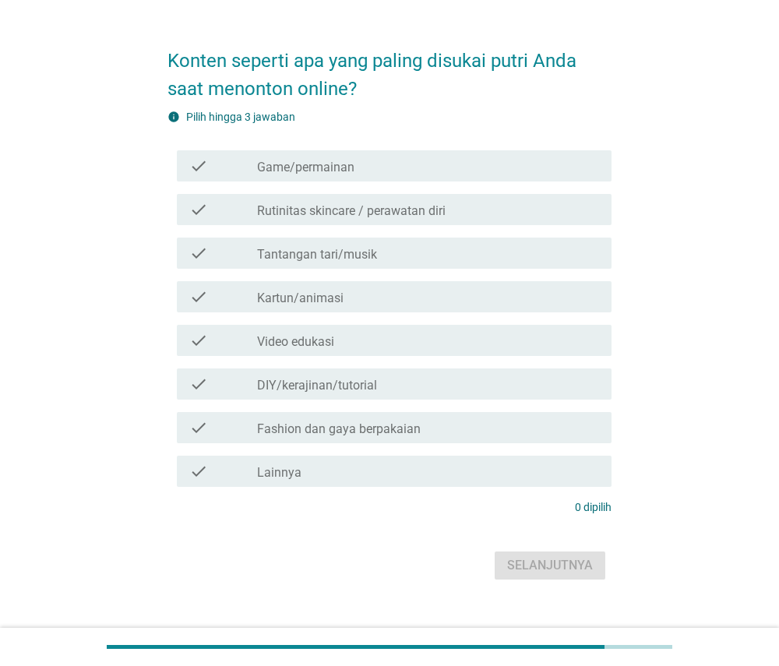
scroll to position [0, 0]
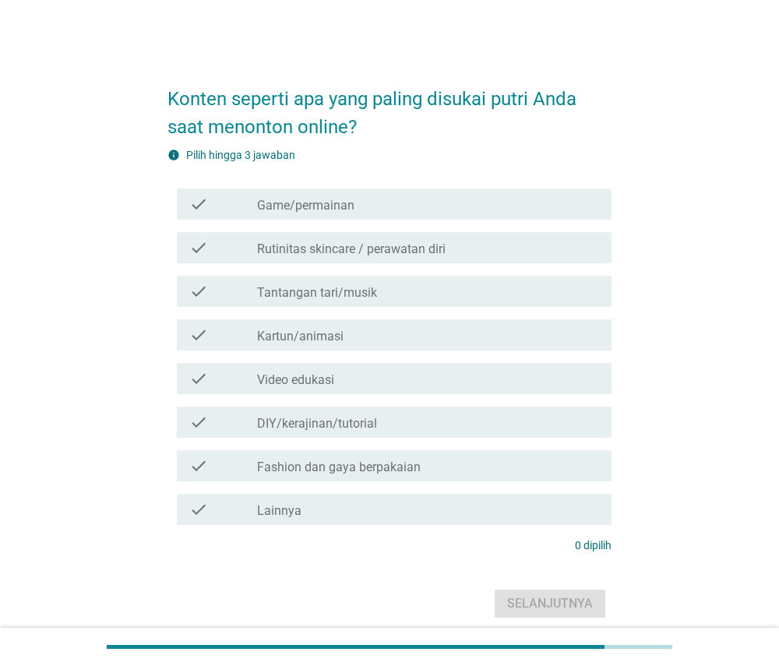
click at [526, 238] on div "check_box_outline_blank Rutinitas skincare / perawatan diri" at bounding box center [428, 247] width 342 height 19
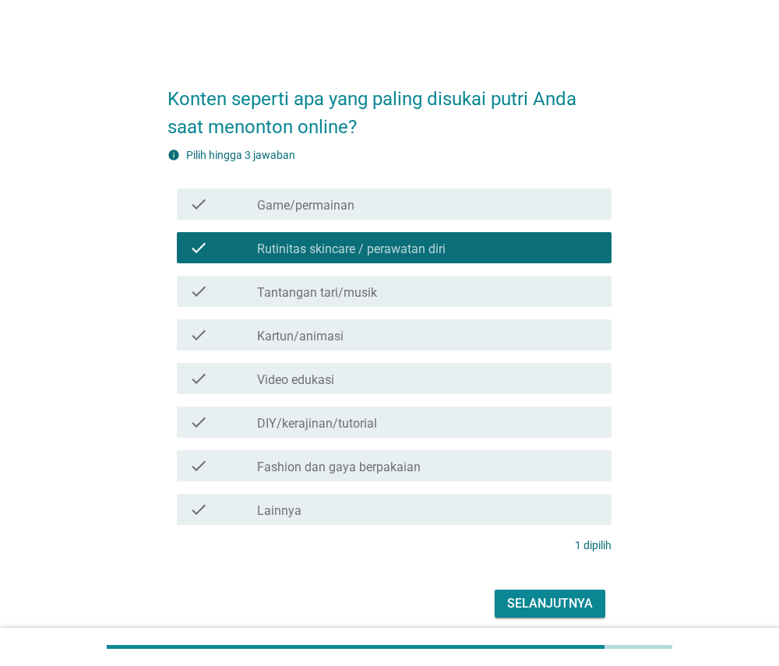
click at [480, 414] on div "check_box_outline_blank DIY/kerajinan/tutorial" at bounding box center [428, 422] width 342 height 19
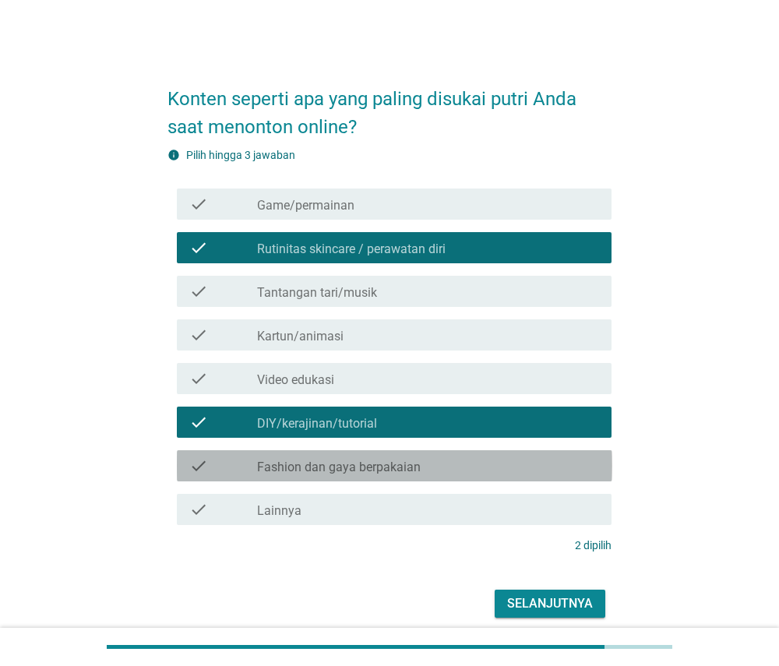
click at [470, 473] on div "check_box_outline_blank Fashion dan gaya berpakaian" at bounding box center [428, 465] width 342 height 19
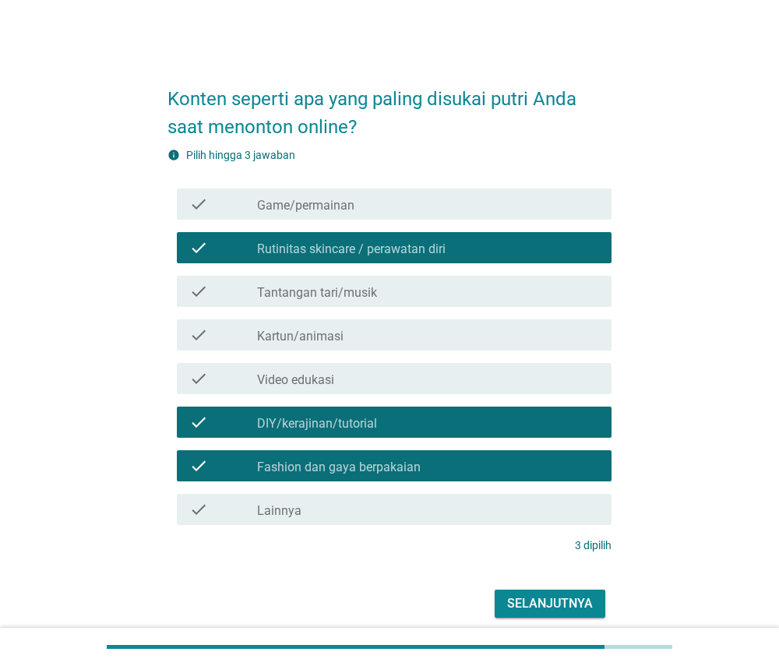
click at [503, 598] on button "Selanjutnya" at bounding box center [550, 604] width 111 height 28
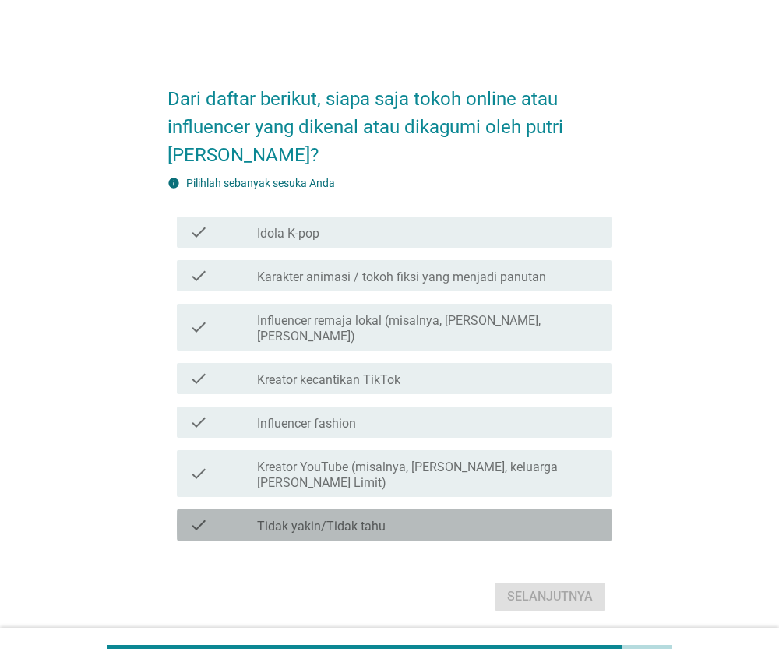
click at [463, 516] on div "check_box_outline_blank Tidak yakin/Tidak tahu" at bounding box center [428, 525] width 342 height 19
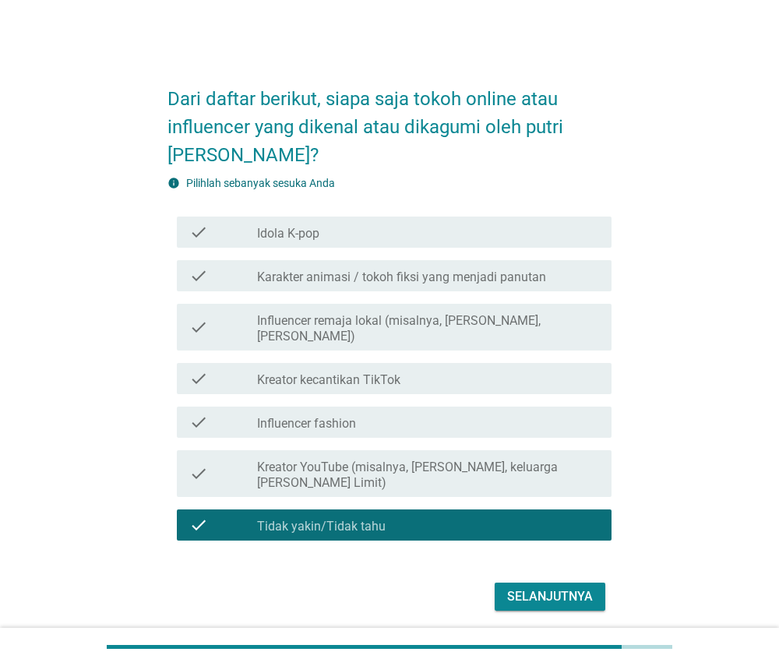
click at [507, 586] on button "Selanjutnya" at bounding box center [550, 597] width 111 height 28
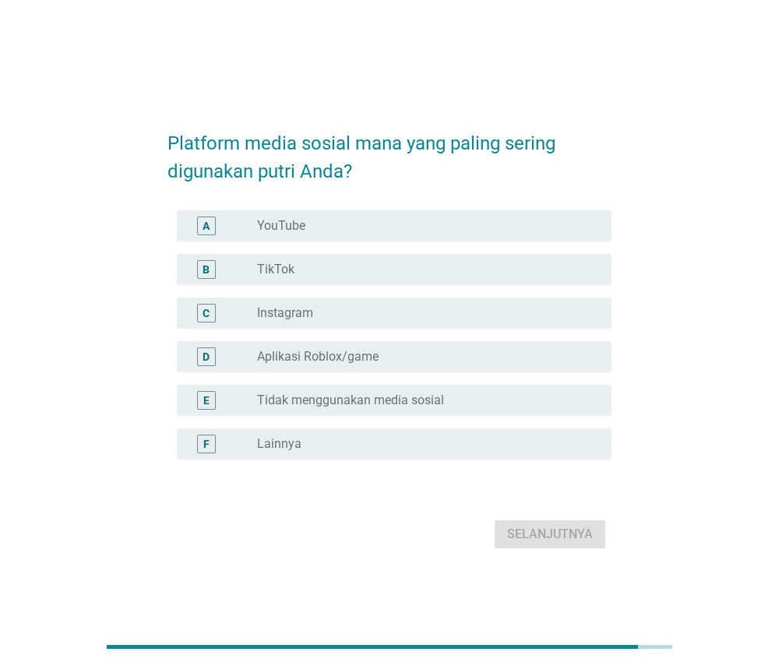
click at [532, 220] on div "radio_button_unchecked YouTube" at bounding box center [421, 226] width 329 height 16
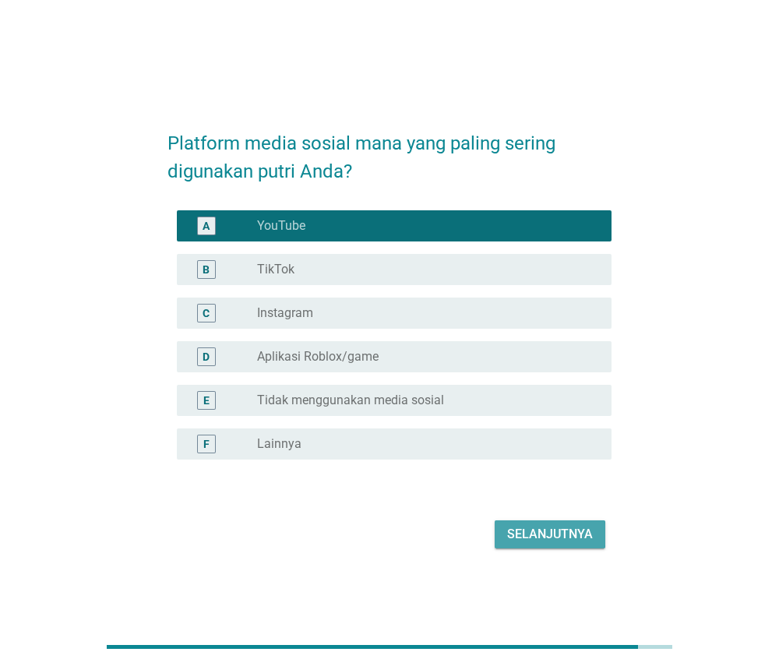
click at [542, 532] on div "Selanjutnya" at bounding box center [550, 534] width 86 height 19
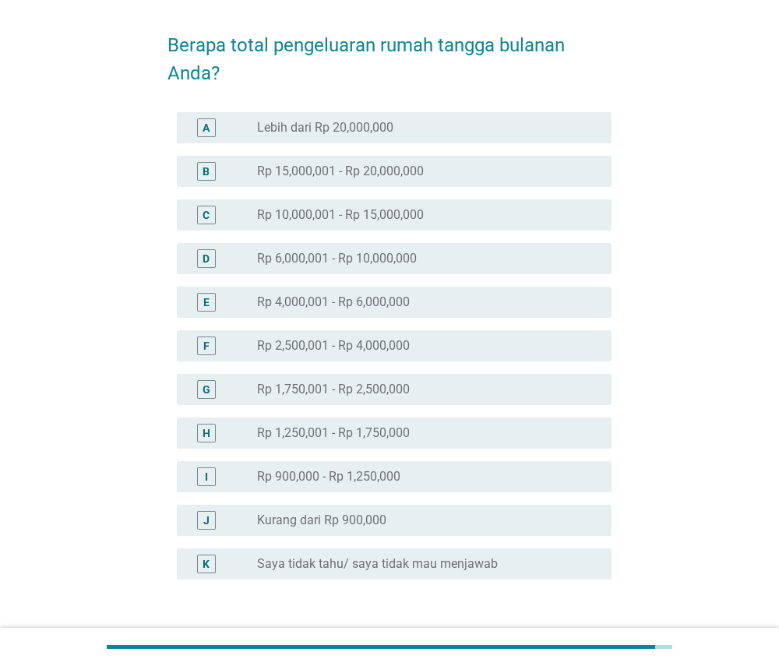
scroll to position [57, 0]
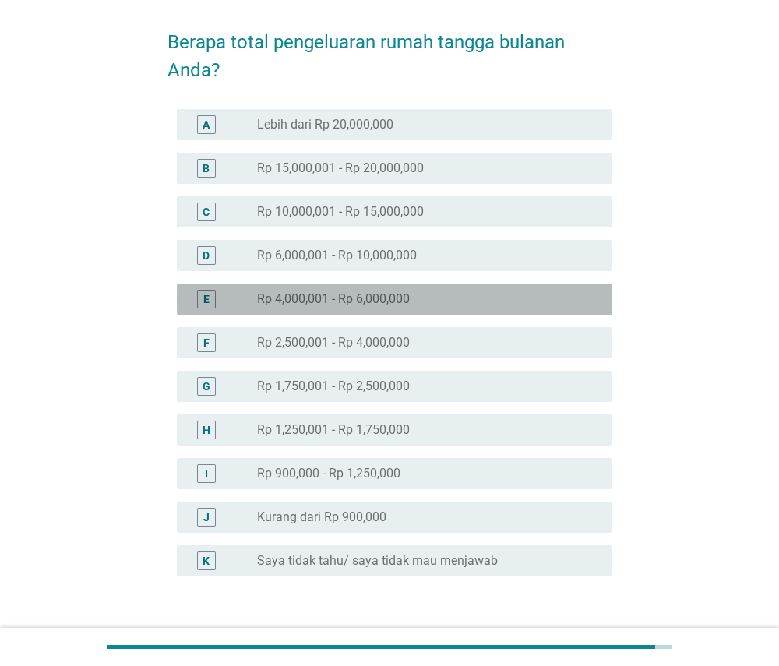
click at [558, 284] on div "E radio_button_unchecked Rp 4,000,001 - Rp 6,000,000" at bounding box center [394, 298] width 435 height 31
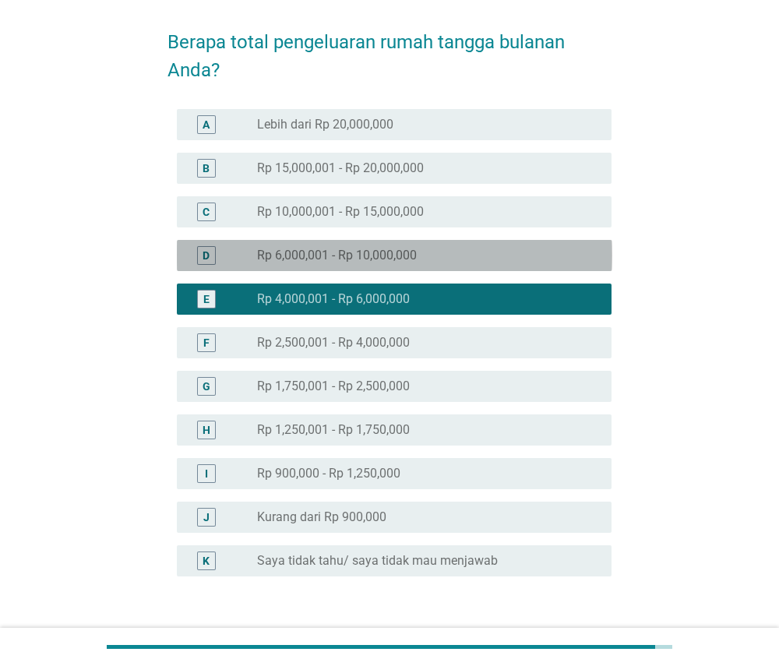
click at [561, 240] on div "D radio_button_unchecked Rp 6,000,001 - Rp 10,000,000" at bounding box center [394, 255] width 435 height 31
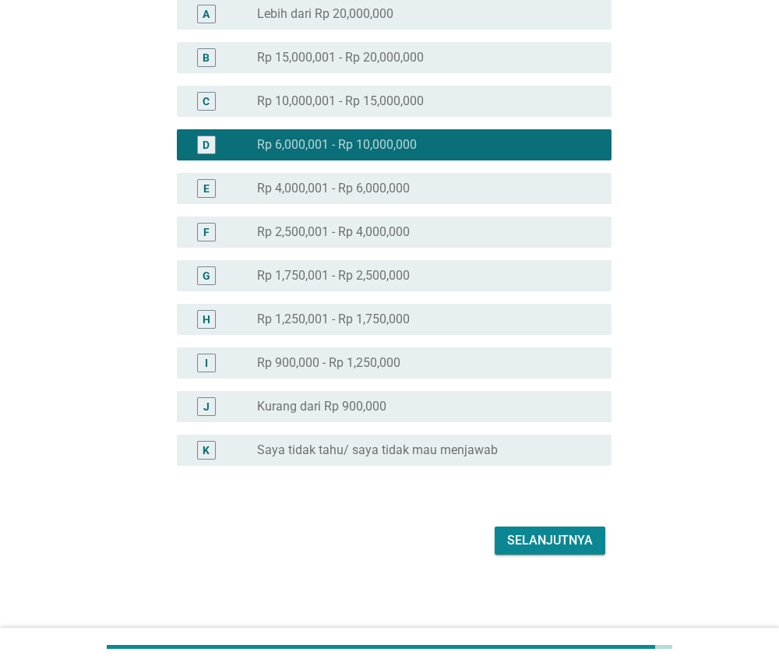
scroll to position [167, 0]
click at [569, 537] on div "Selanjutnya" at bounding box center [550, 540] width 86 height 19
